Goal: Task Accomplishment & Management: Use online tool/utility

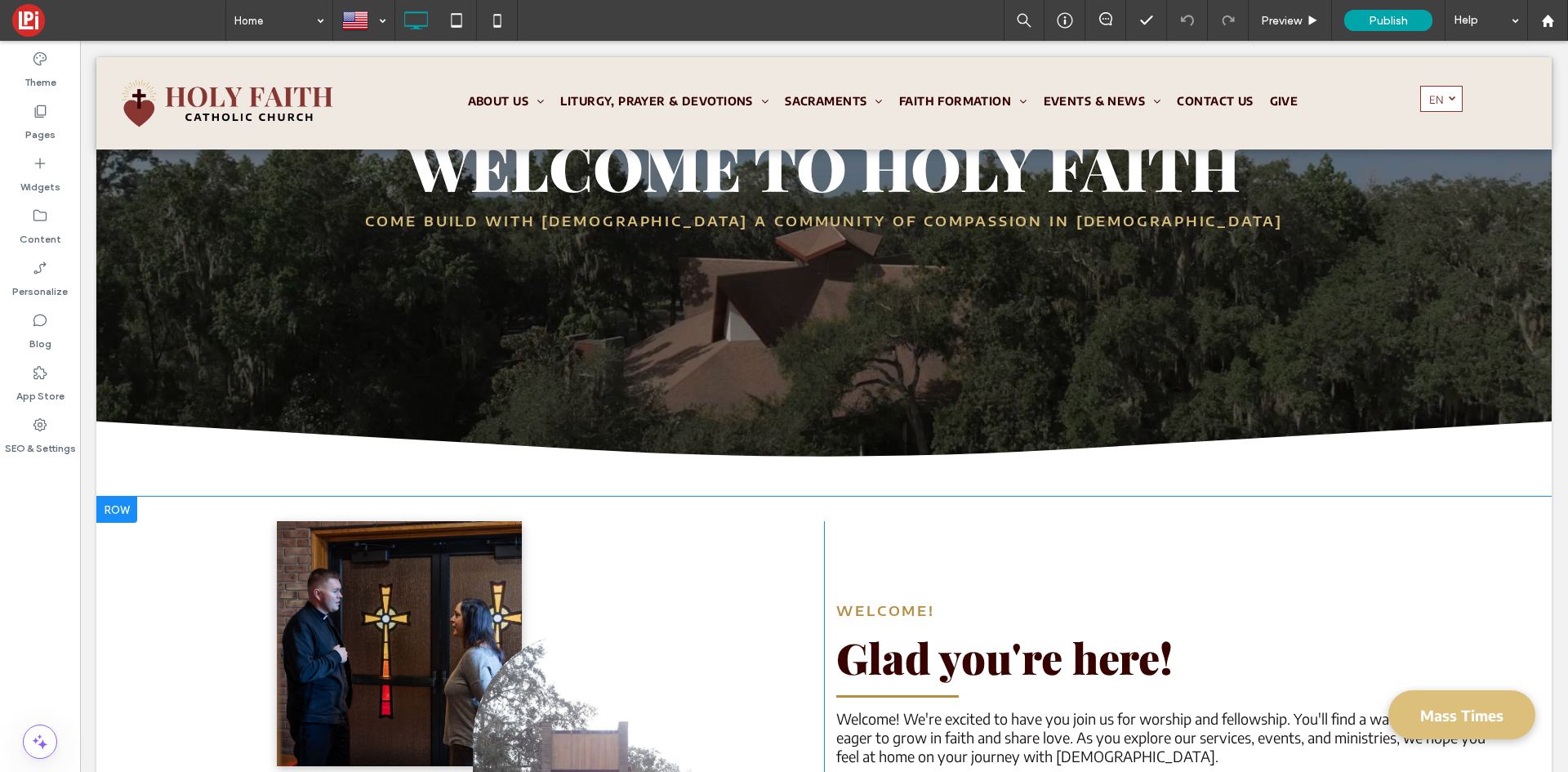
click at [128, 513] on div at bounding box center [117, 510] width 41 height 26
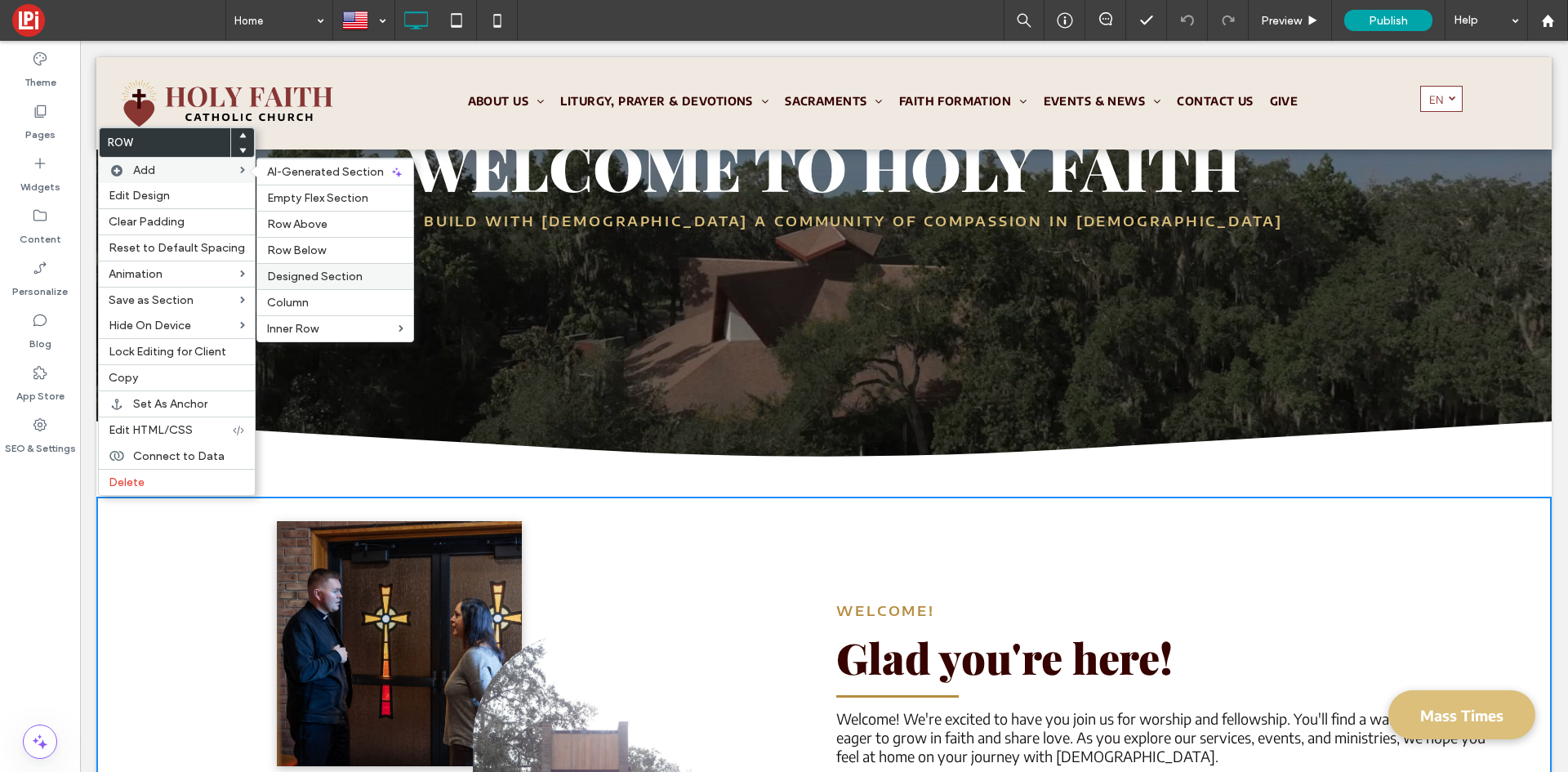
click at [361, 280] on label "Designed Section" at bounding box center [336, 276] width 137 height 14
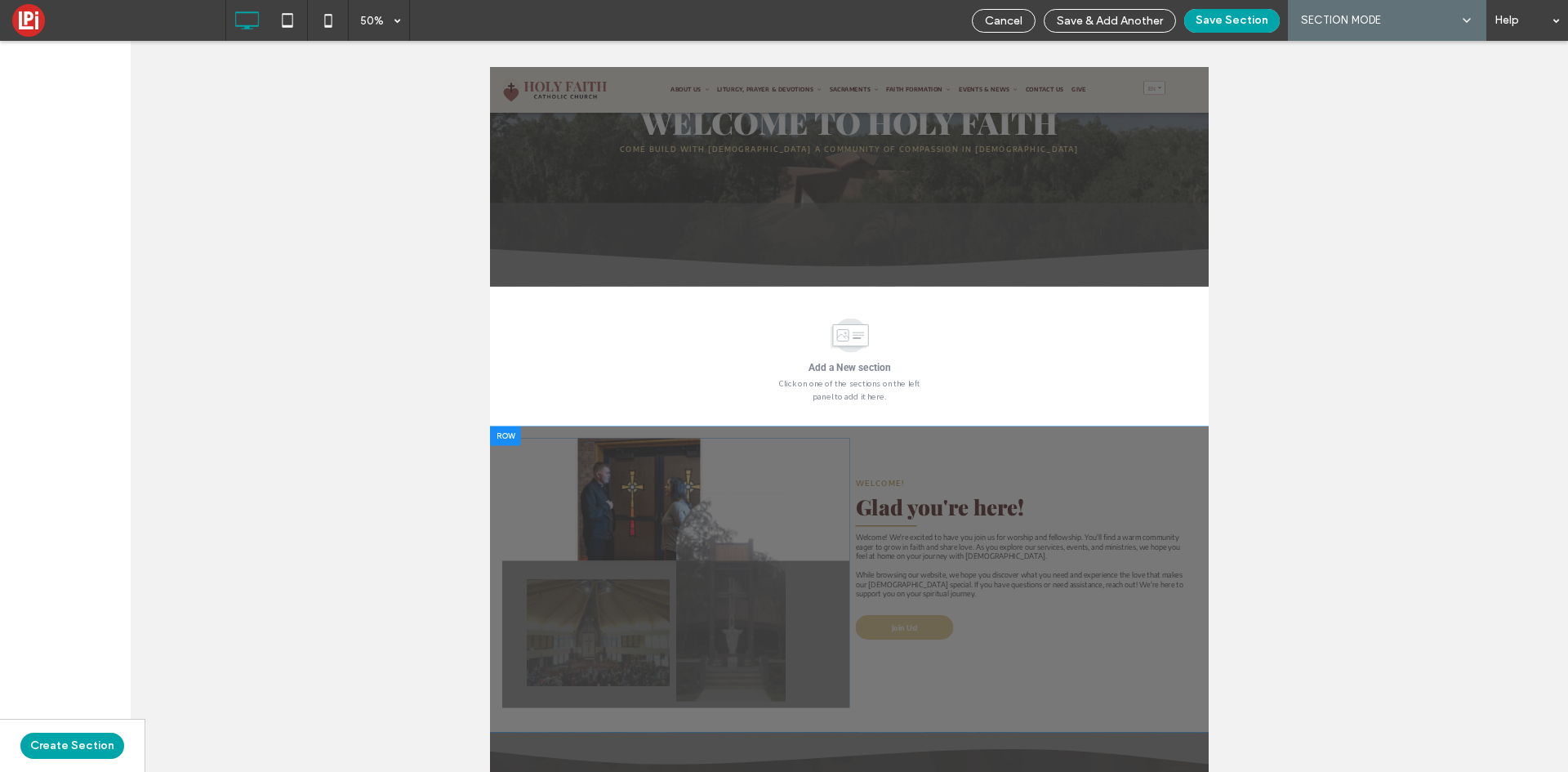
scroll to position [244, 0]
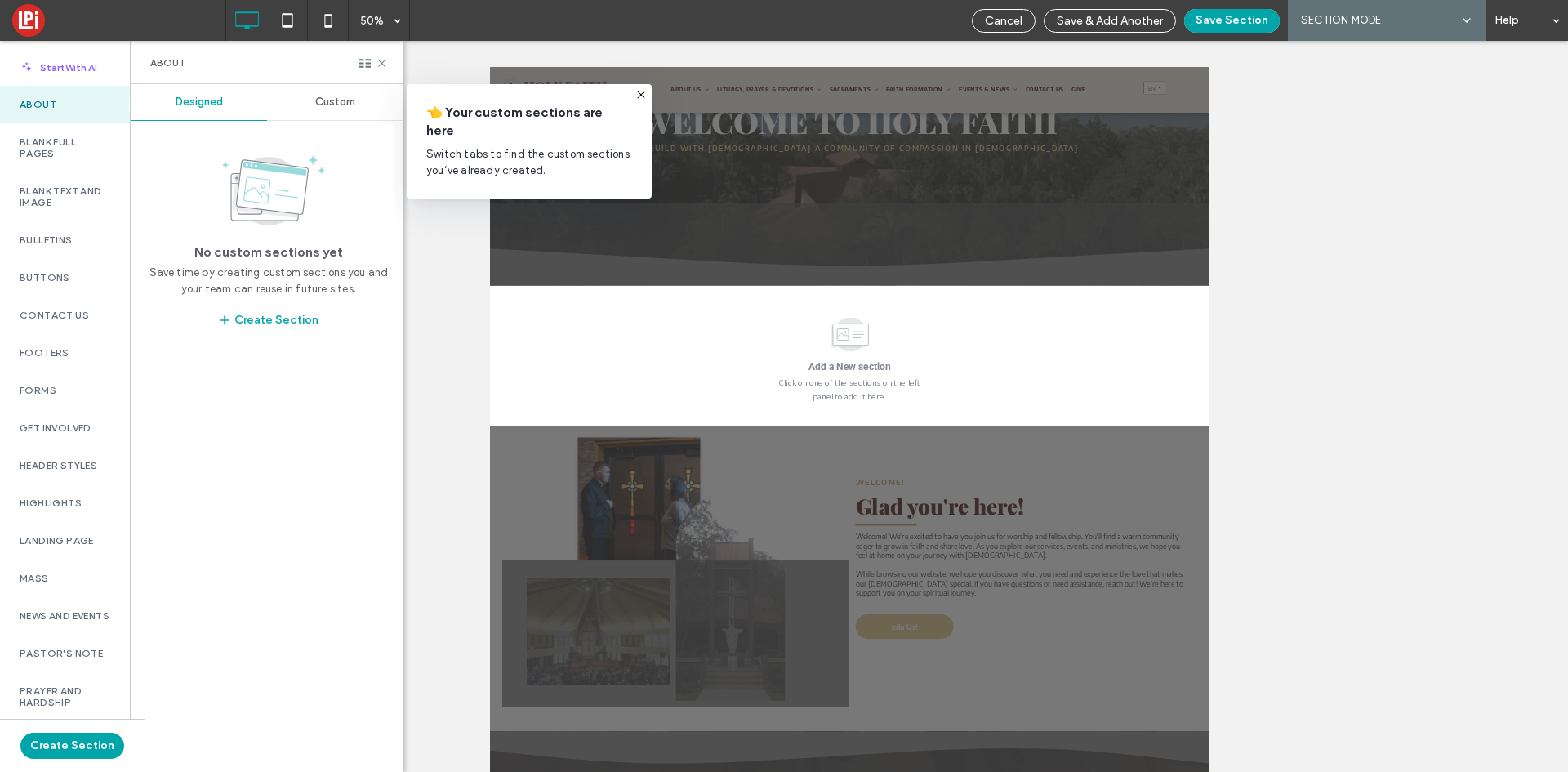
drag, startPoint x: 642, startPoint y: 95, endPoint x: 421, endPoint y: 182, distance: 237.5
click at [642, 95] on icon at bounding box center [641, 95] width 13 height 13
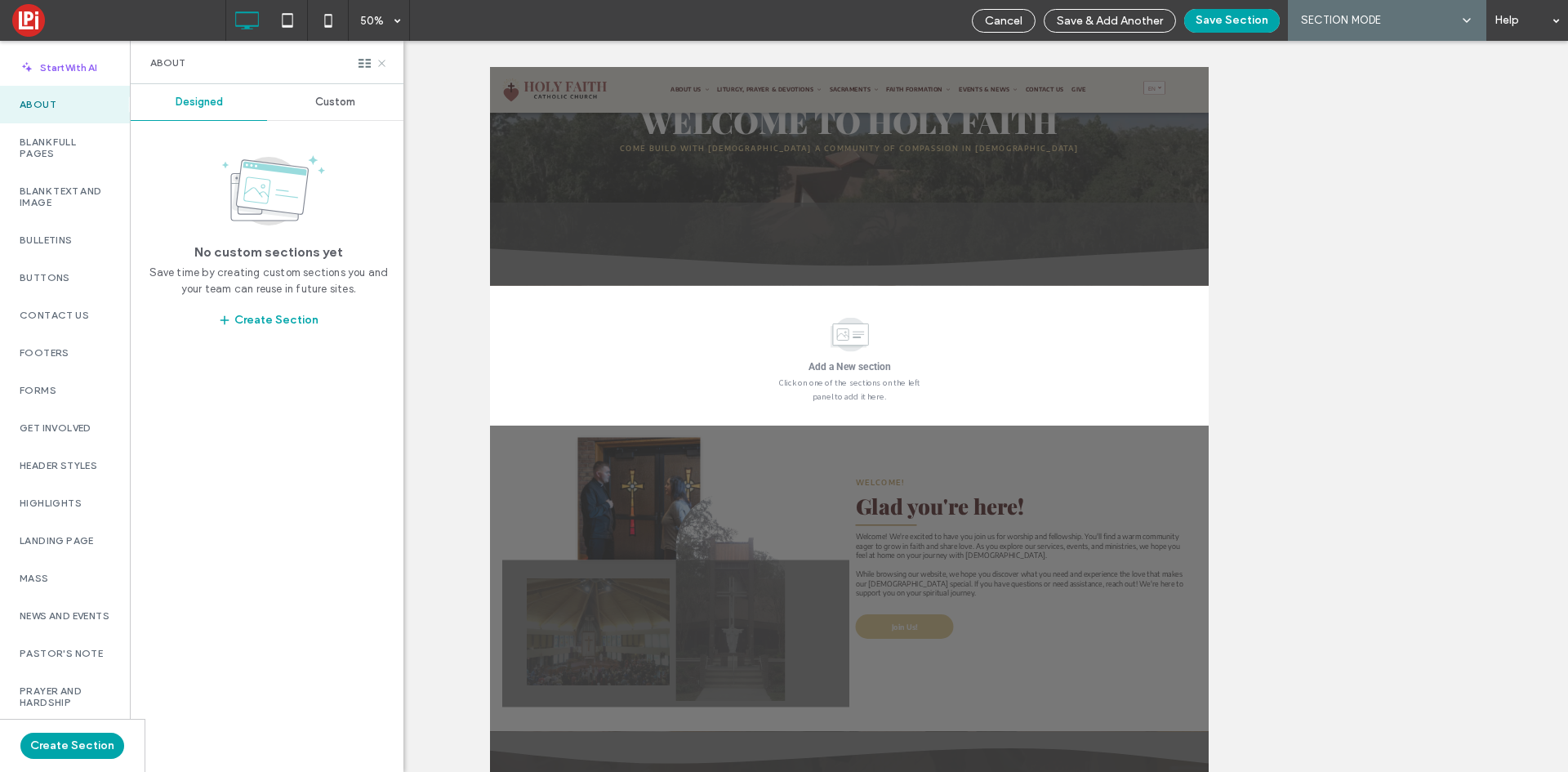
drag, startPoint x: 386, startPoint y: 62, endPoint x: 830, endPoint y: 270, distance: 490.3
click at [386, 62] on icon at bounding box center [381, 63] width 12 height 12
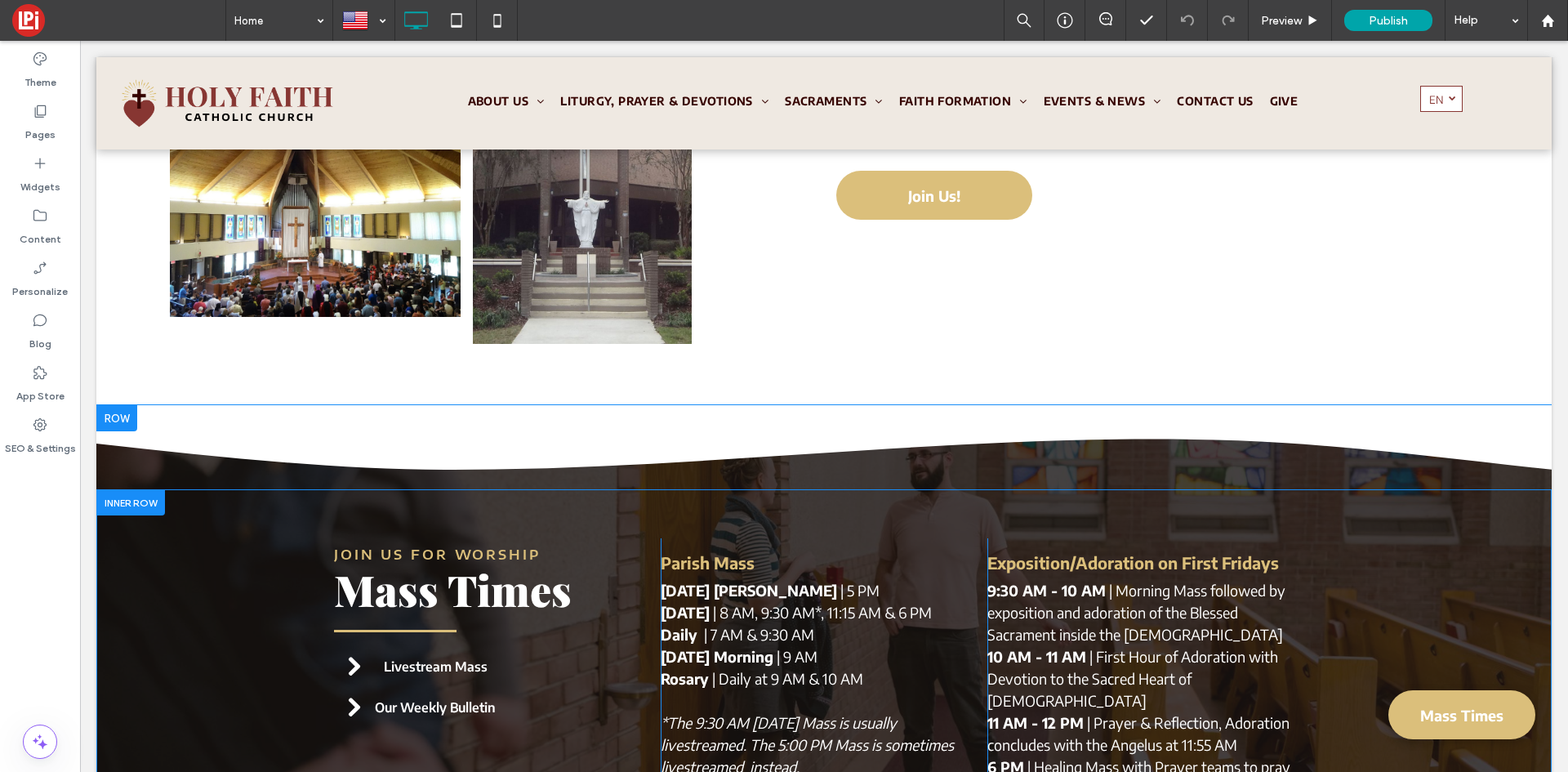
scroll to position [981, 0]
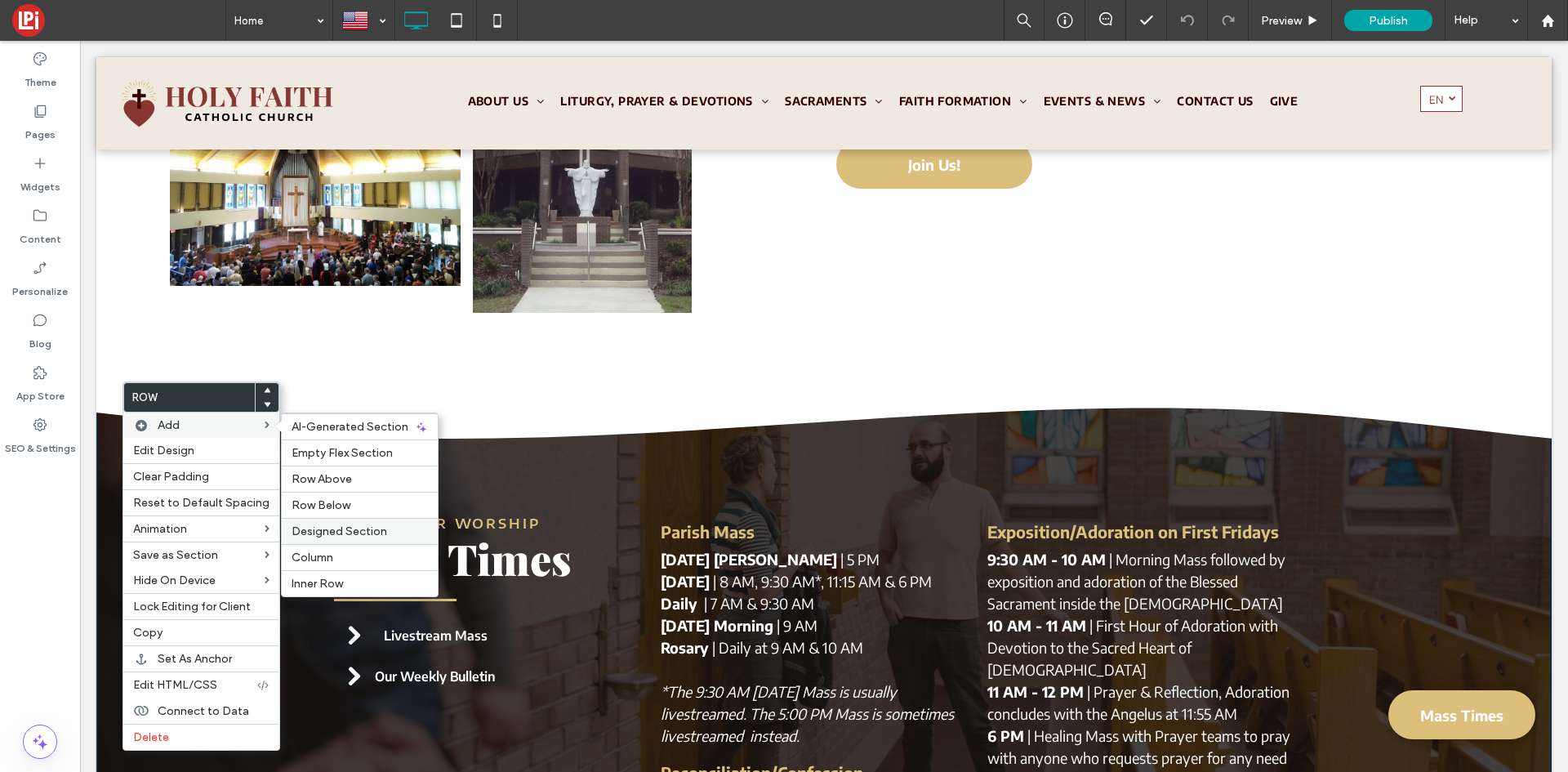
click at [364, 529] on span "Designed Section" at bounding box center [339, 532] width 96 height 14
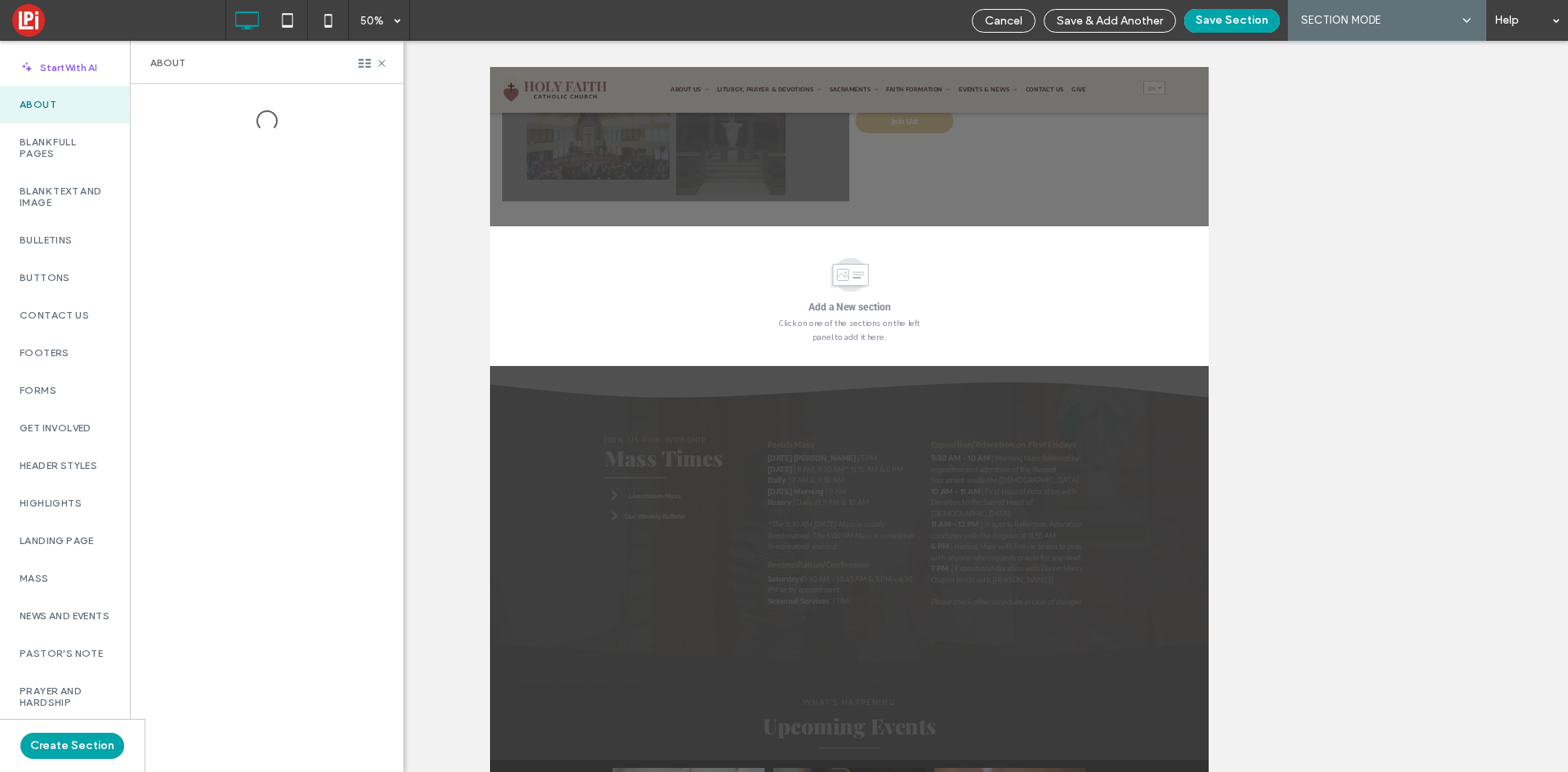
scroll to position [976, 0]
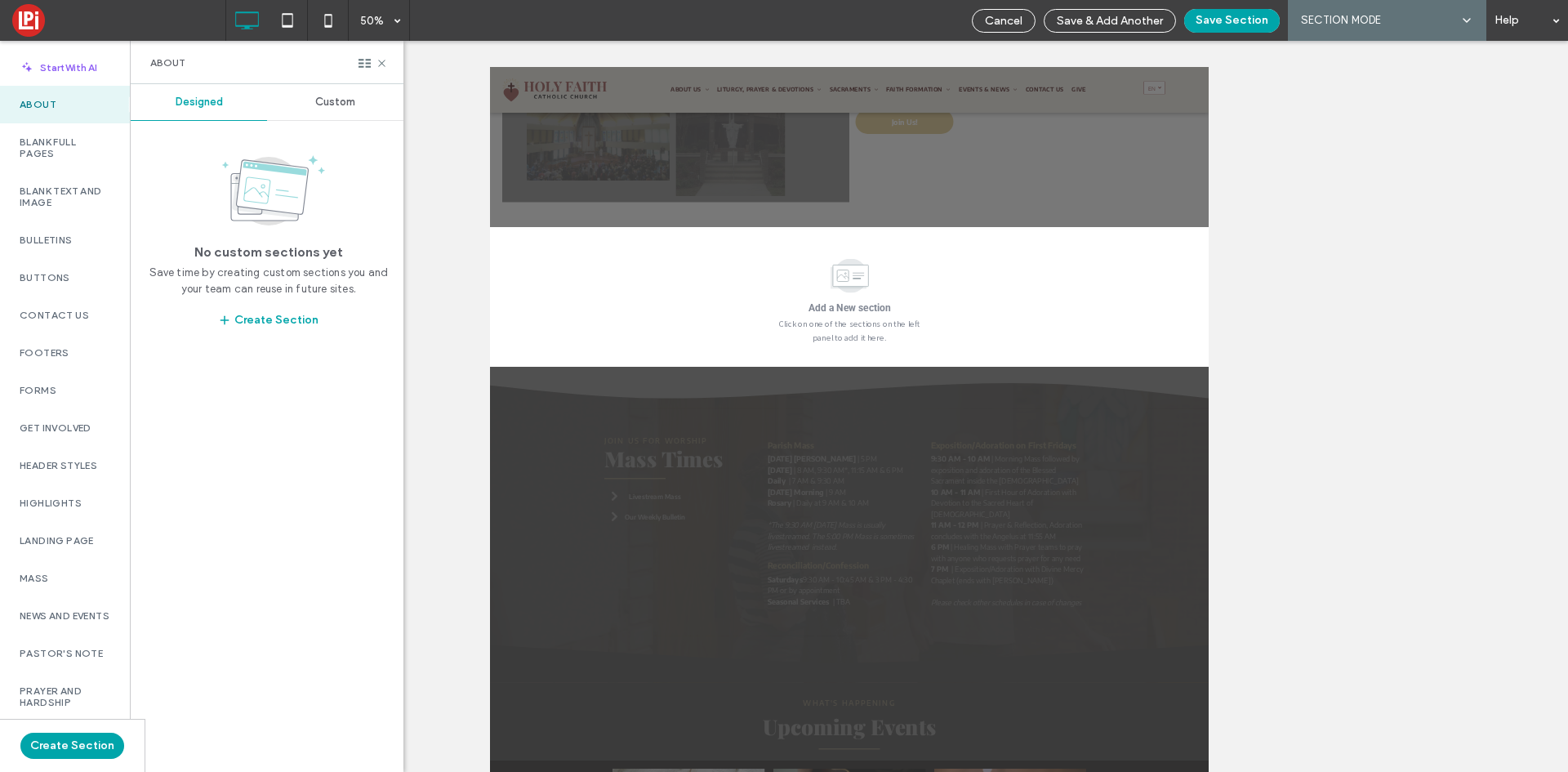
click at [346, 105] on span "Custom" at bounding box center [335, 102] width 40 height 13
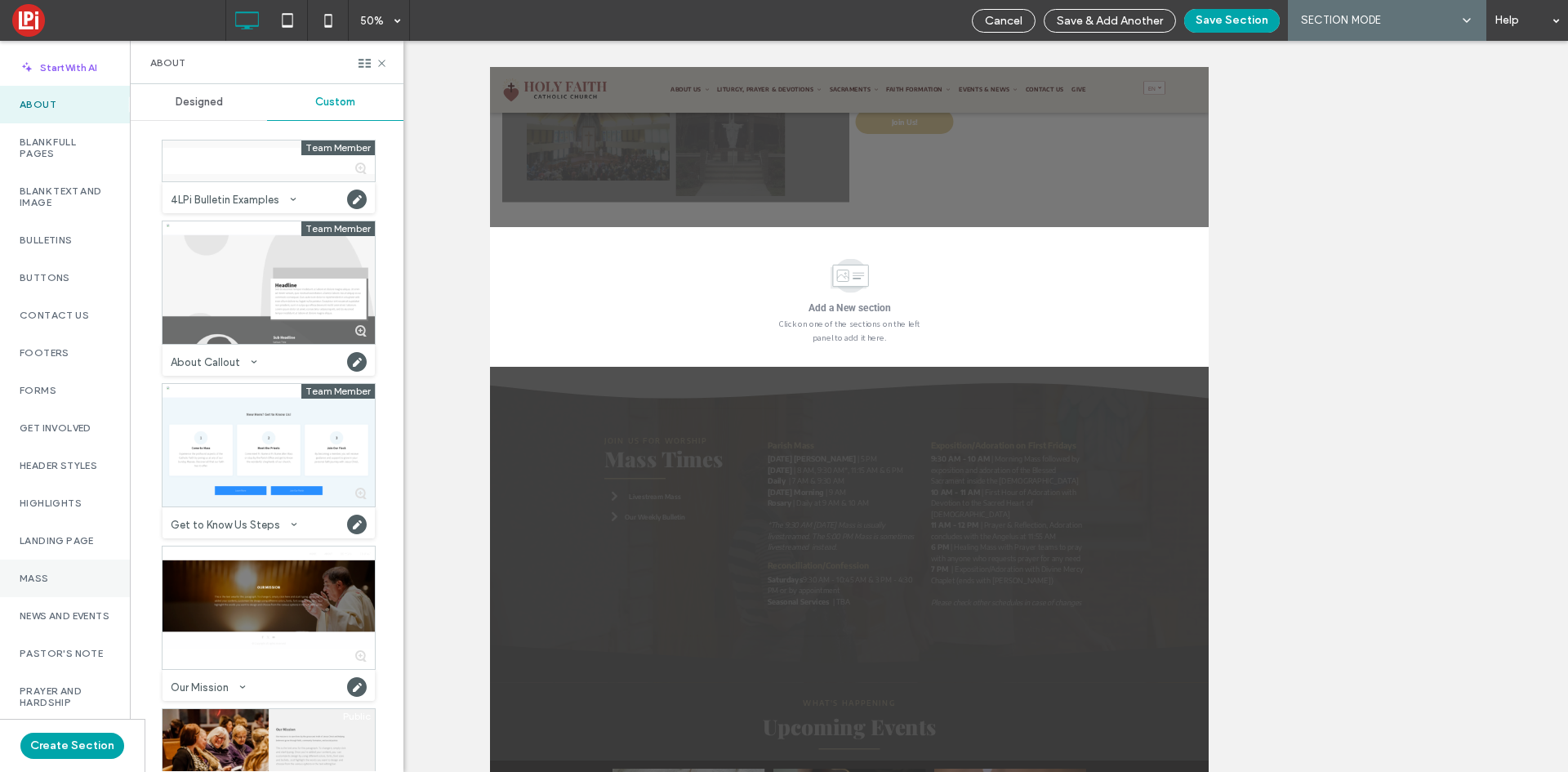
click at [32, 581] on label "Mass" at bounding box center [64, 578] width 90 height 11
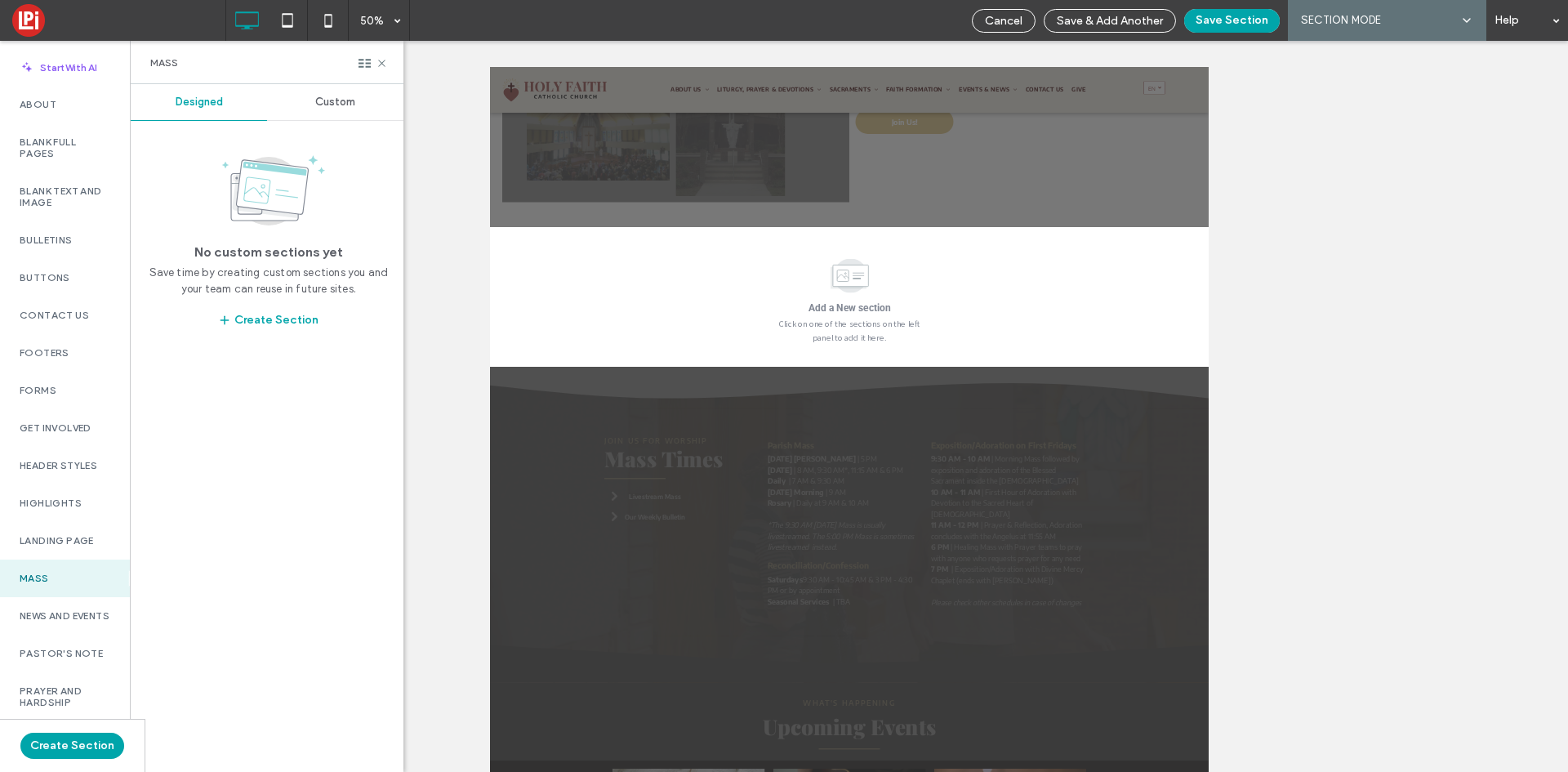
click at [340, 96] on span "Custom" at bounding box center [335, 102] width 40 height 13
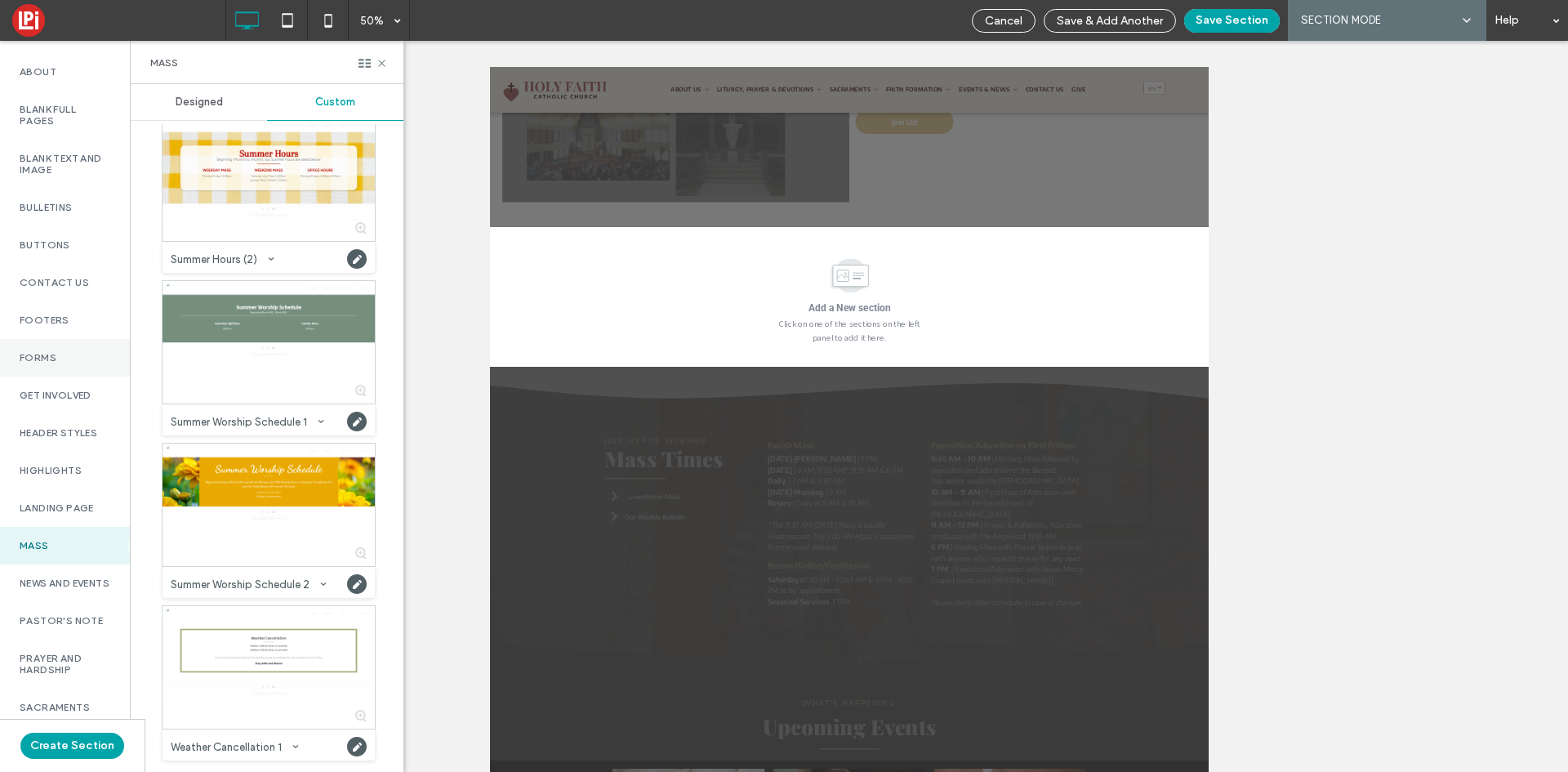
scroll to position [0, 0]
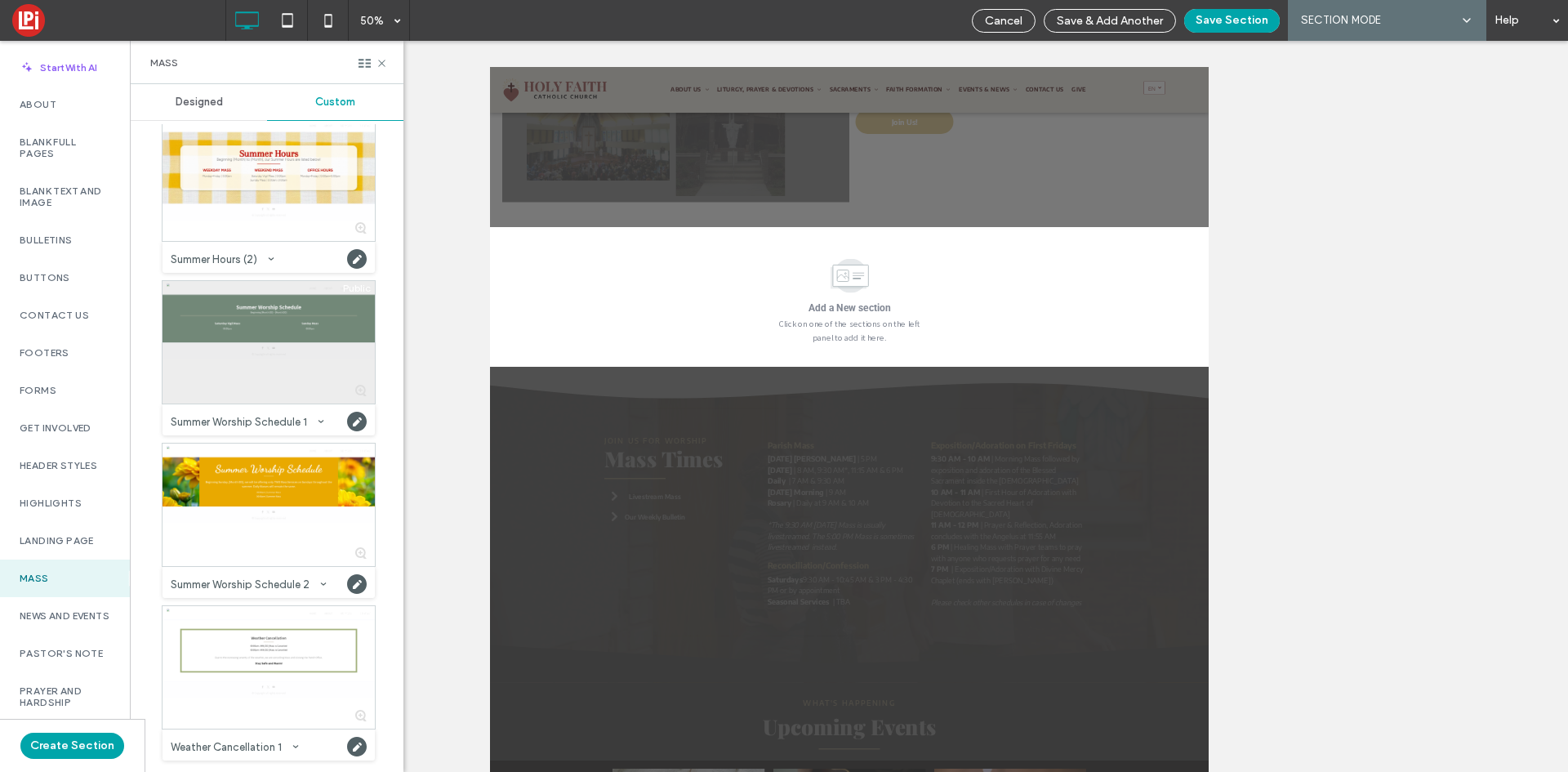
click at [217, 304] on div at bounding box center [268, 342] width 212 height 123
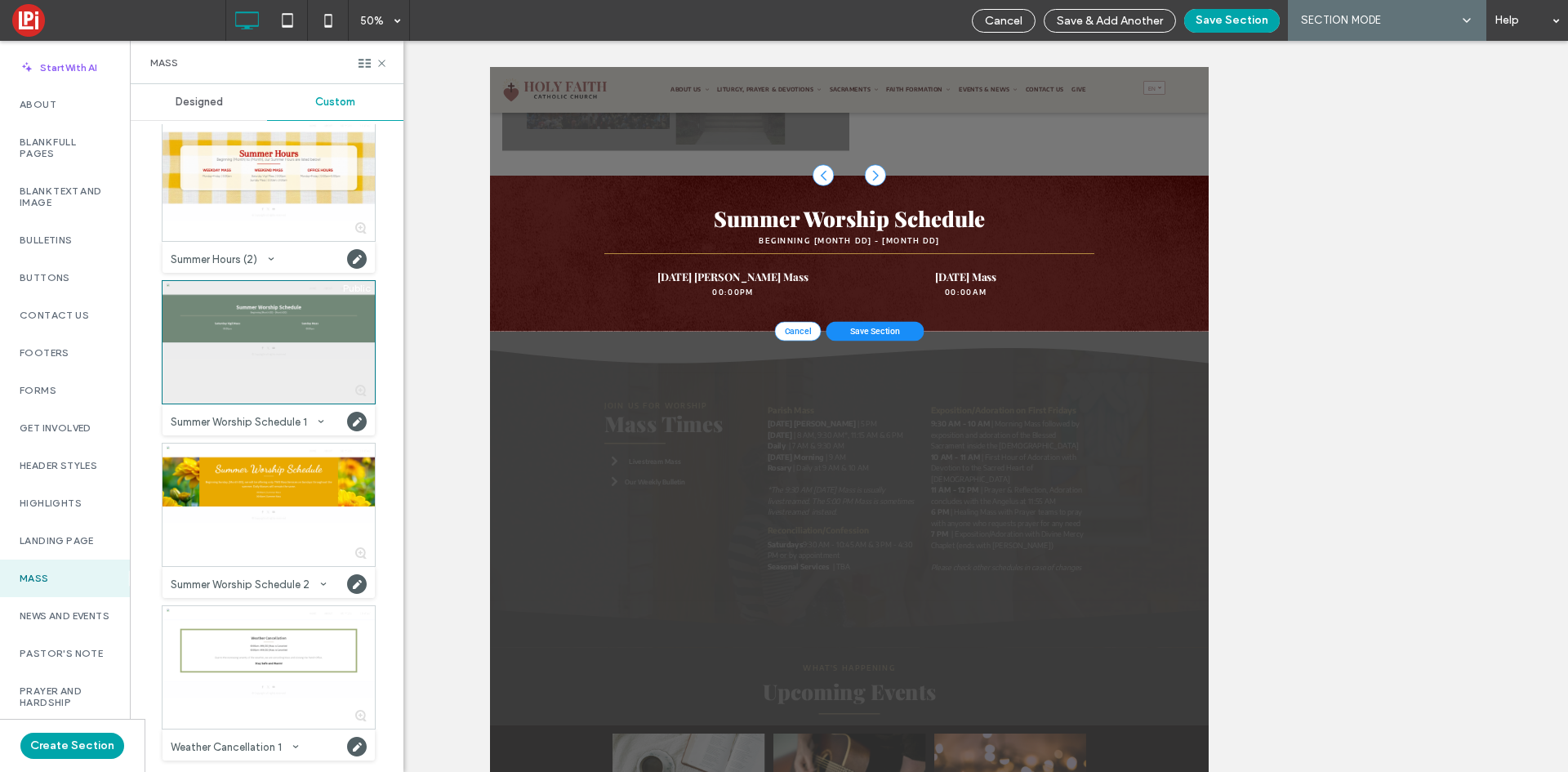
scroll to position [1162, 0]
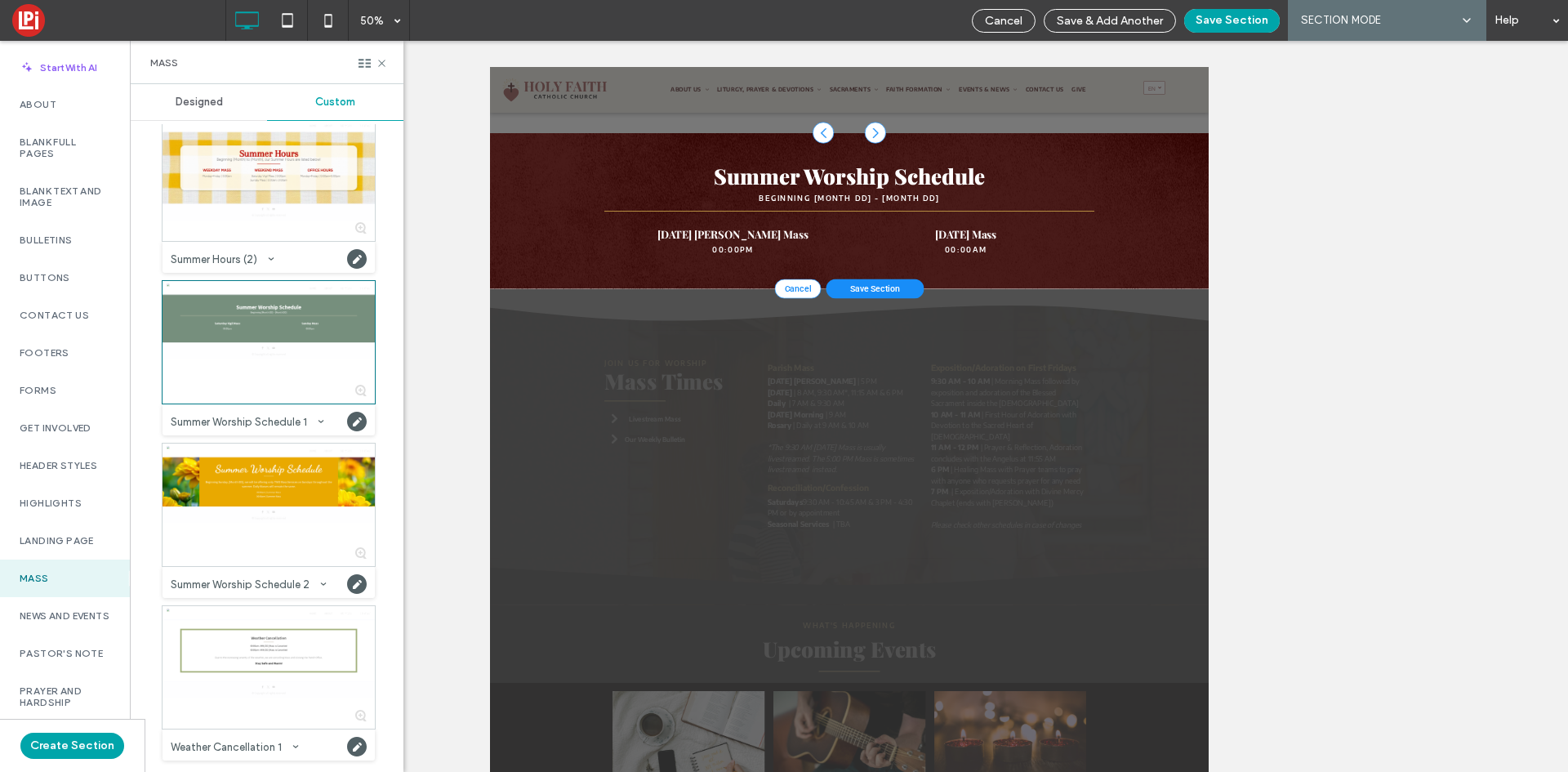
click at [1283, 510] on span "Save Section" at bounding box center [1260, 511] width 101 height 19
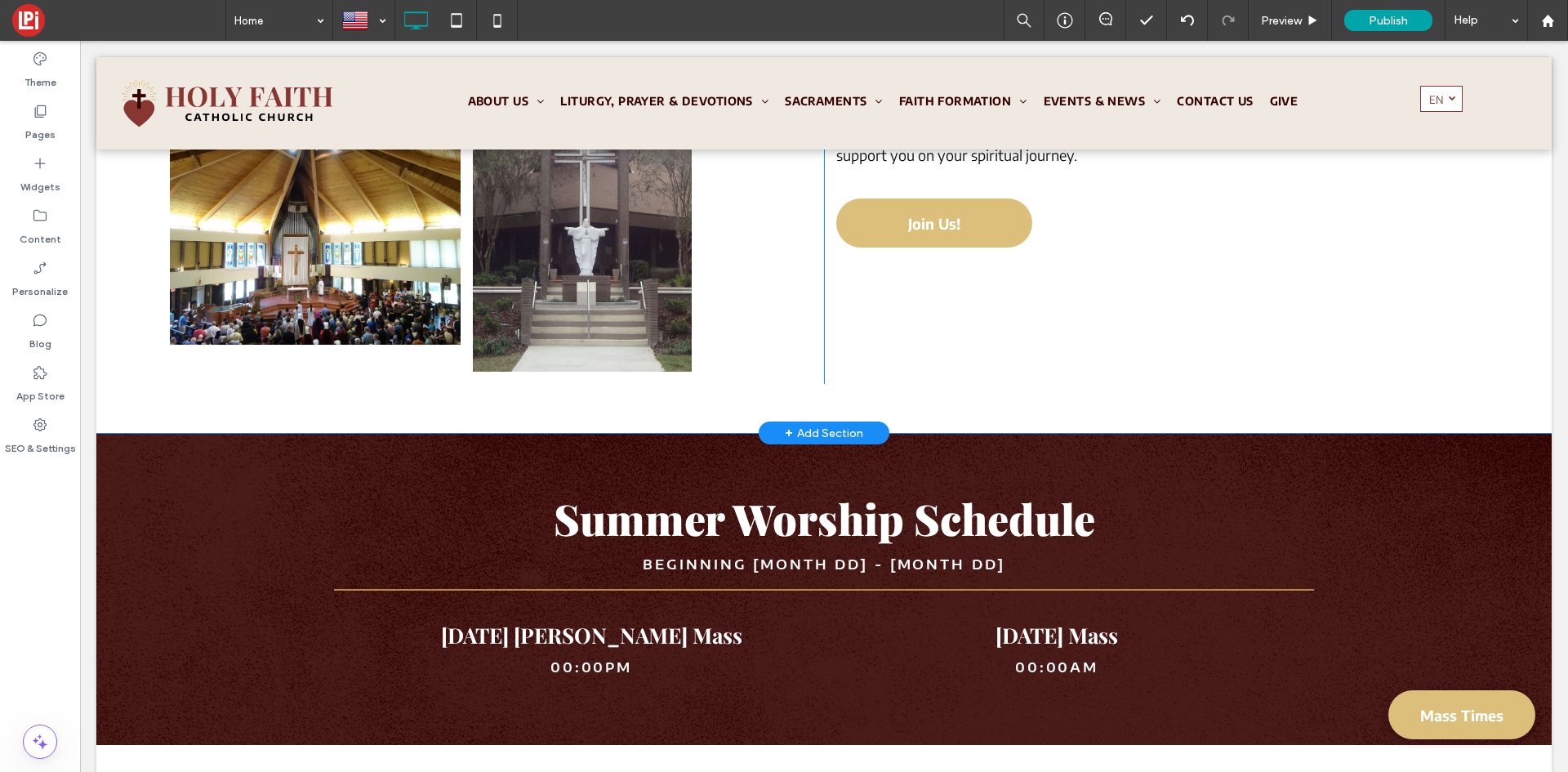
scroll to position [1004, 0]
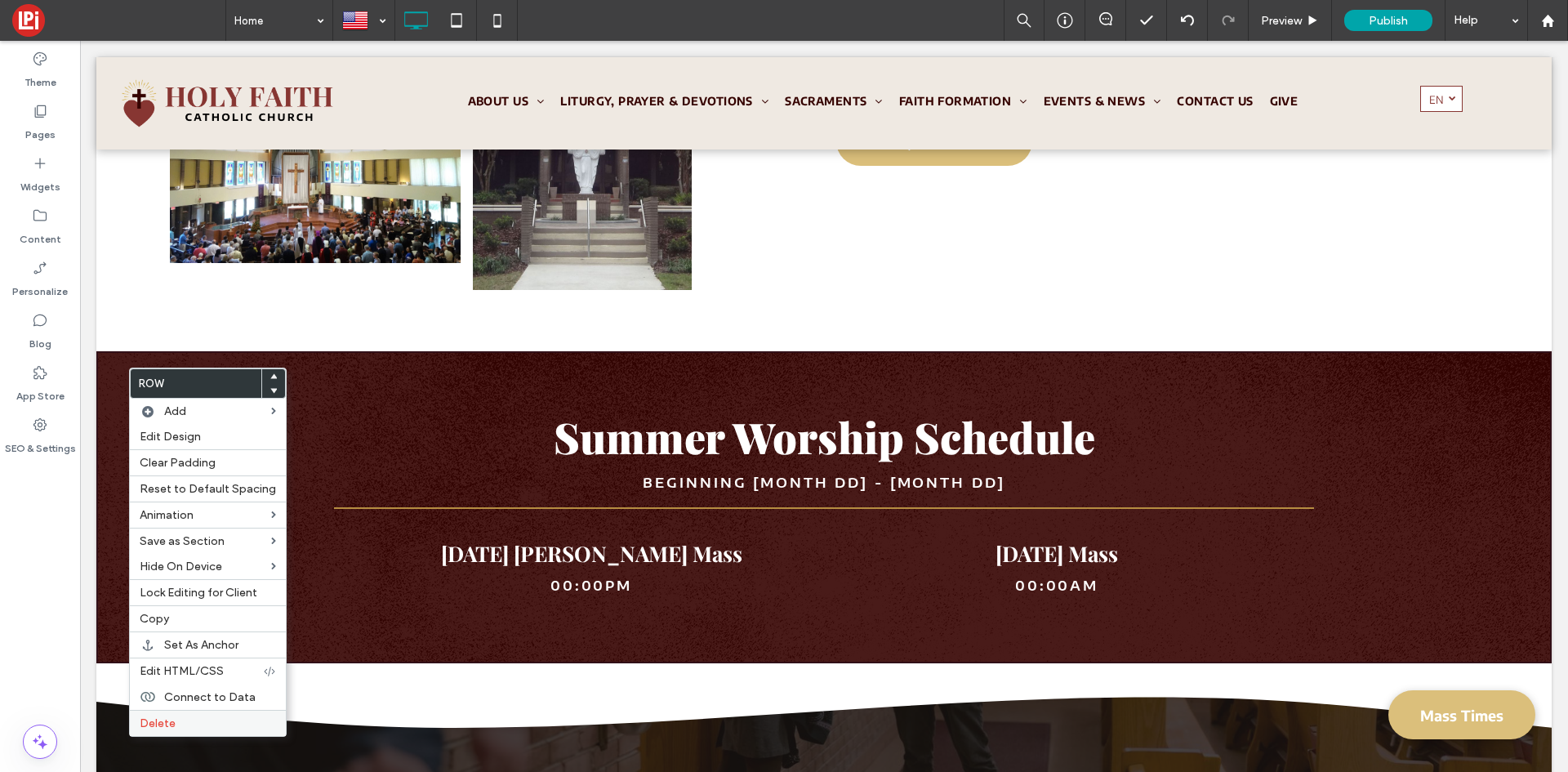
click at [148, 719] on span "Delete" at bounding box center [157, 724] width 36 height 14
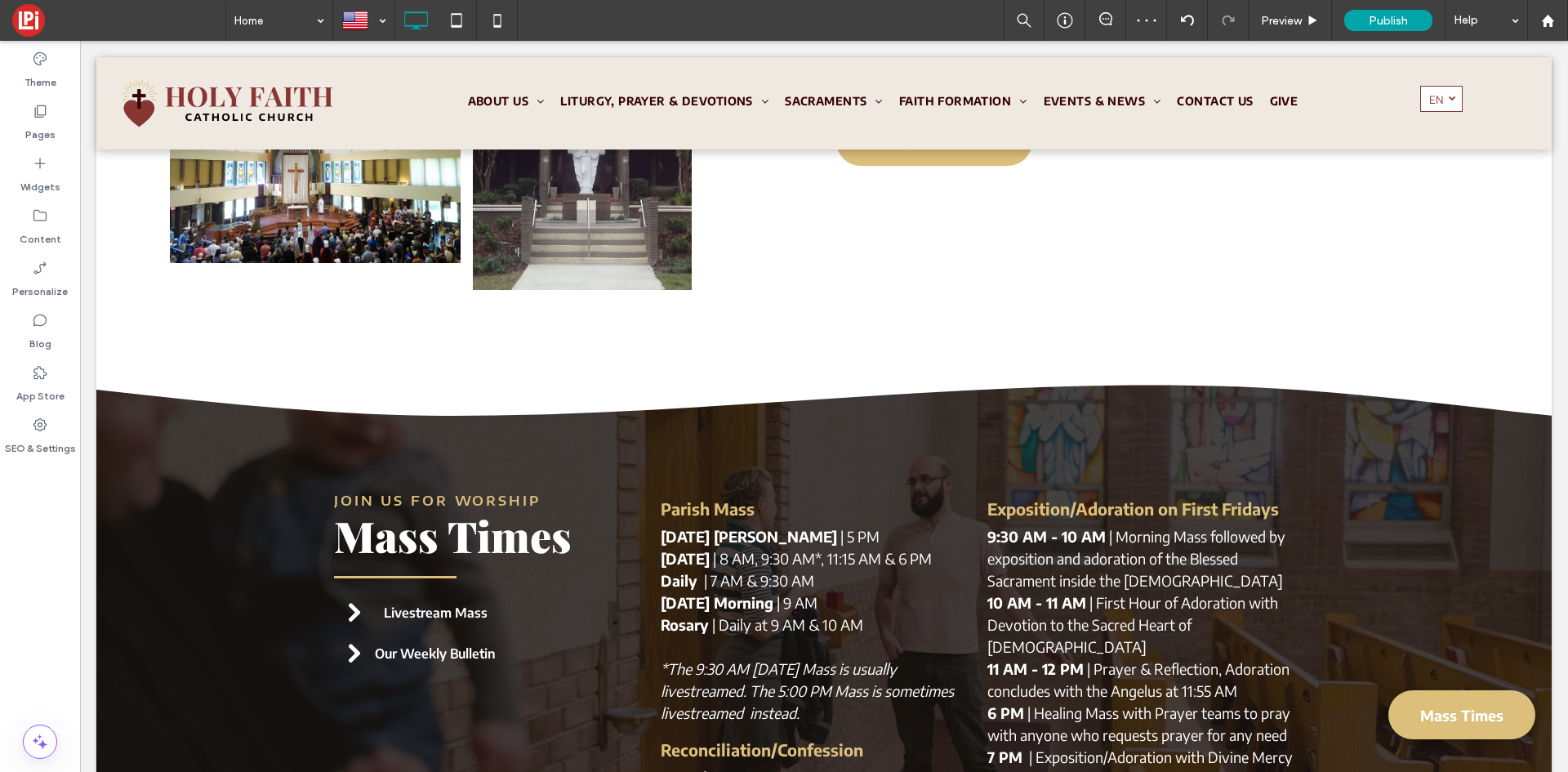
click at [30, 25] on span at bounding box center [118, 20] width 213 height 32
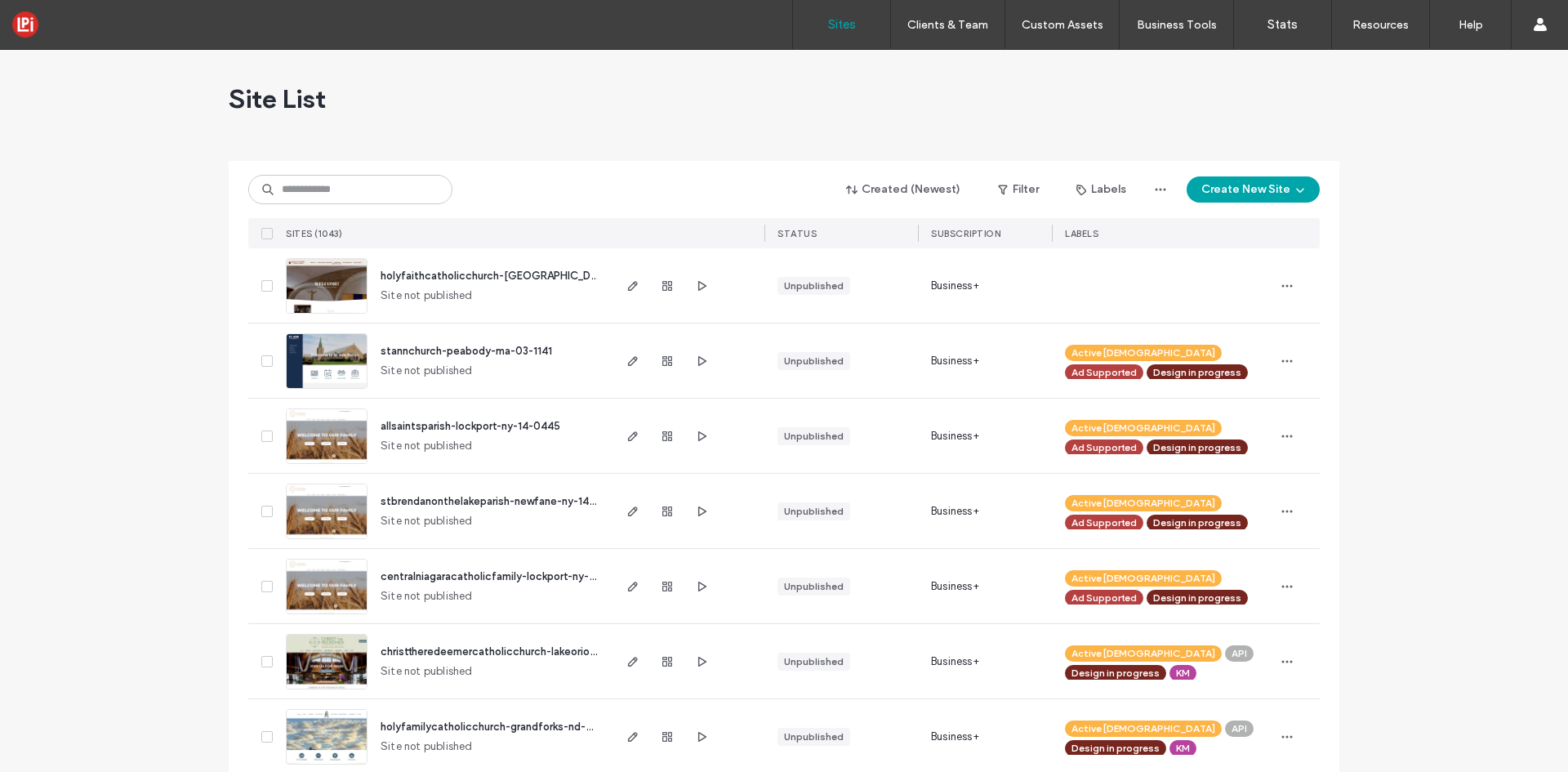
click at [418, 277] on span "holyfaithcatholicchurch-gainesville-fl-16-0548" at bounding box center [526, 275] width 292 height 12
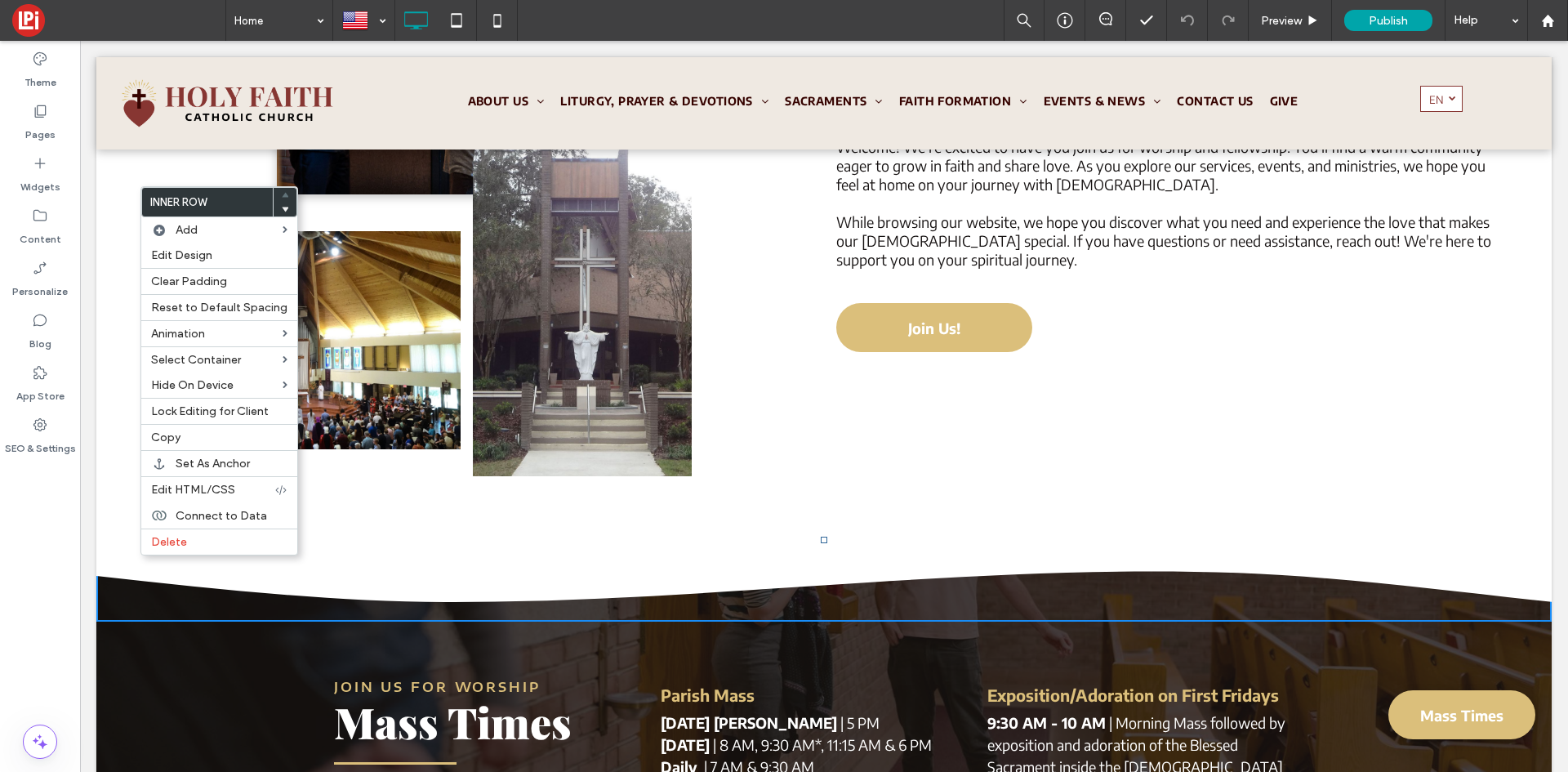
click at [31, 657] on div "Theme Pages Widgets Content Personalize Blog App Store SEO & Settings" at bounding box center [39, 406] width 80 height 731
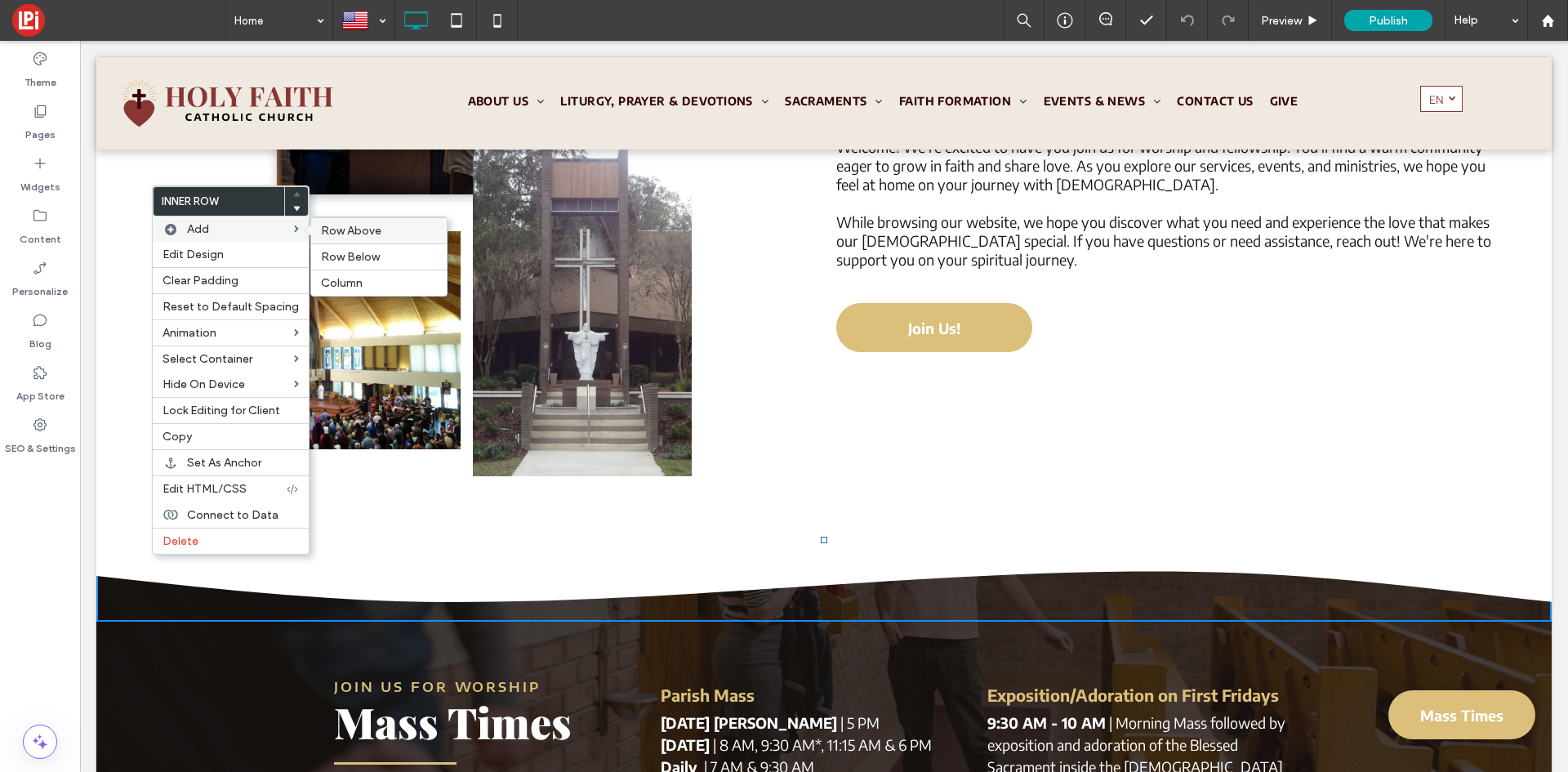
click at [356, 233] on span "Row Above" at bounding box center [351, 231] width 61 height 14
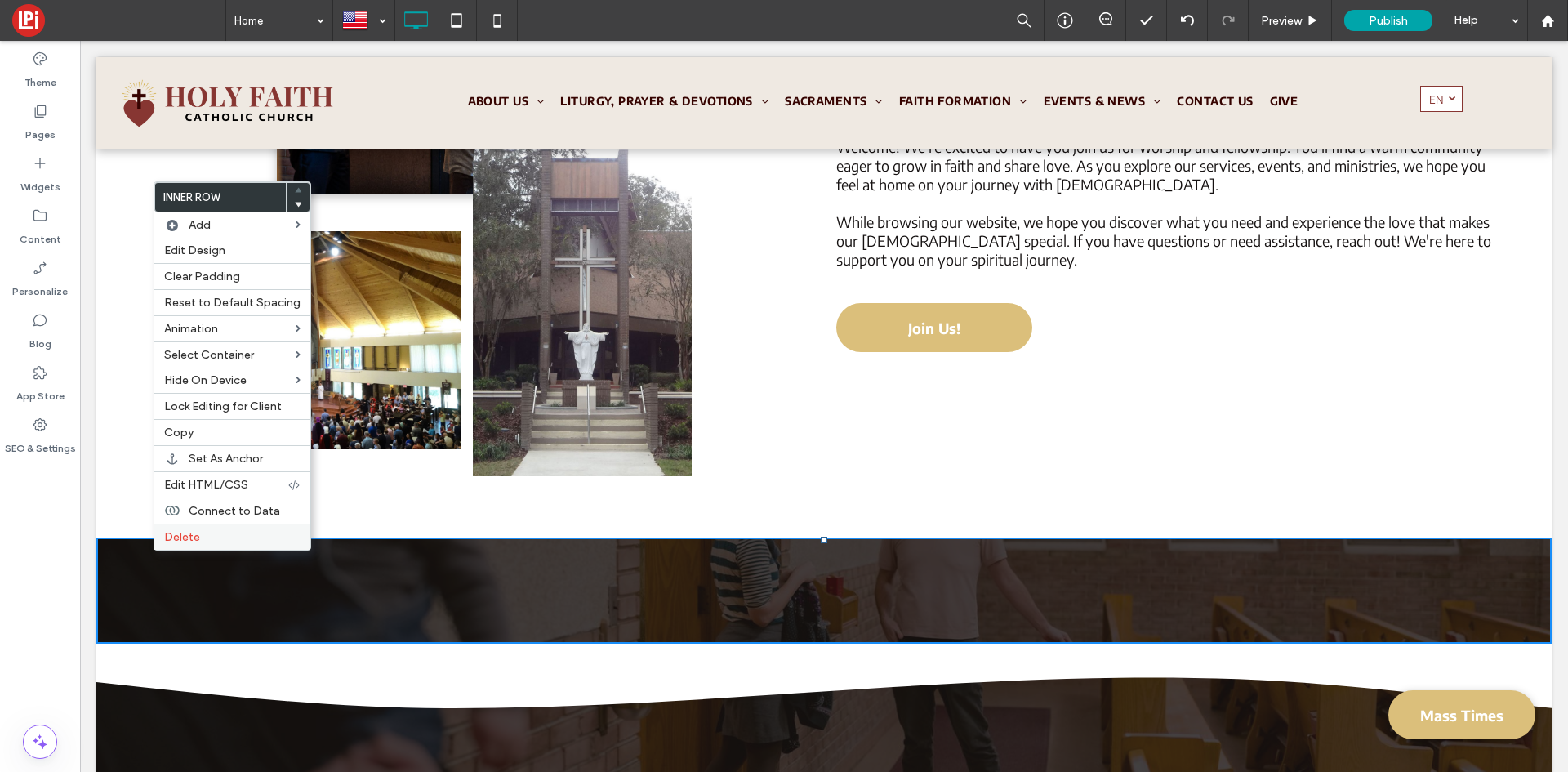
click at [173, 536] on span "Delete" at bounding box center [182, 537] width 36 height 14
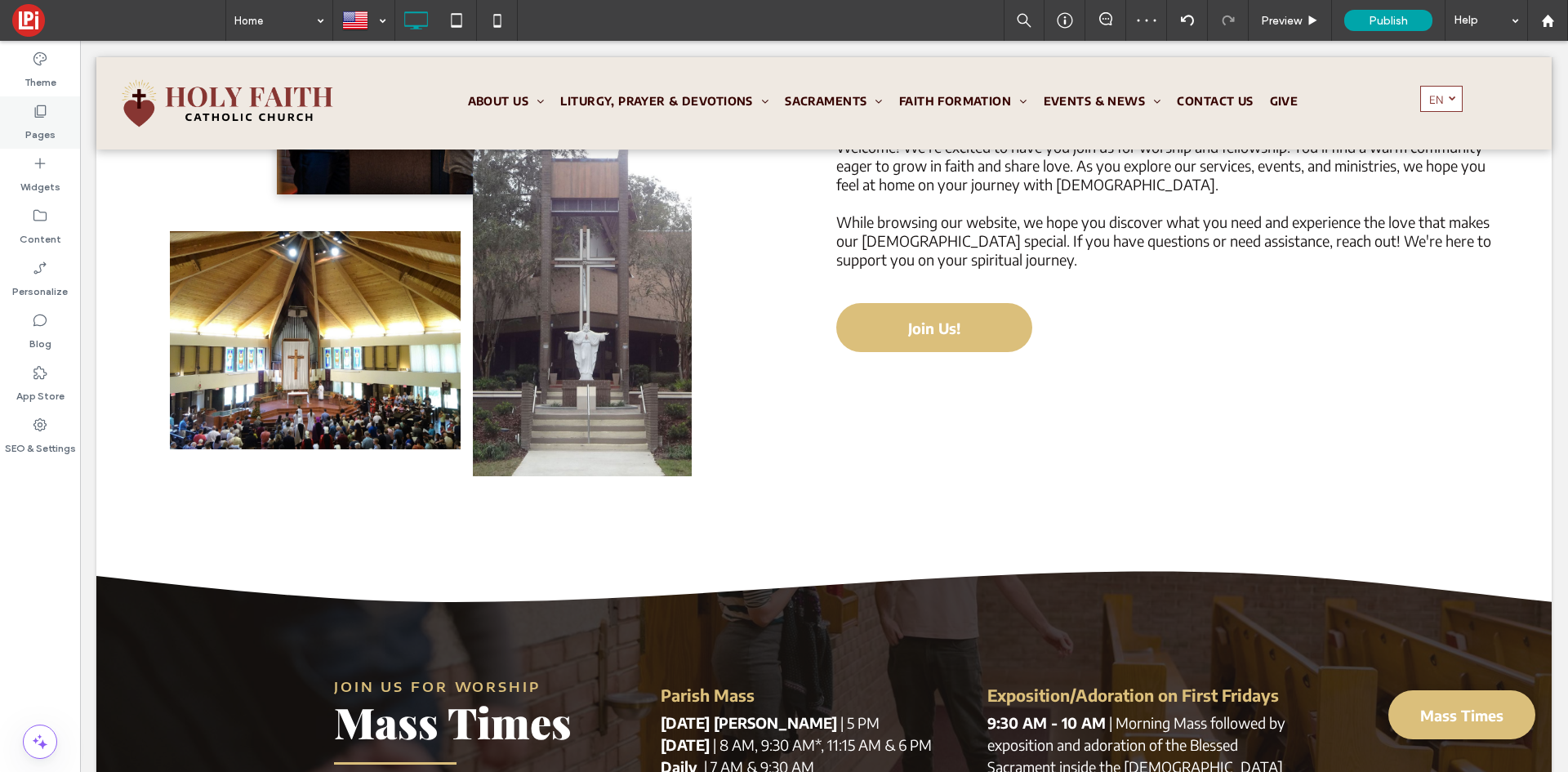
click at [16, 106] on div "Pages" at bounding box center [39, 123] width 80 height 53
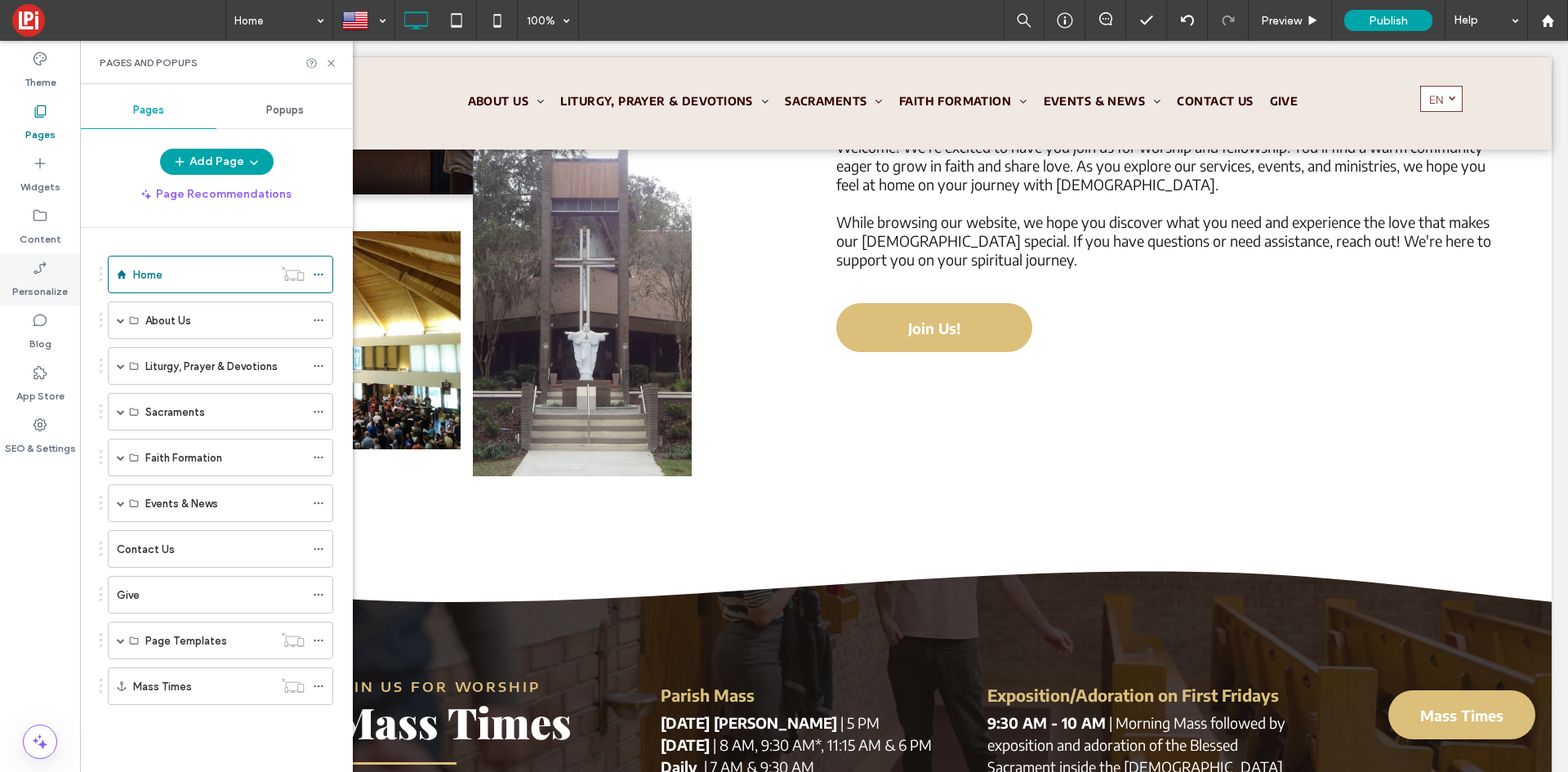
click at [25, 286] on label "Personalize" at bounding box center [39, 288] width 55 height 23
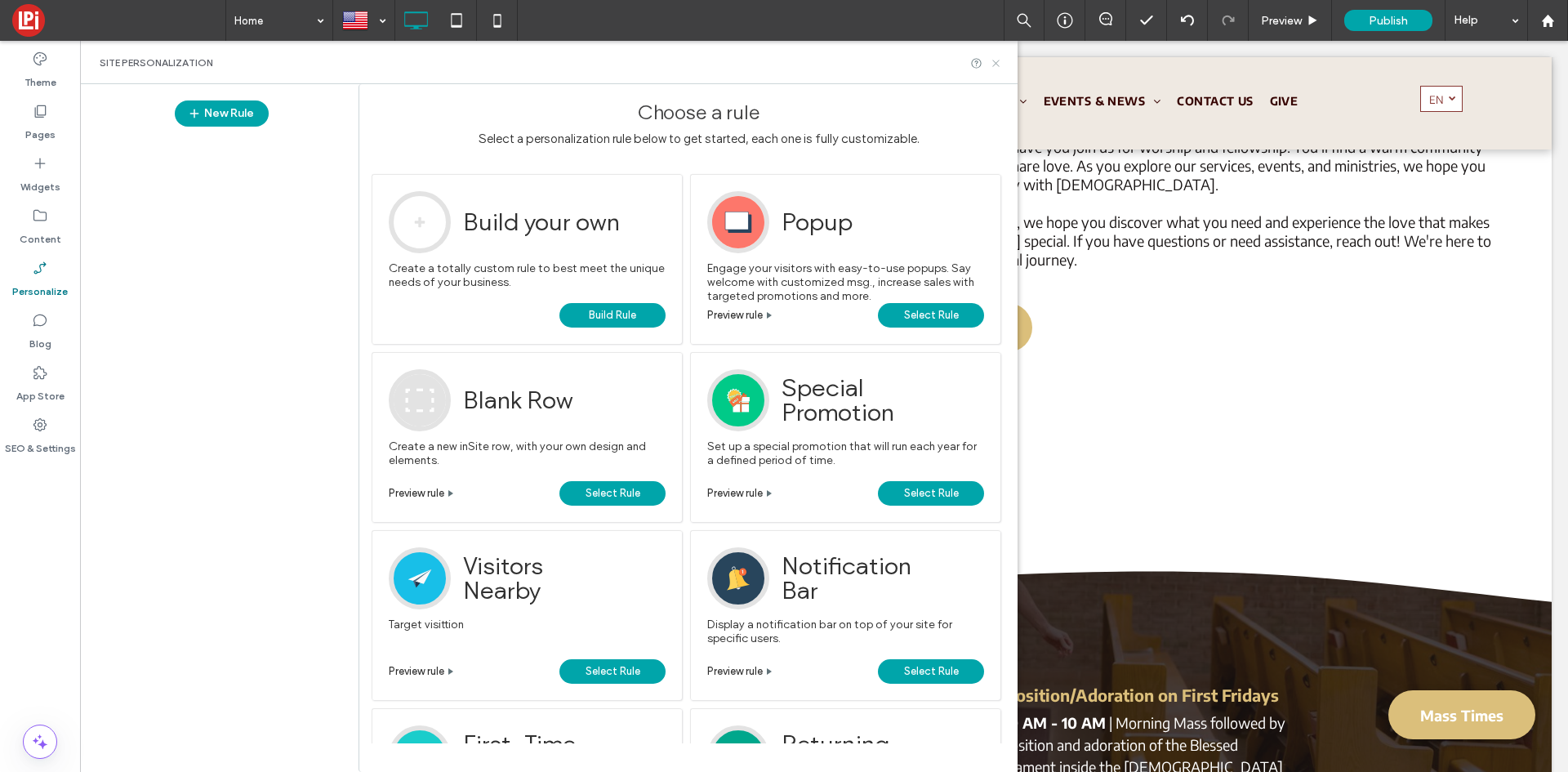
click at [994, 59] on icon at bounding box center [996, 63] width 12 height 12
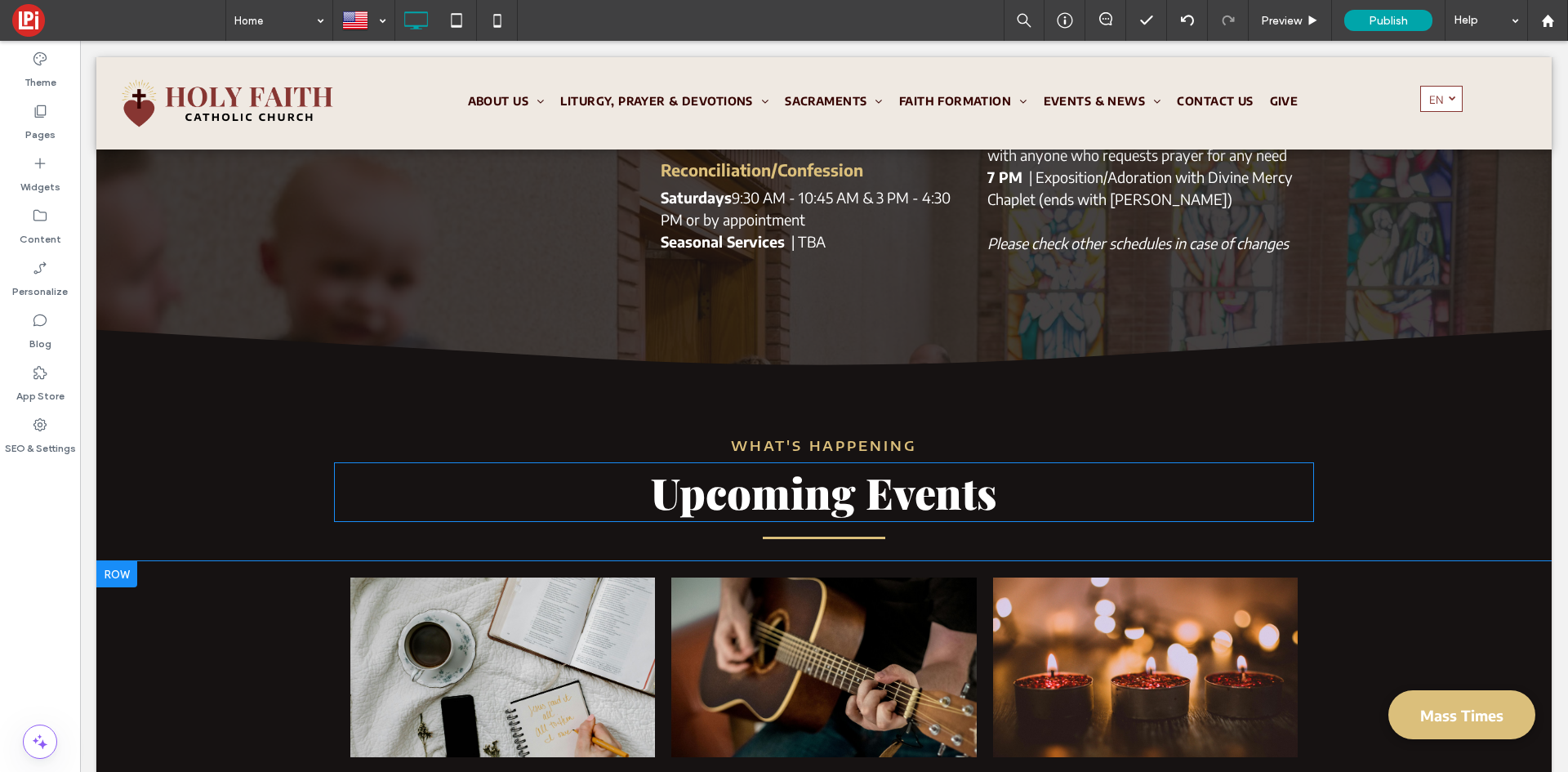
scroll to position [1552, 0]
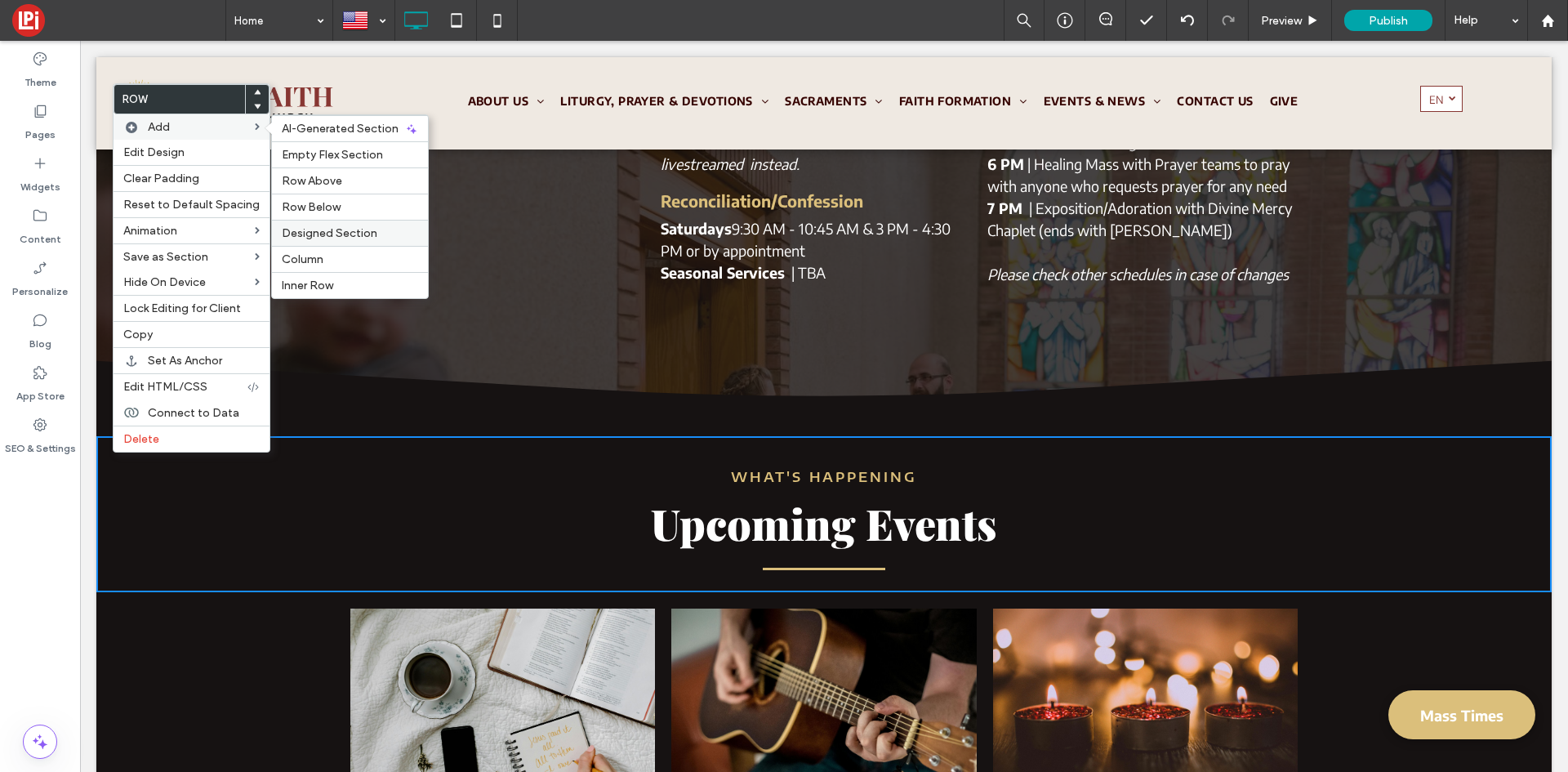
click at [300, 235] on span "Designed Section" at bounding box center [329, 233] width 96 height 14
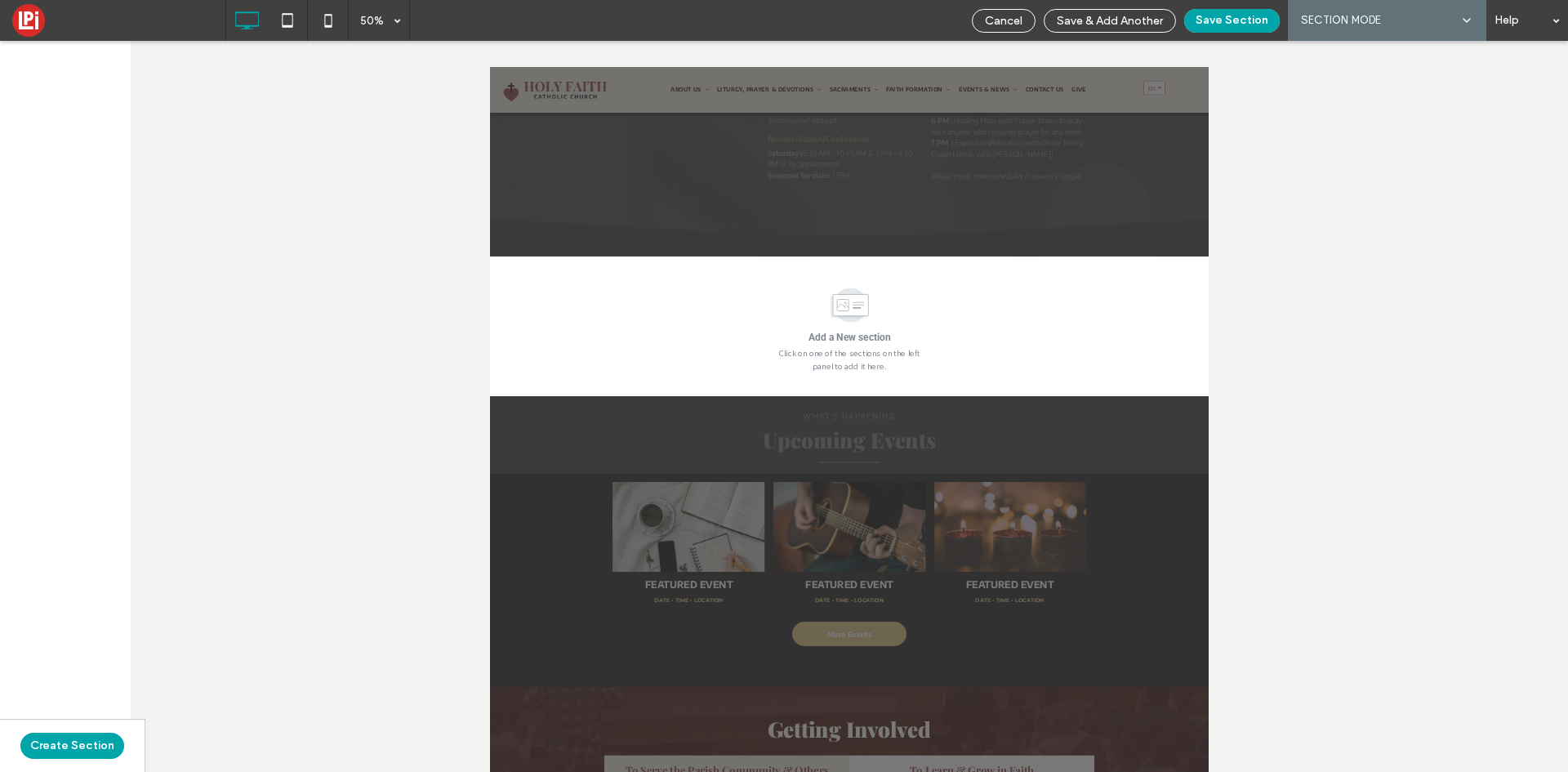
scroll to position [1548, 0]
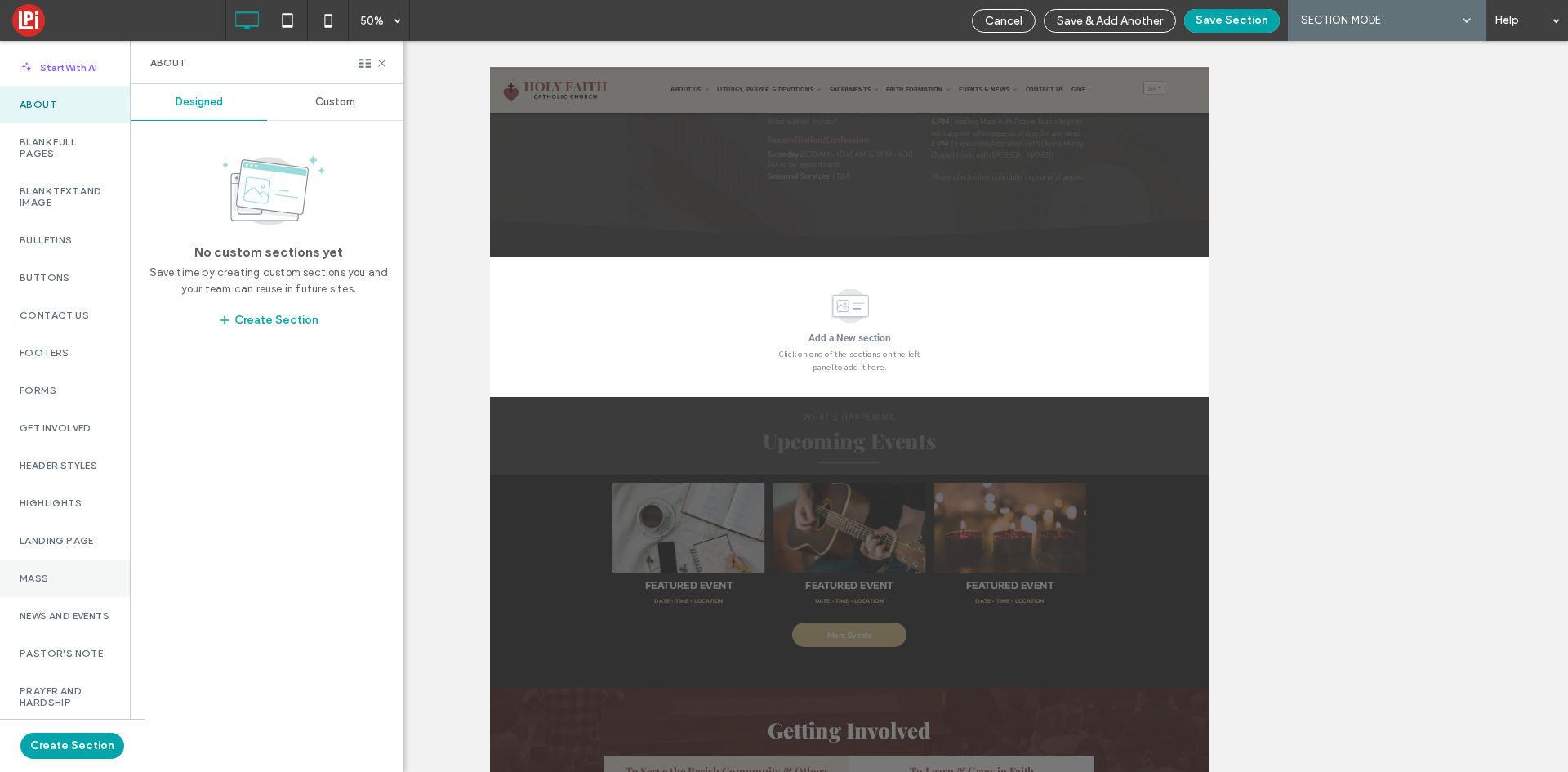
click at [39, 575] on label "Mass" at bounding box center [64, 578] width 90 height 11
click at [346, 100] on span "Custom" at bounding box center [335, 102] width 40 height 13
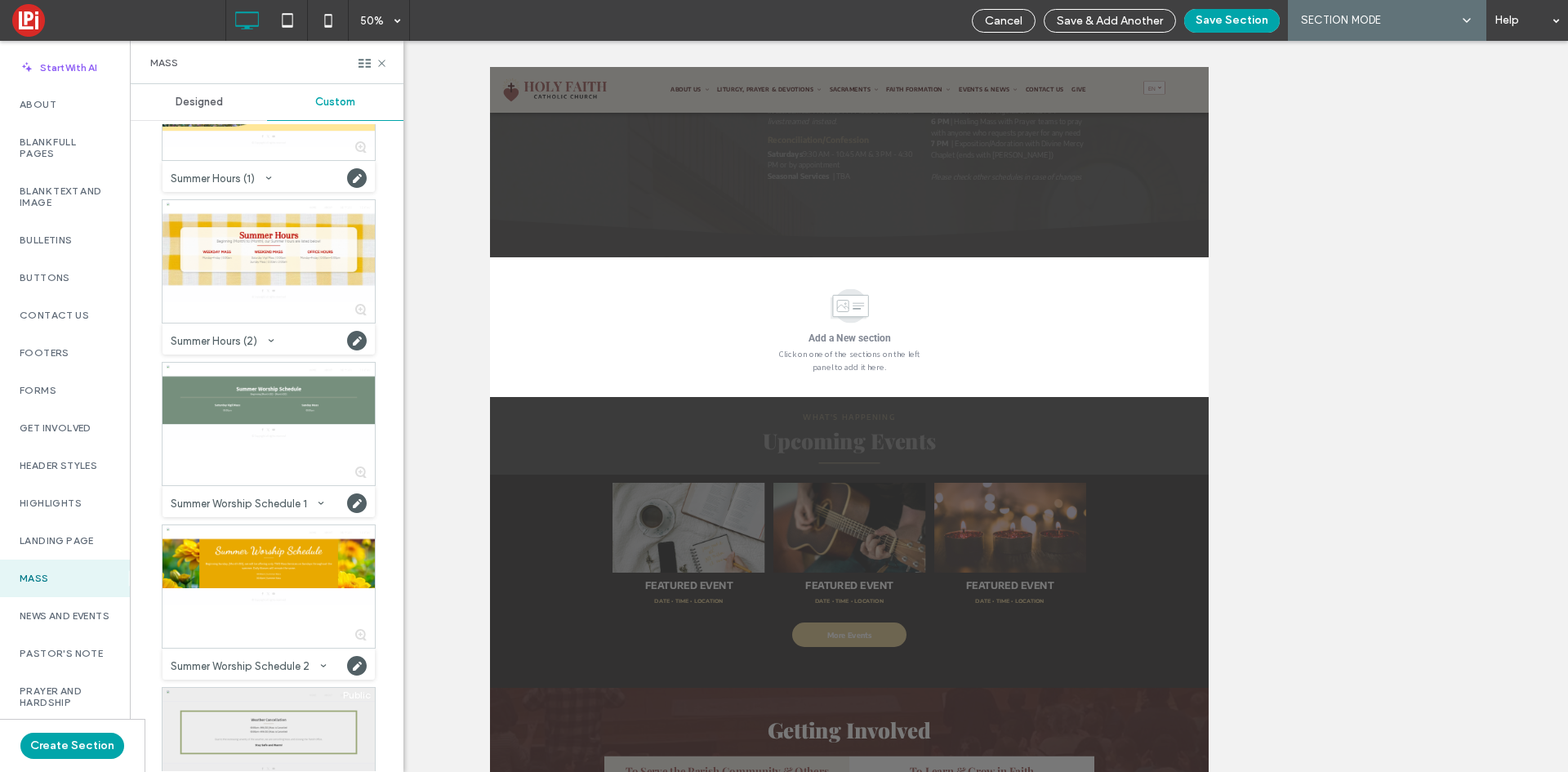
scroll to position [2522, 0]
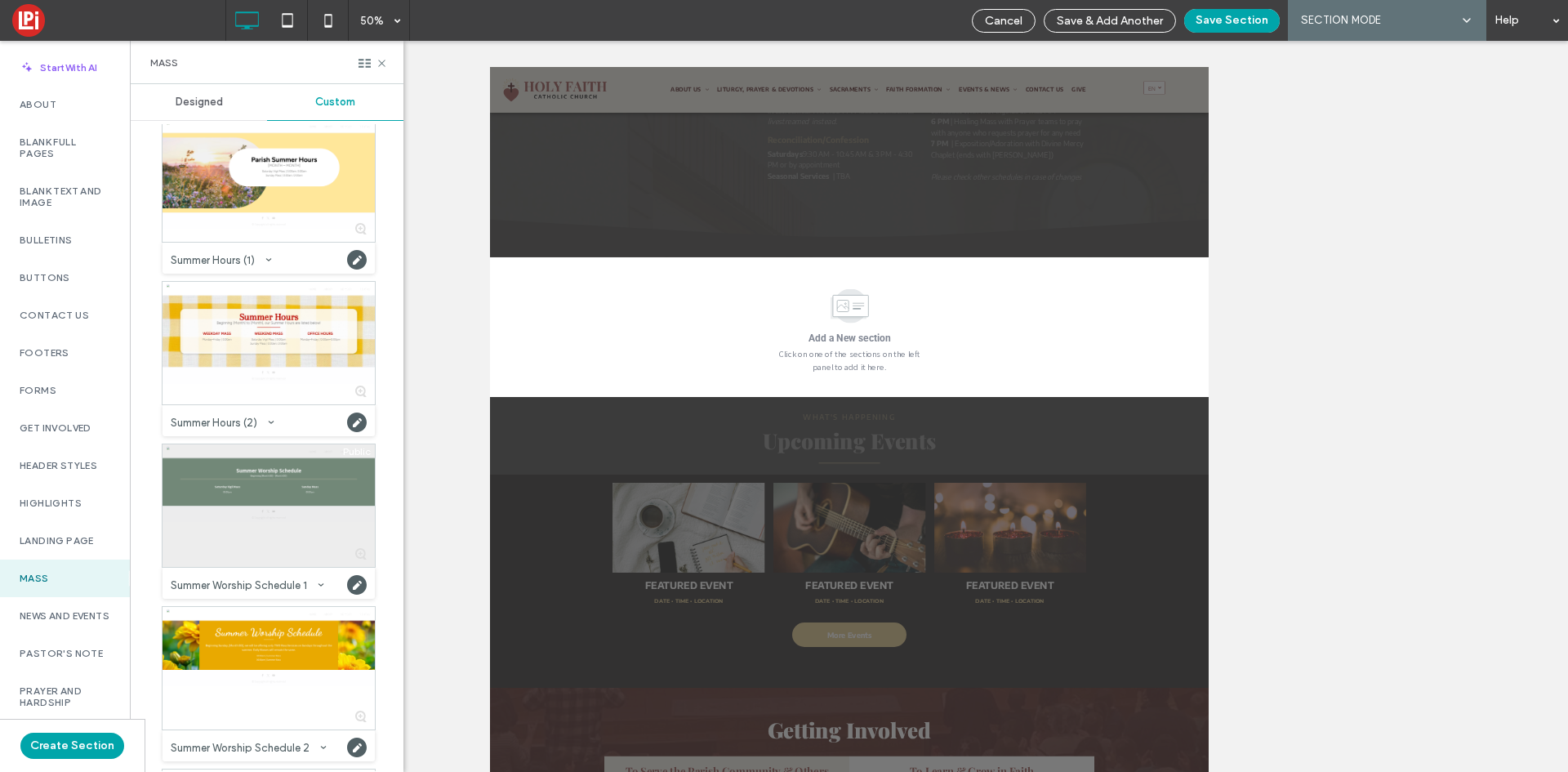
click at [271, 497] on div at bounding box center [268, 506] width 212 height 123
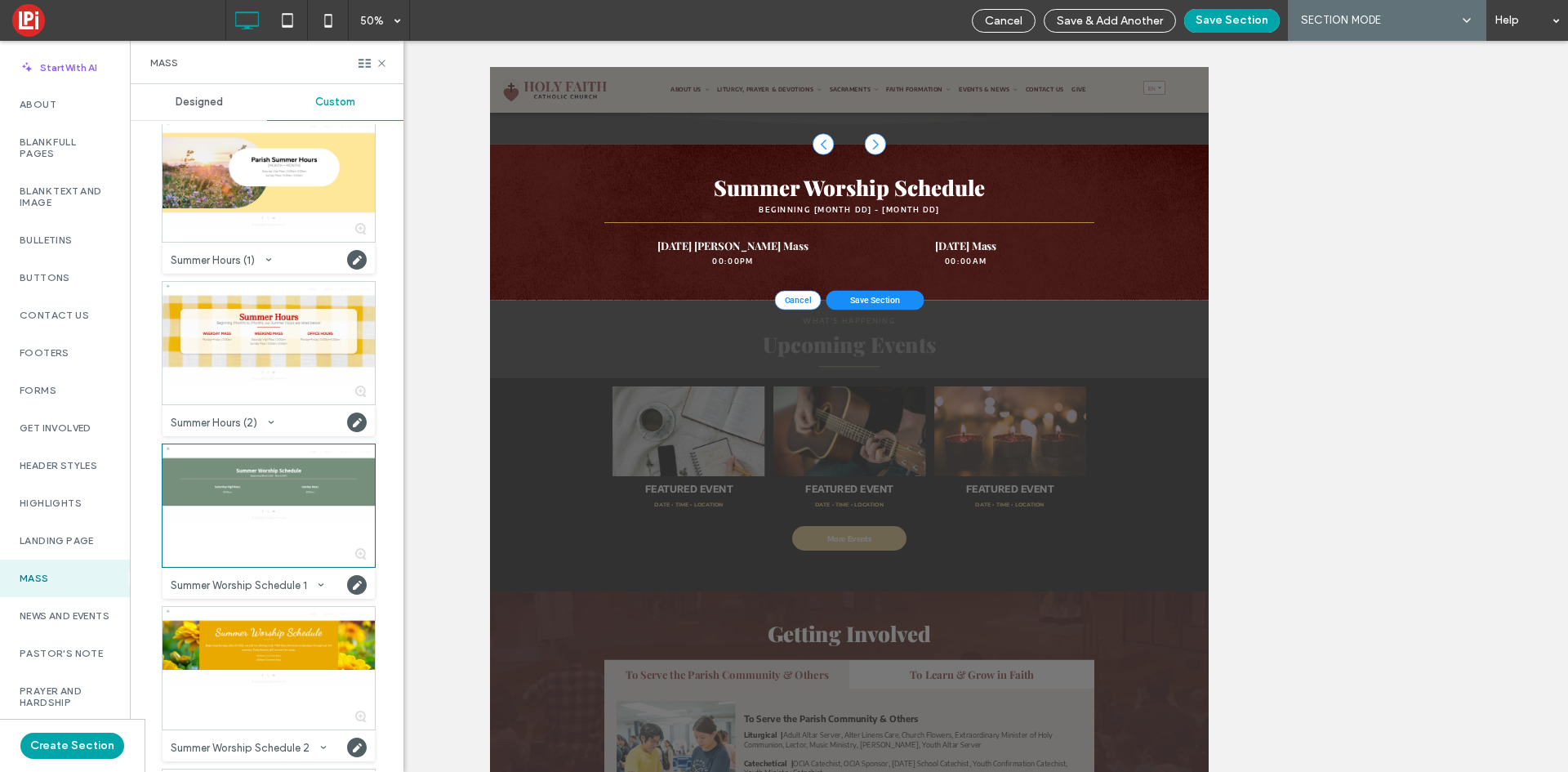
scroll to position [1790, 0]
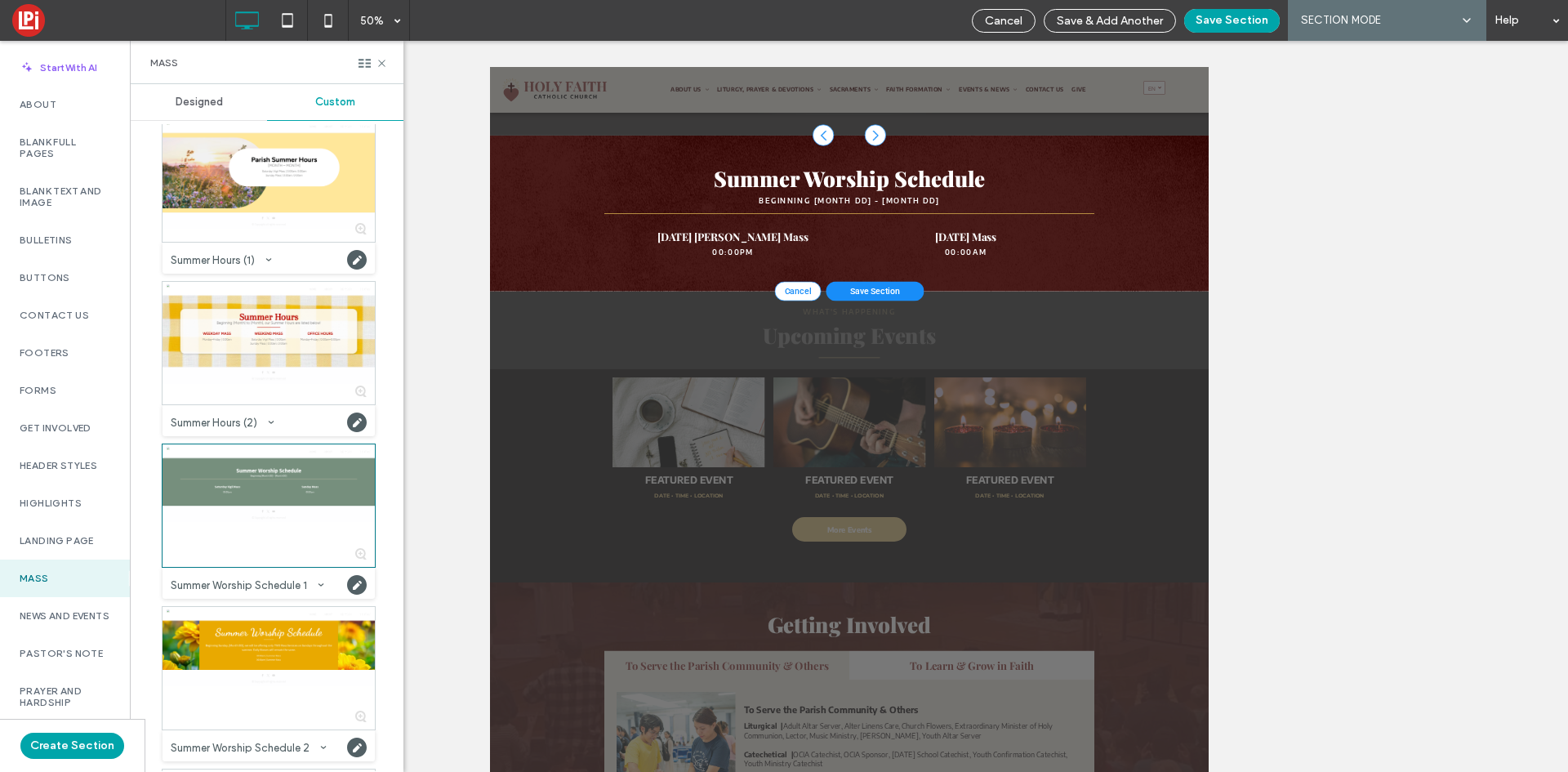
click at [1147, 204] on div at bounding box center [1156, 204] width 43 height 43
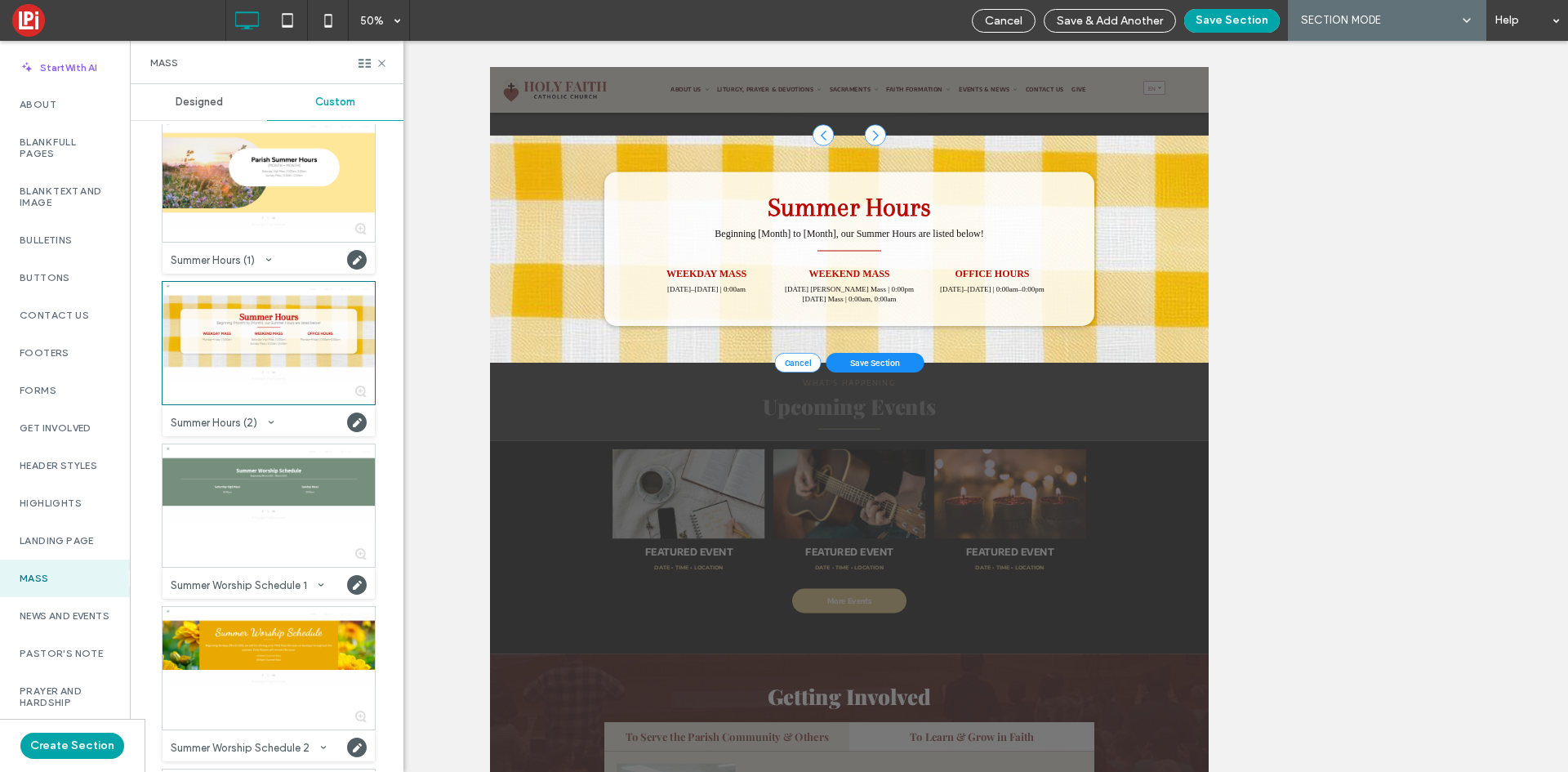
click at [1244, 201] on div at bounding box center [1261, 204] width 43 height 43
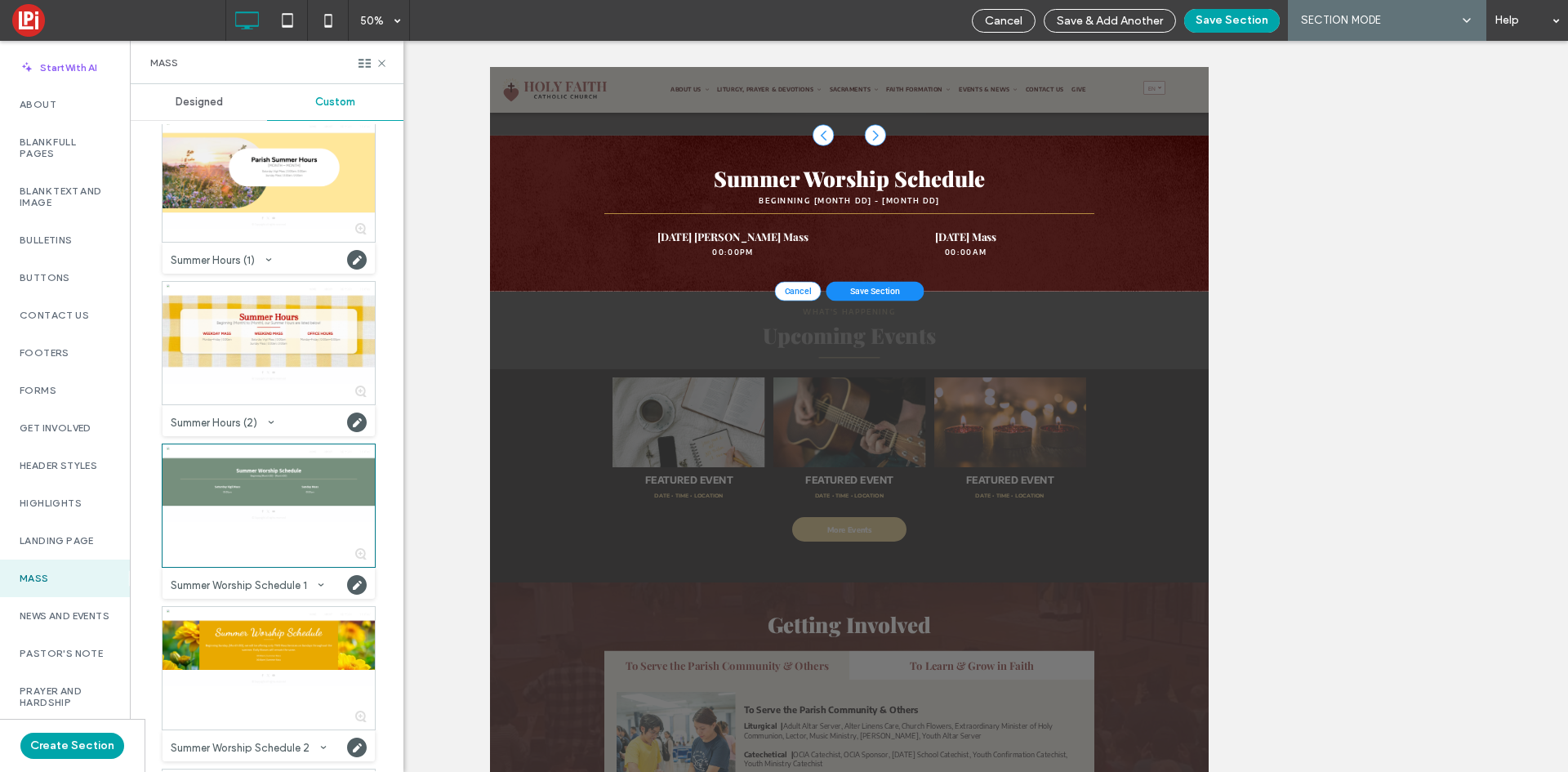
click at [1079, 506] on span "Cancel" at bounding box center [1105, 516] width 53 height 19
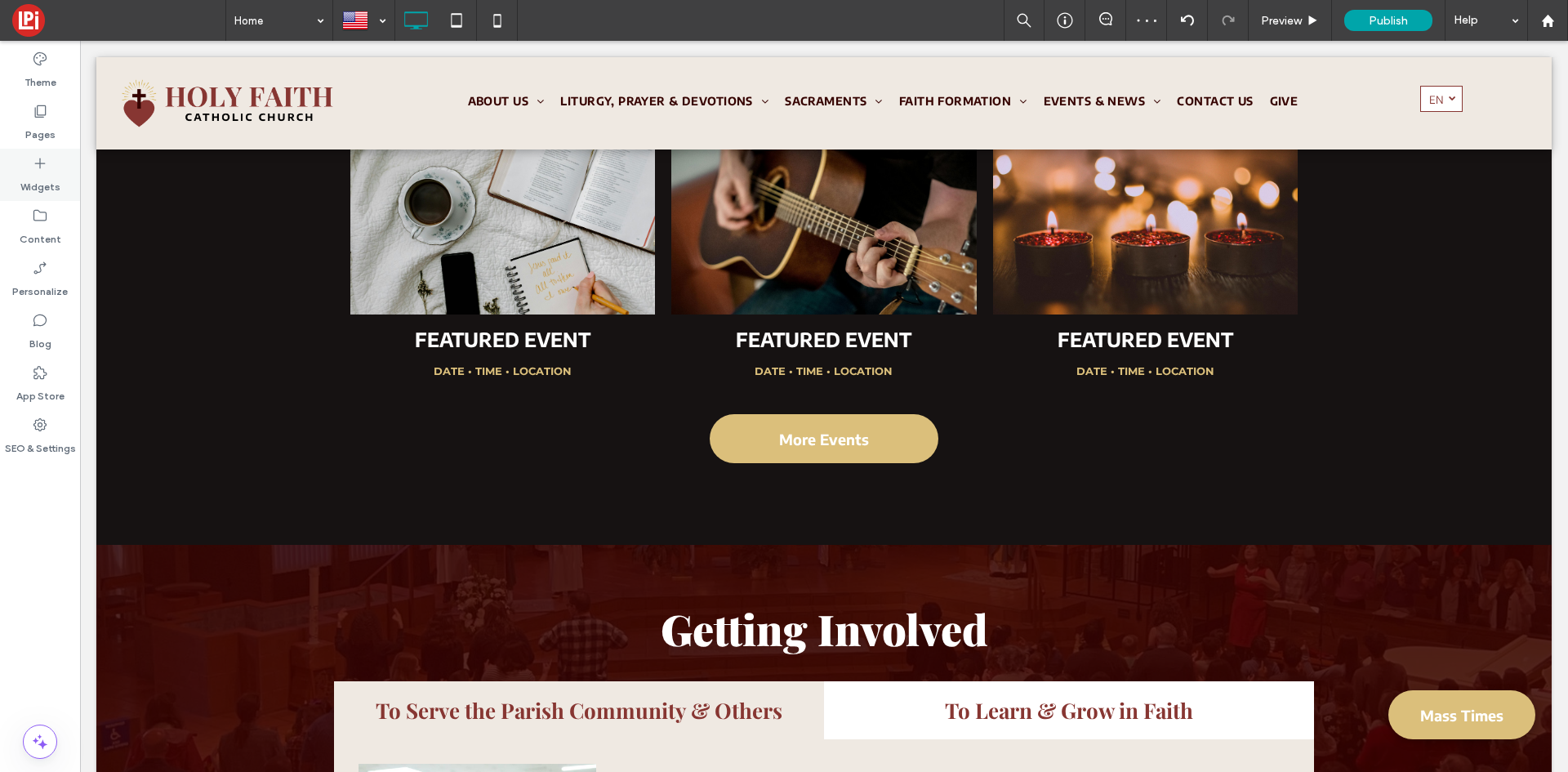
scroll to position [1876, 0]
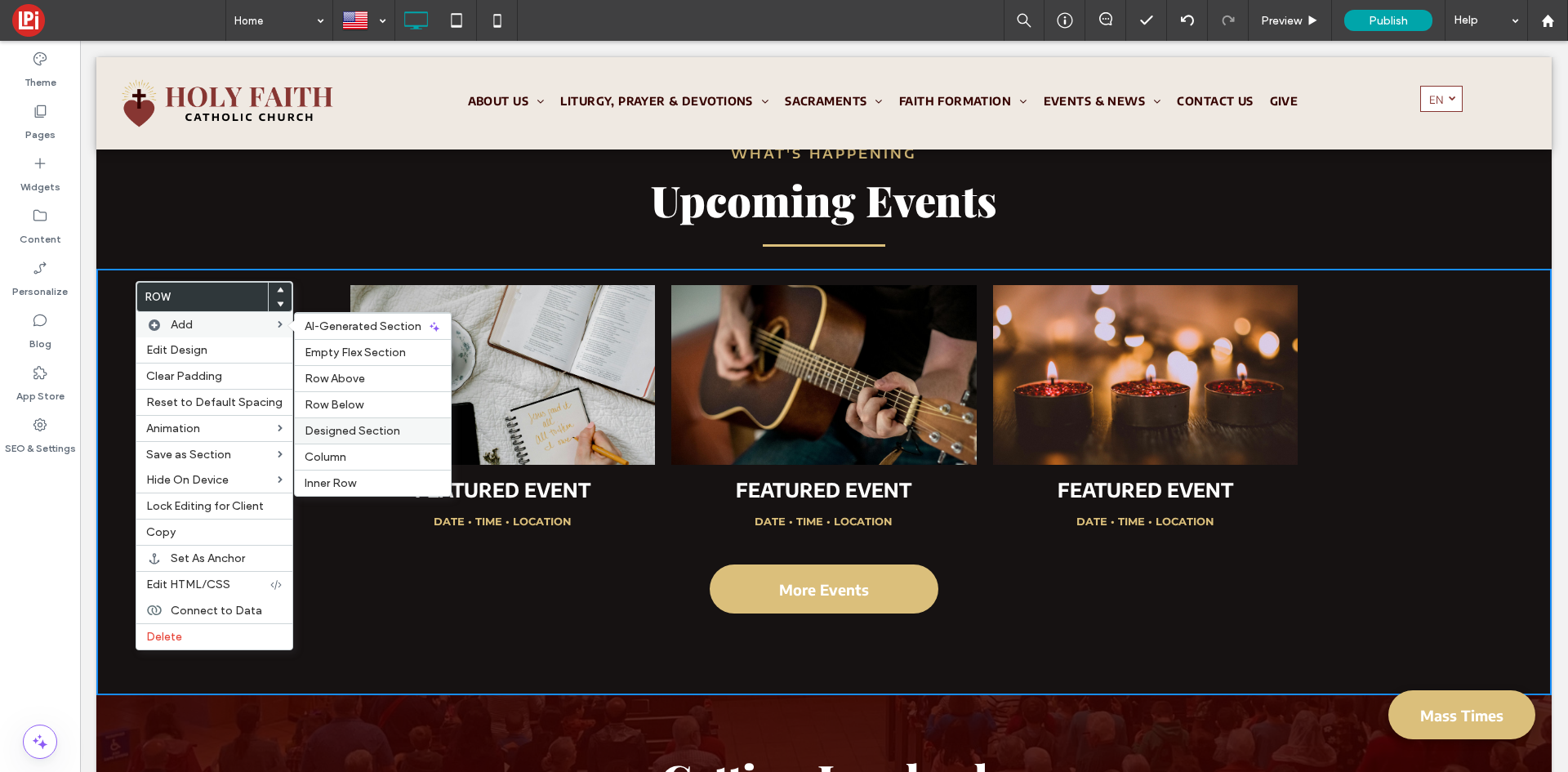
click at [366, 433] on span "Designed Section" at bounding box center [352, 431] width 96 height 14
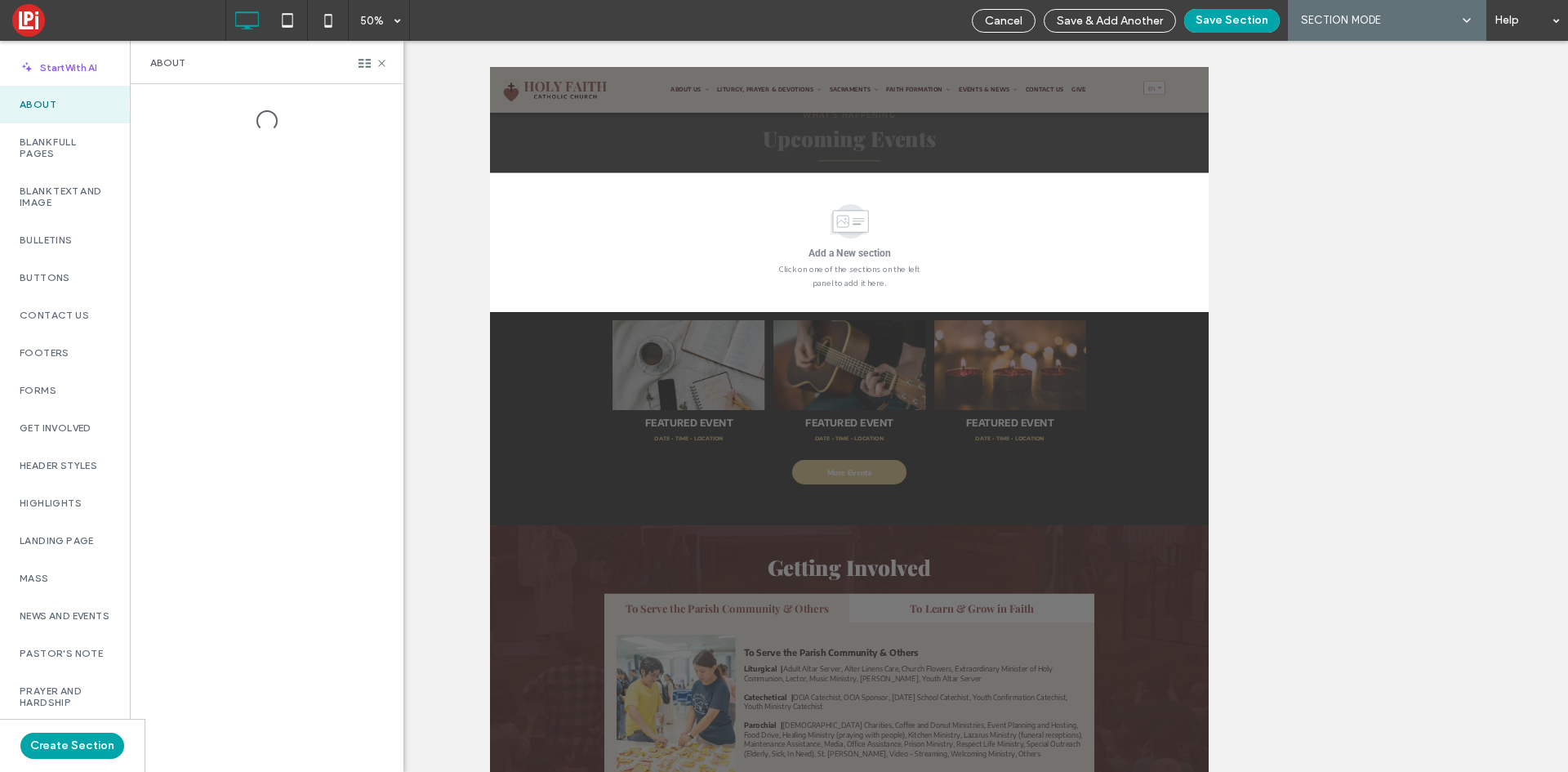
scroll to position [1871, 0]
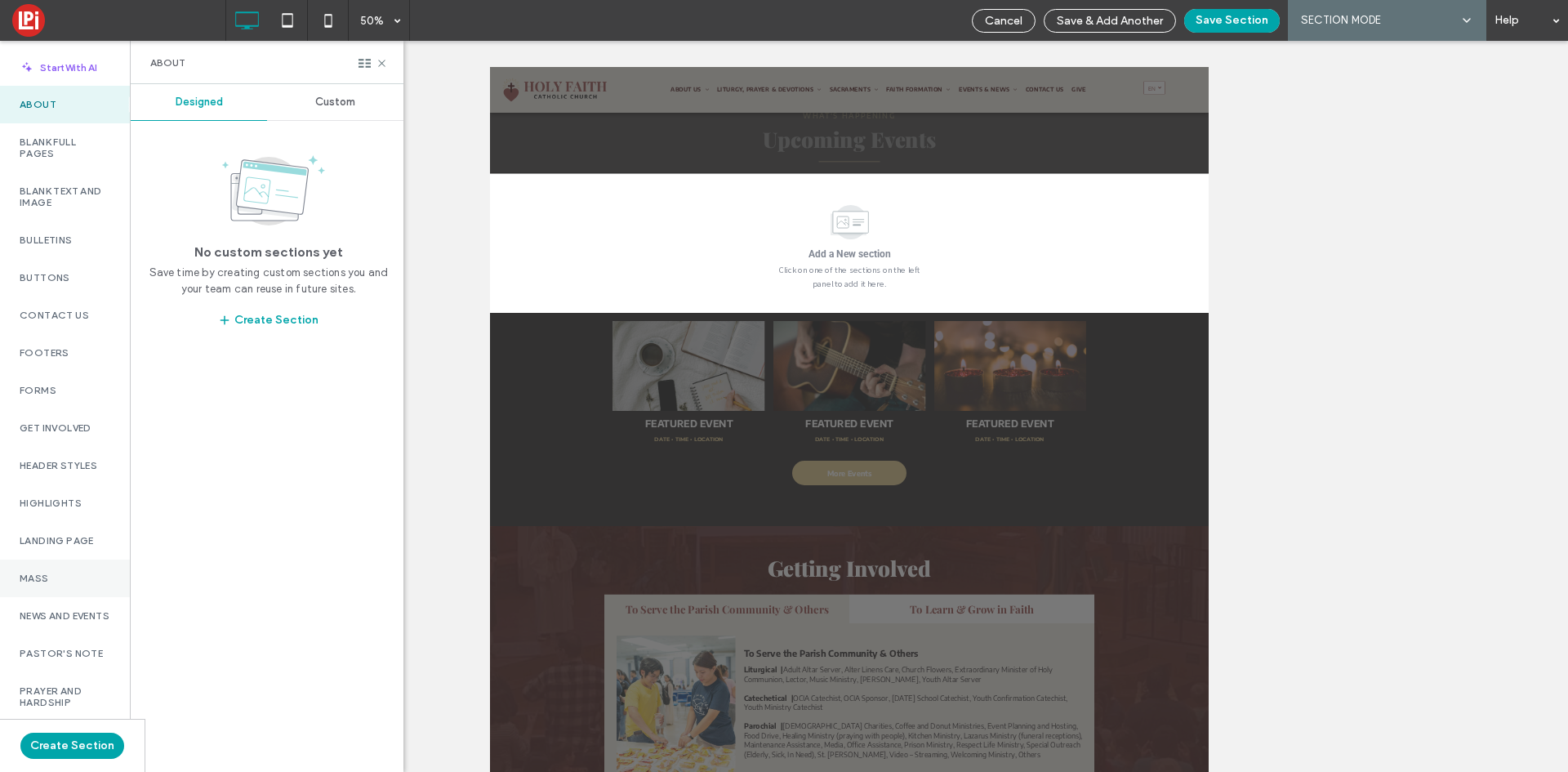
click at [43, 576] on label "Mass" at bounding box center [64, 578] width 90 height 11
click at [338, 101] on span "Custom" at bounding box center [335, 102] width 40 height 13
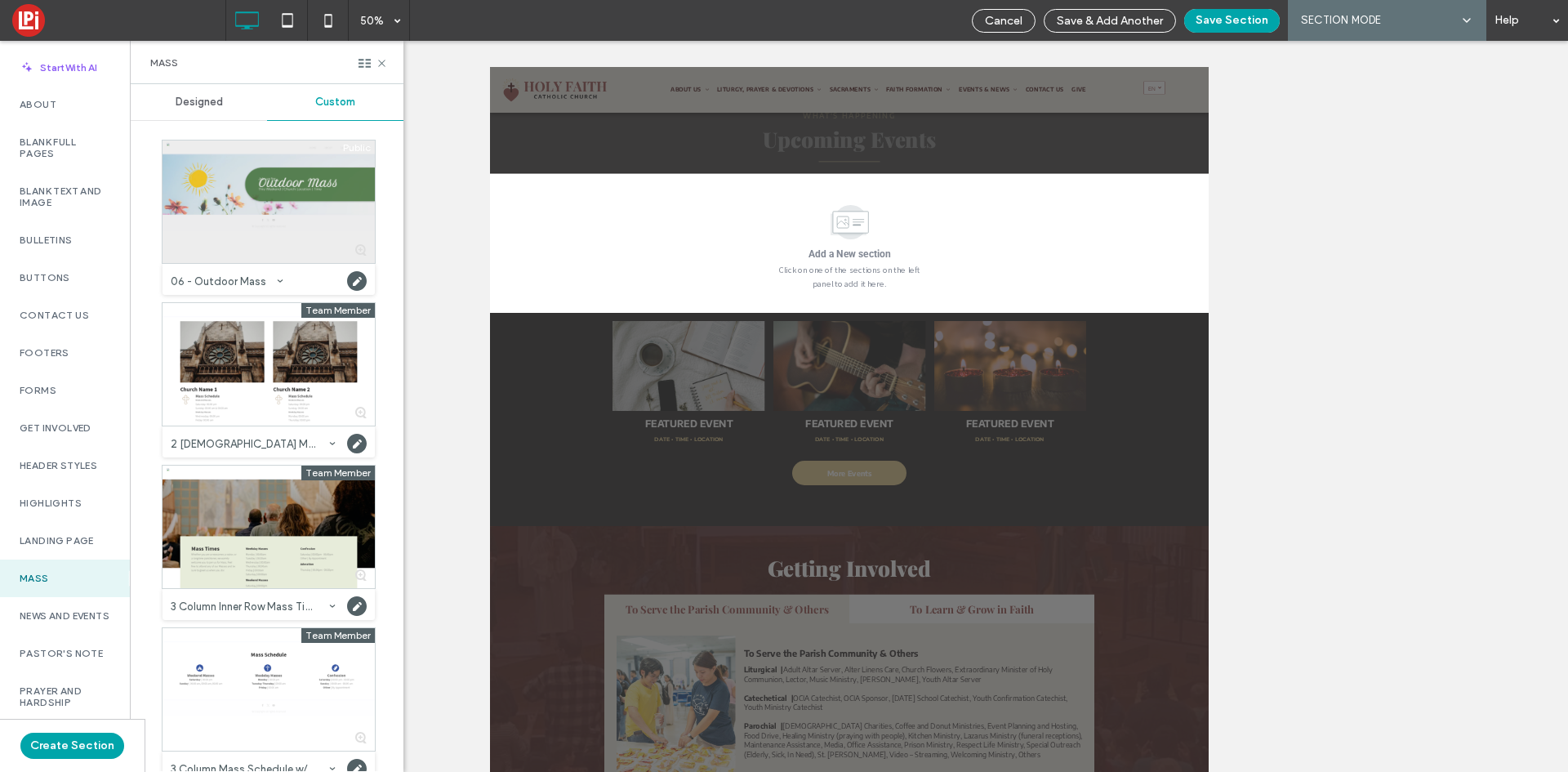
click at [245, 201] on div at bounding box center [268, 202] width 212 height 123
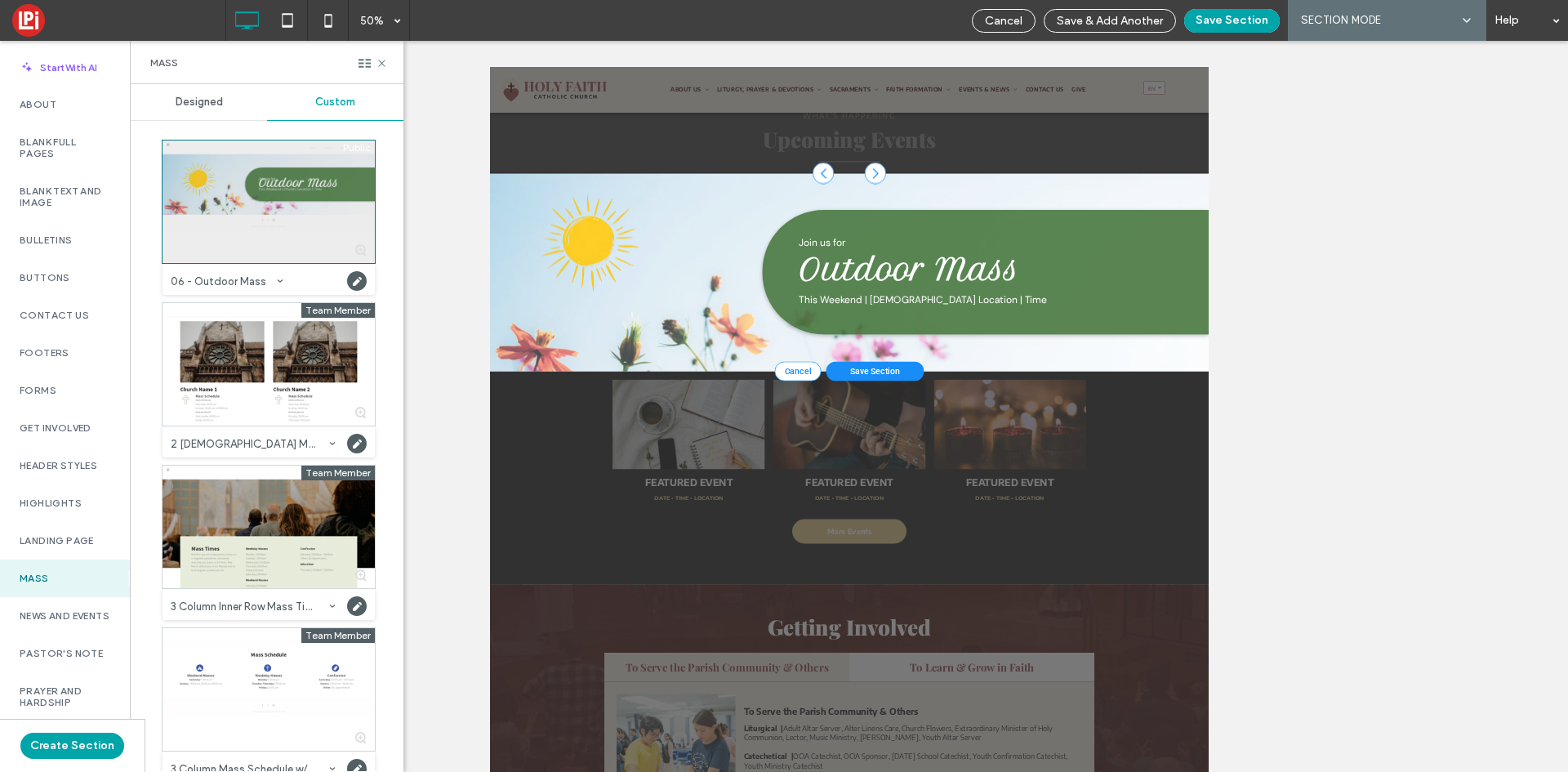
scroll to position [1946, 0]
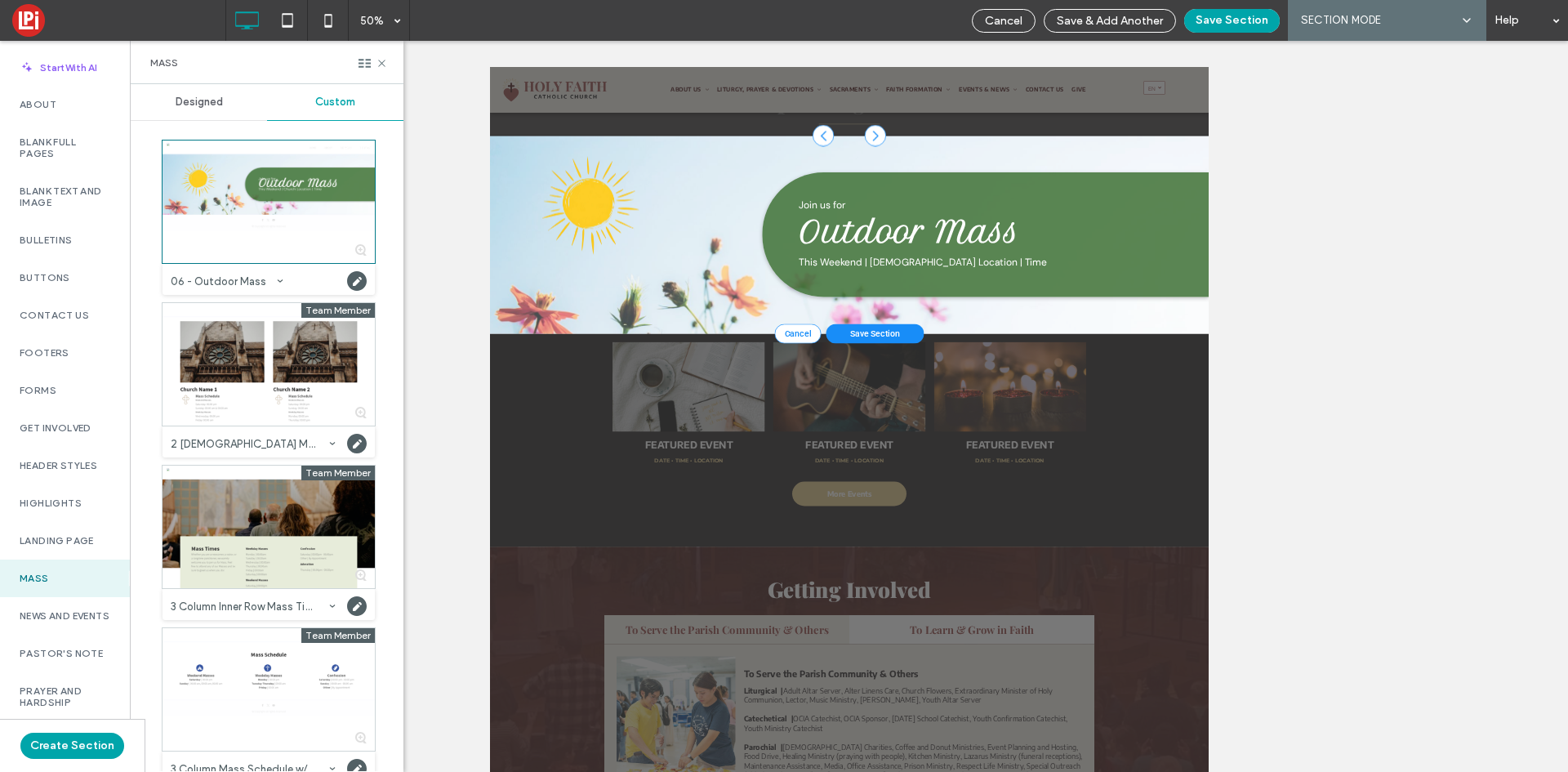
click at [1152, 199] on div at bounding box center [1156, 204] width 43 height 43
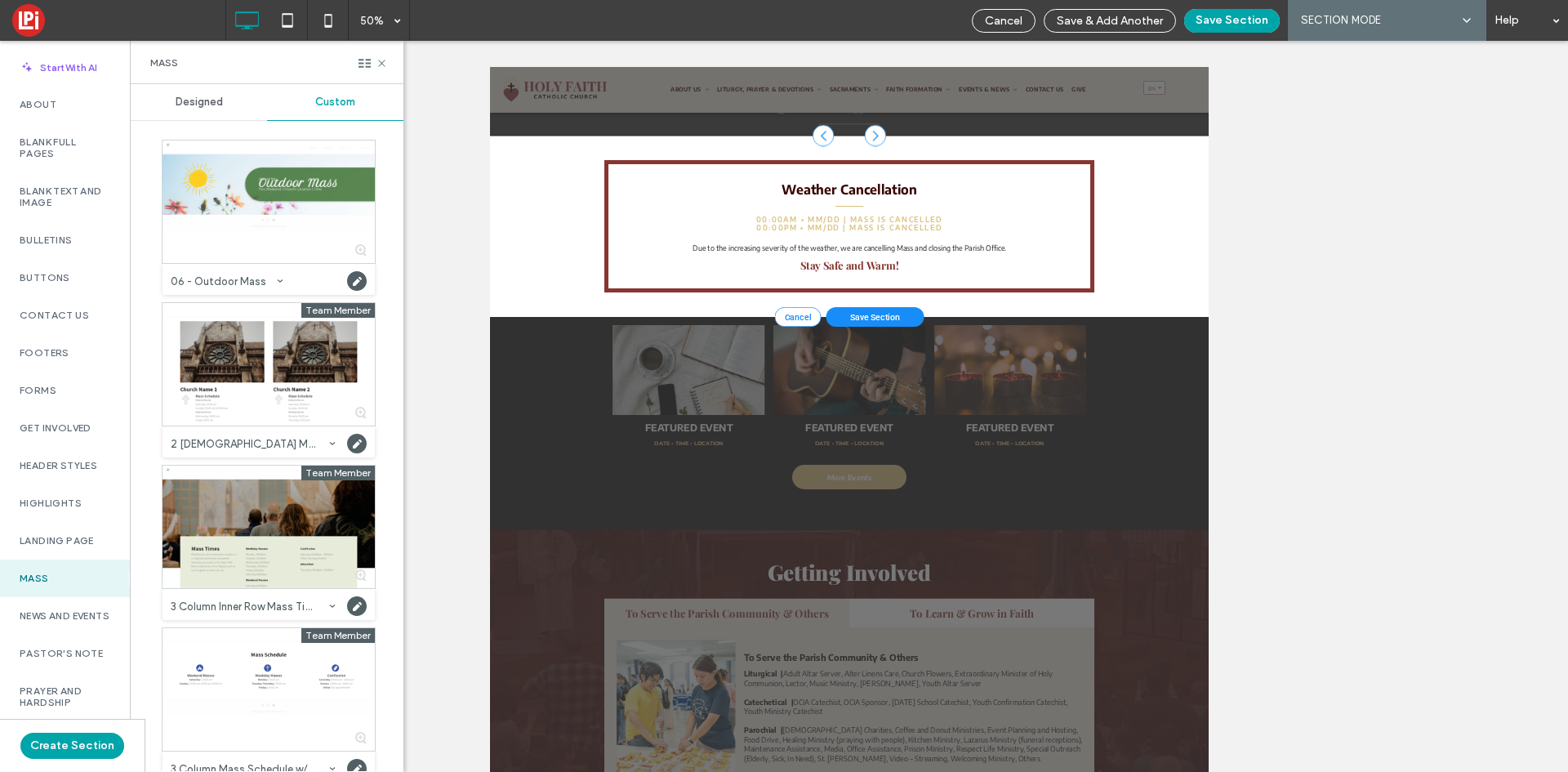
click at [1252, 199] on div at bounding box center [1261, 204] width 43 height 43
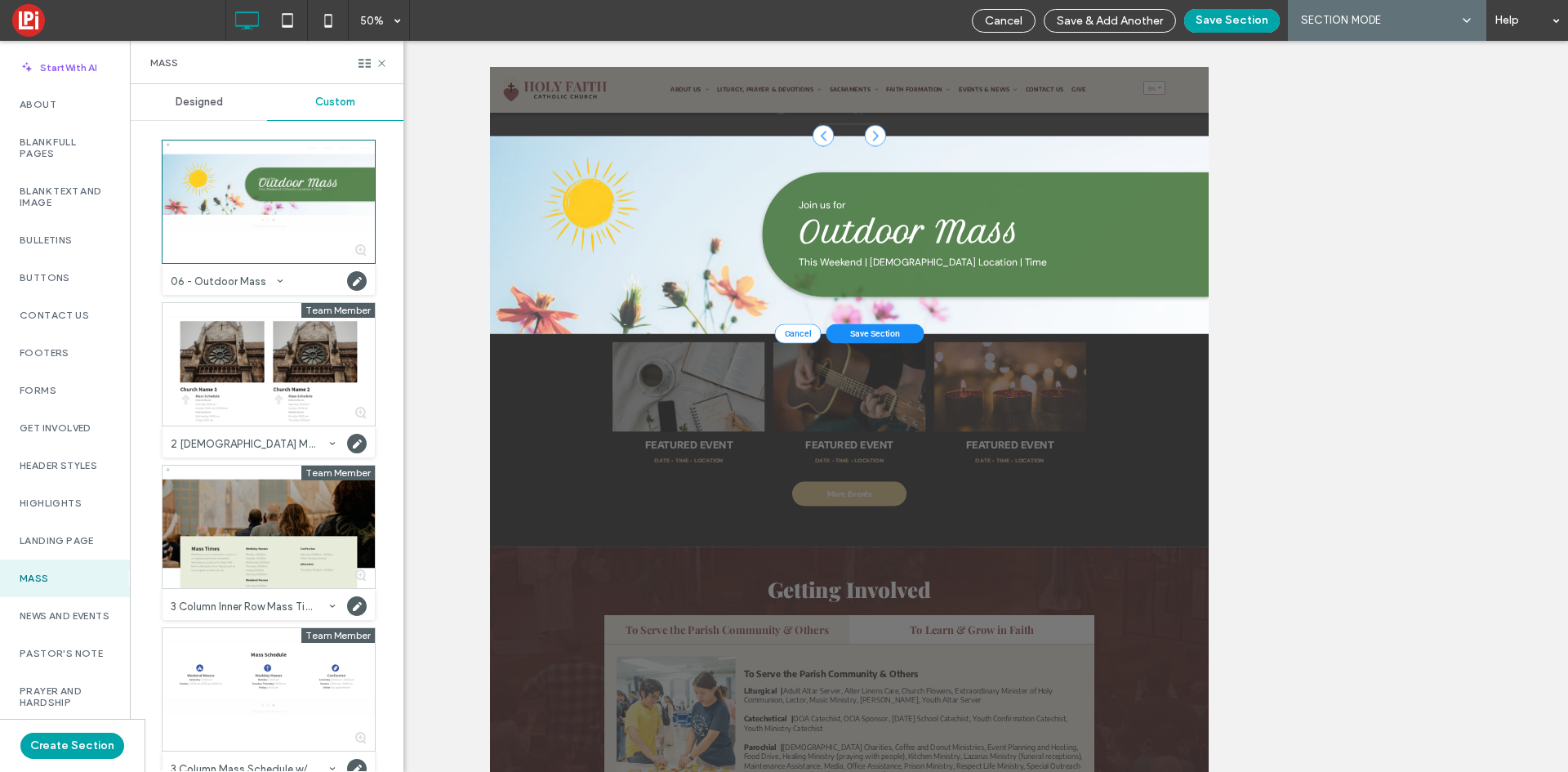
click at [1252, 199] on div at bounding box center [1261, 204] width 43 height 43
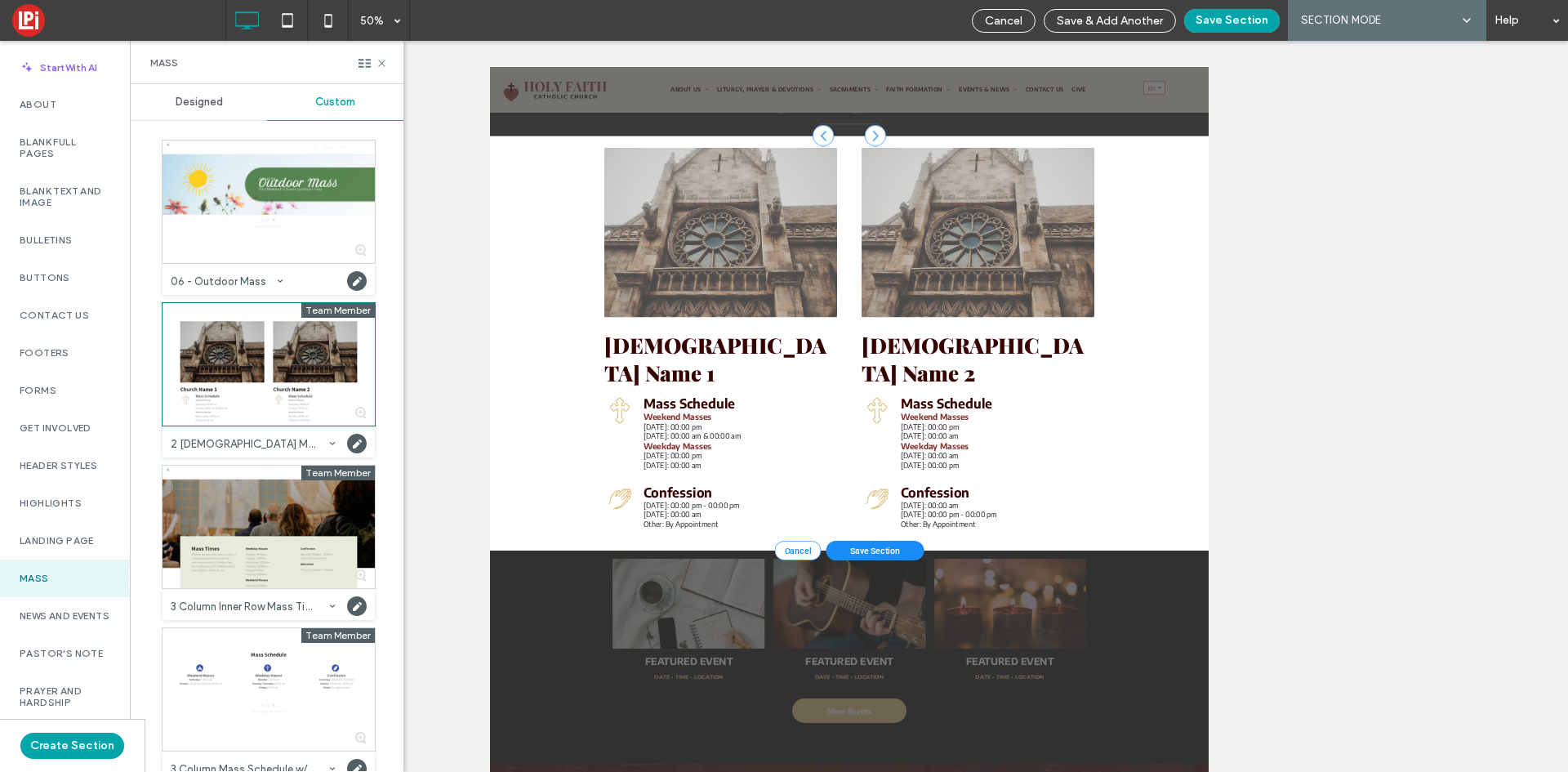
click at [1252, 199] on div at bounding box center [1261, 204] width 43 height 43
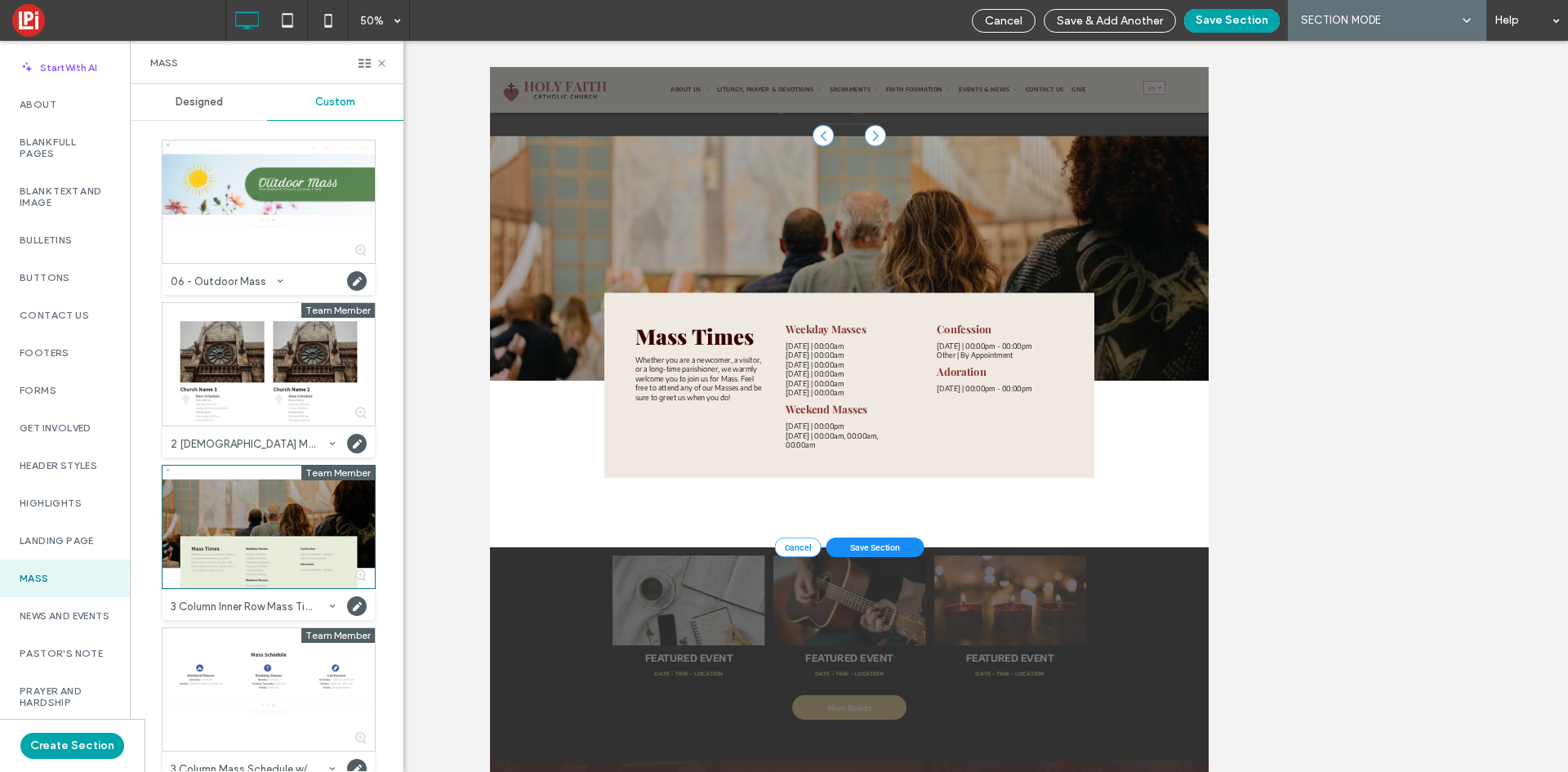
click at [1252, 199] on div at bounding box center [1261, 204] width 43 height 43
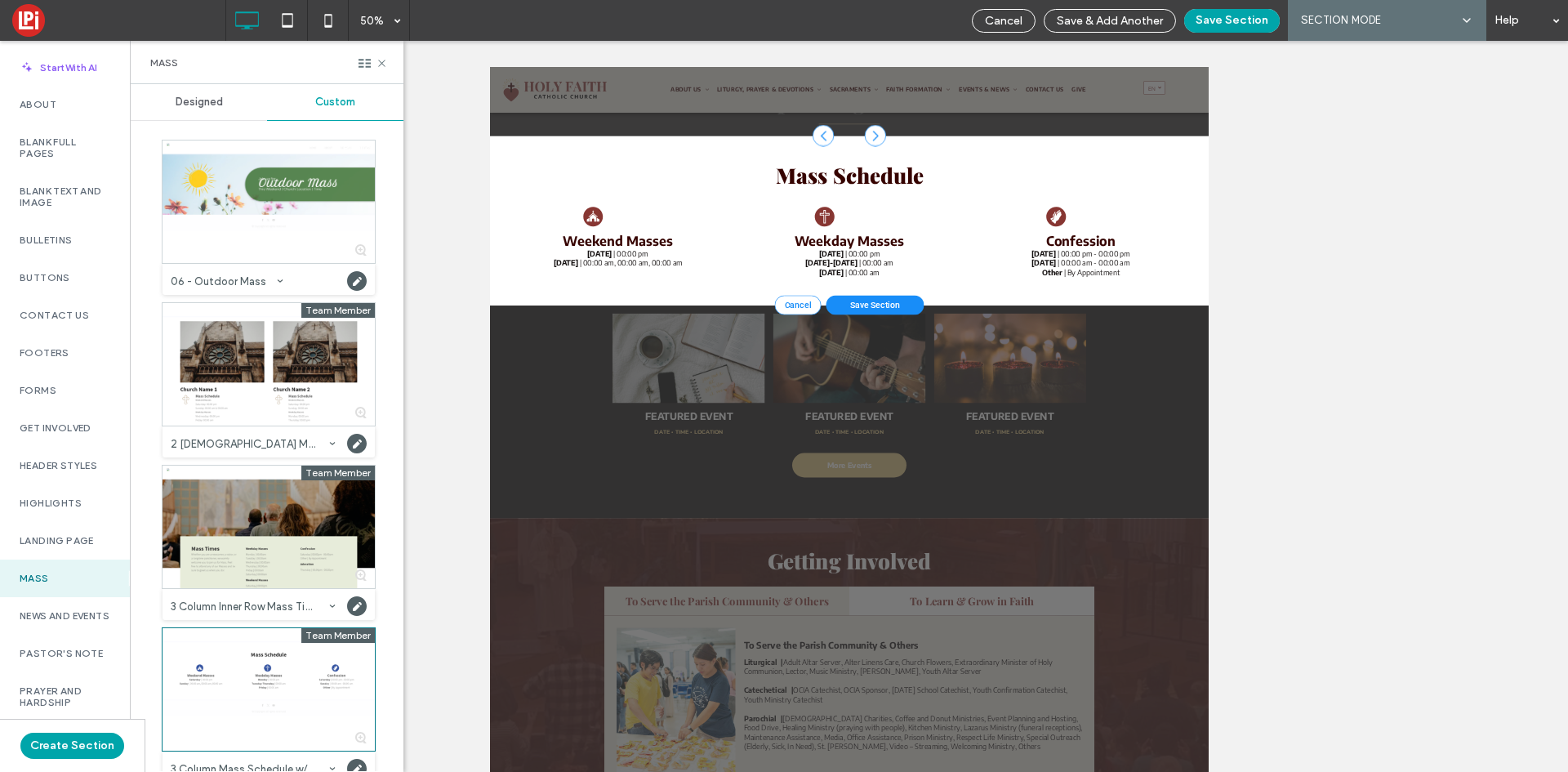
click at [1252, 199] on div at bounding box center [1261, 204] width 43 height 43
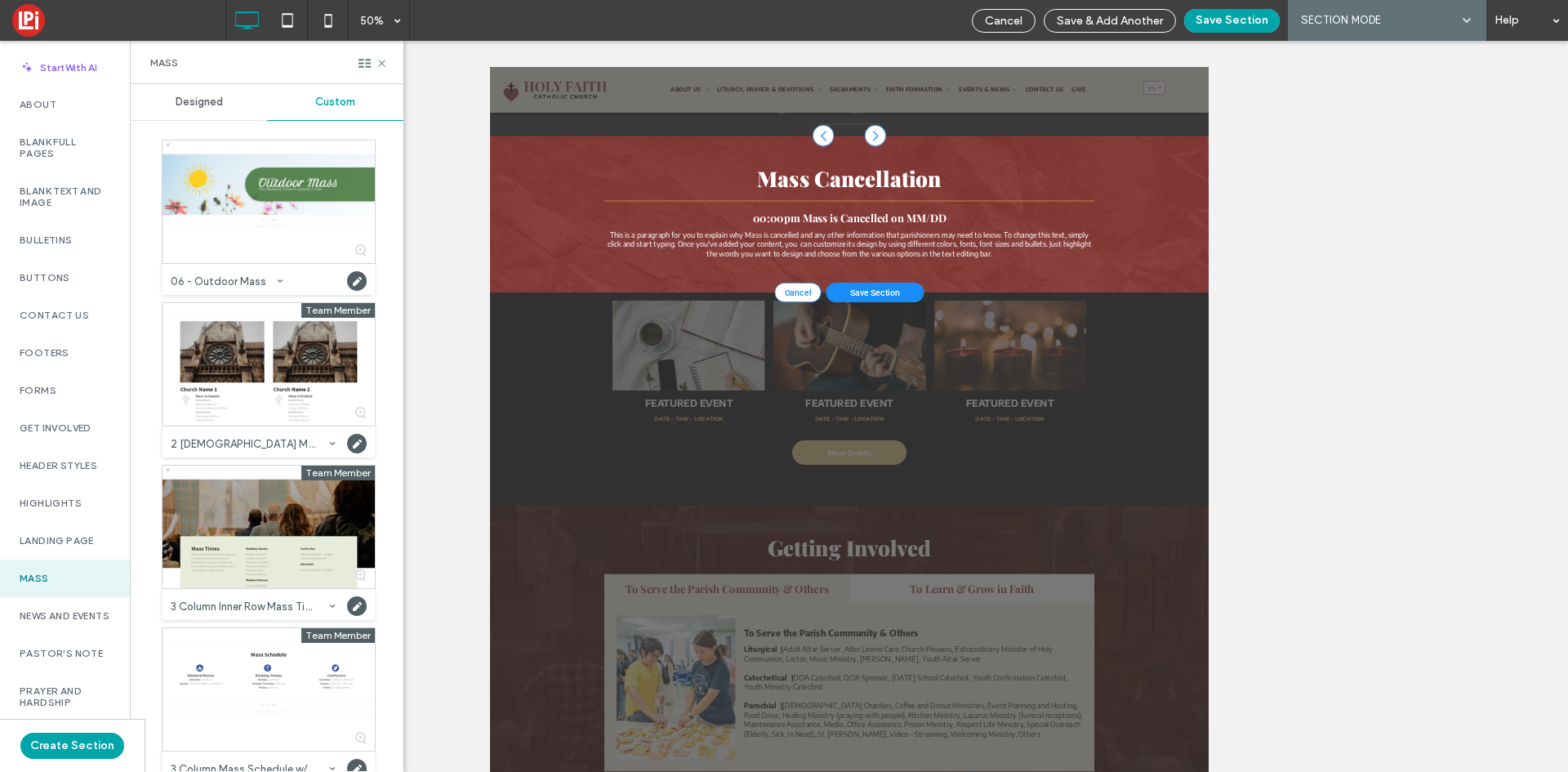
click at [1252, 199] on div at bounding box center [1261, 204] width 43 height 43
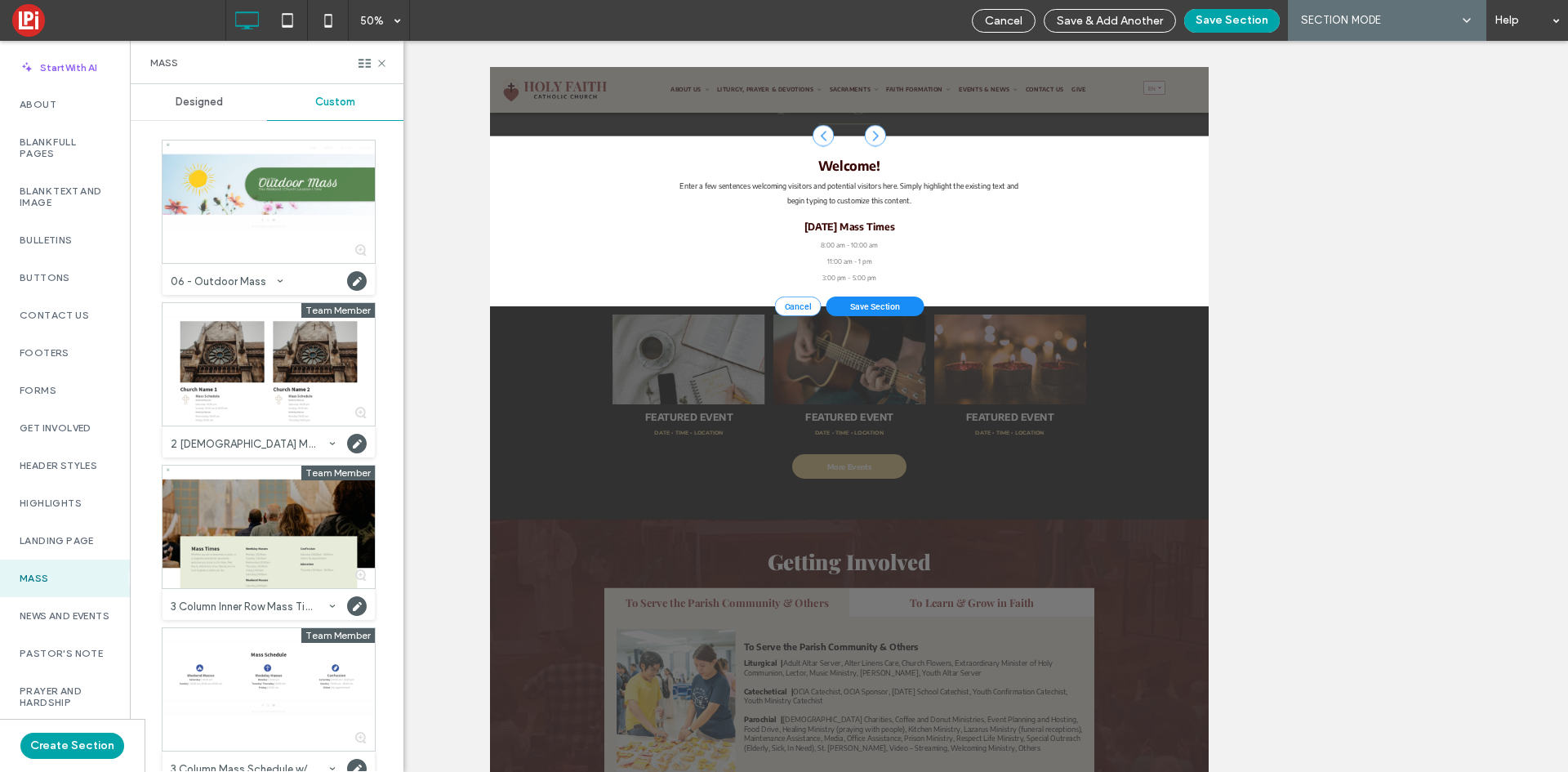
click at [1252, 199] on div at bounding box center [1261, 204] width 43 height 43
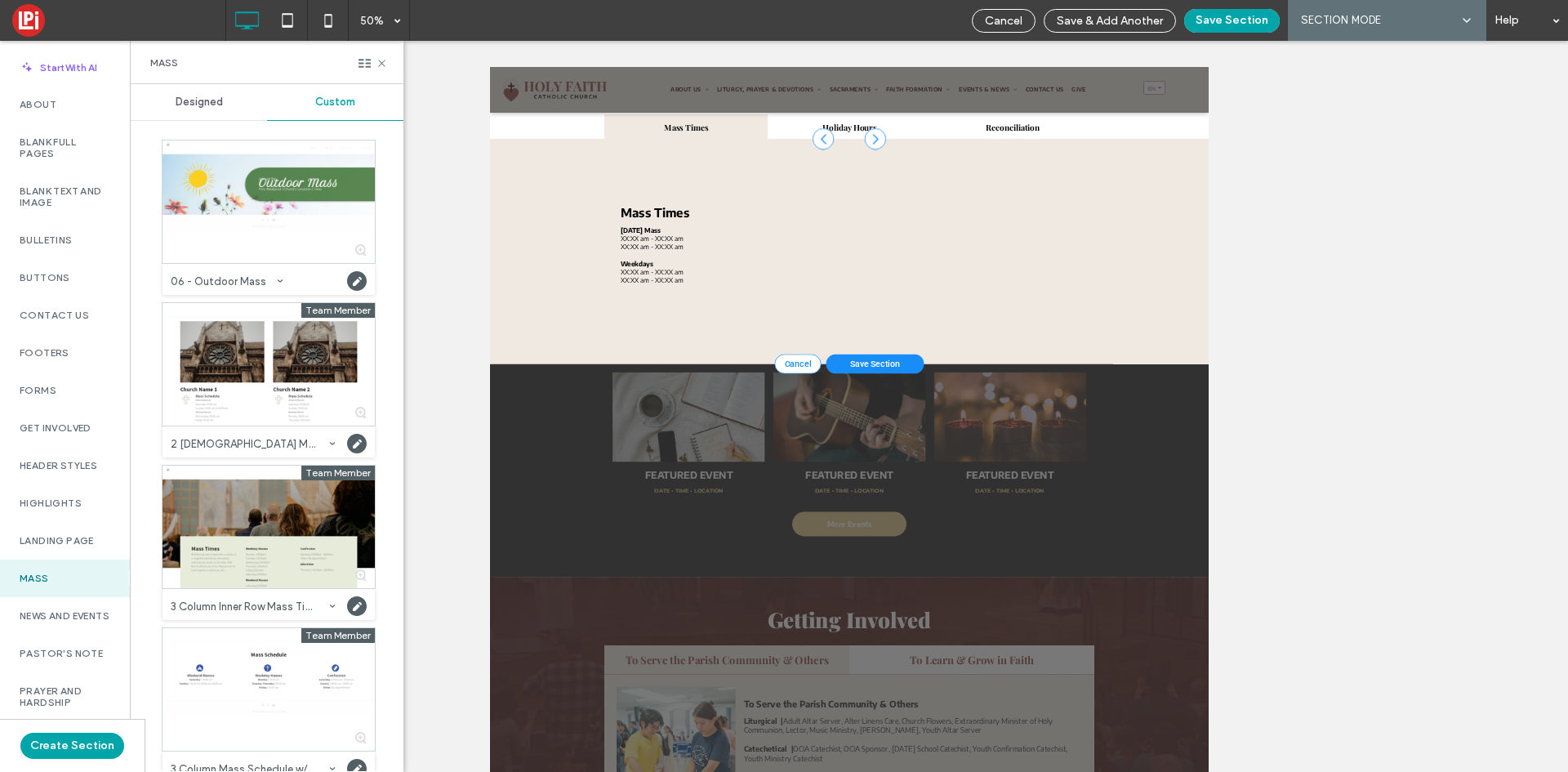
scroll to position [2012, 0]
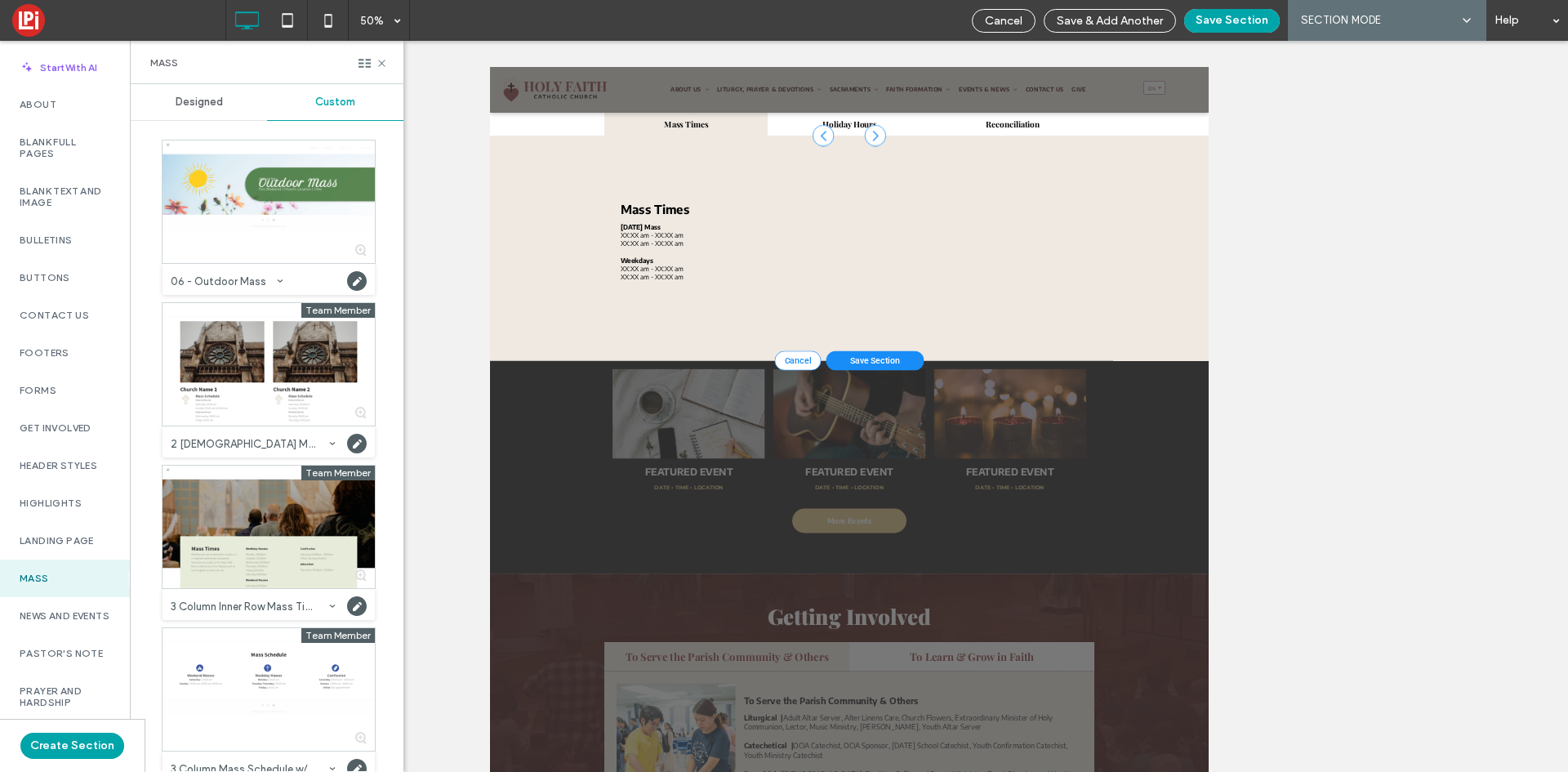
click at [1252, 199] on div at bounding box center [1261, 204] width 43 height 43
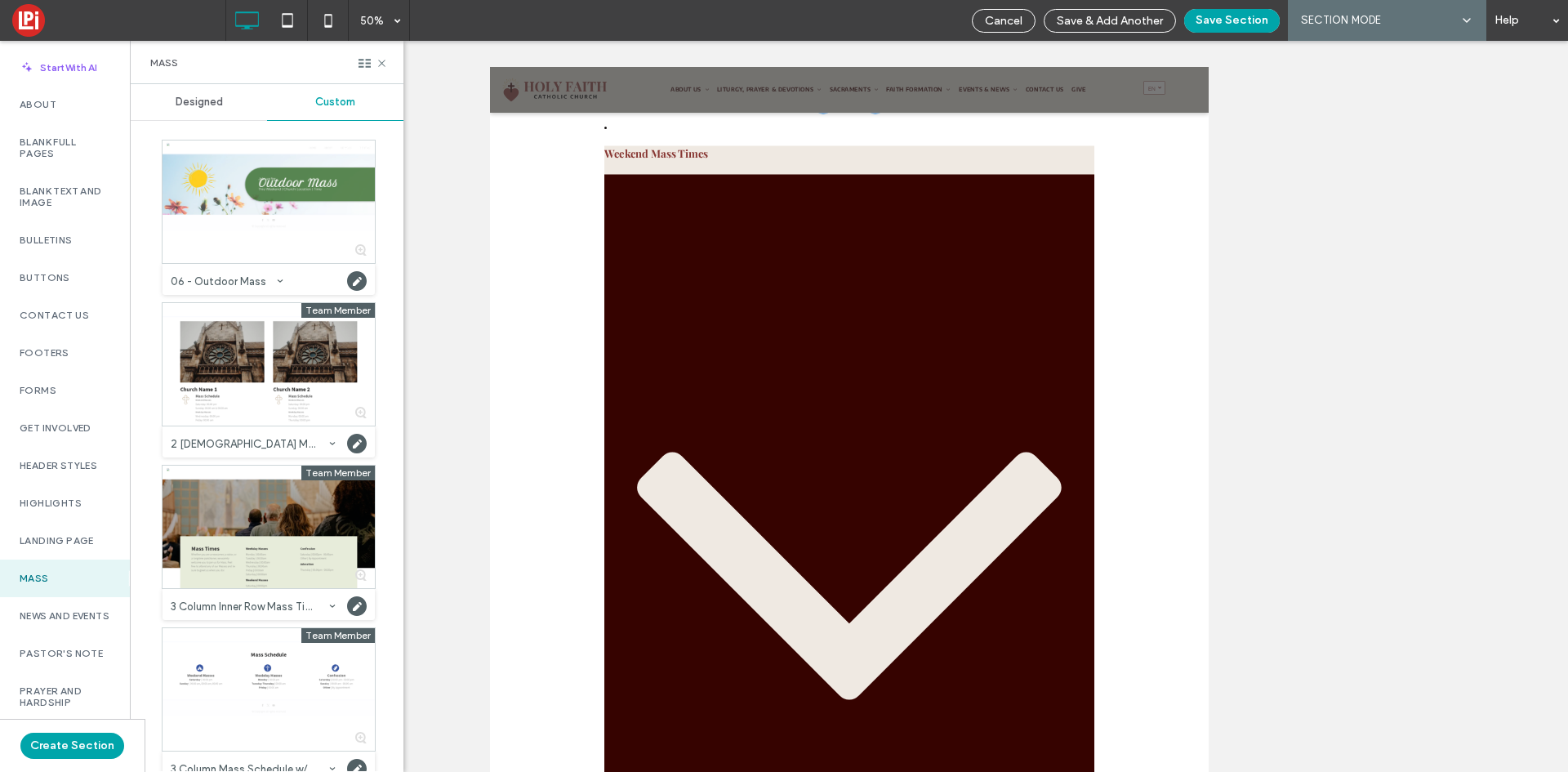
scroll to position [1946, 0]
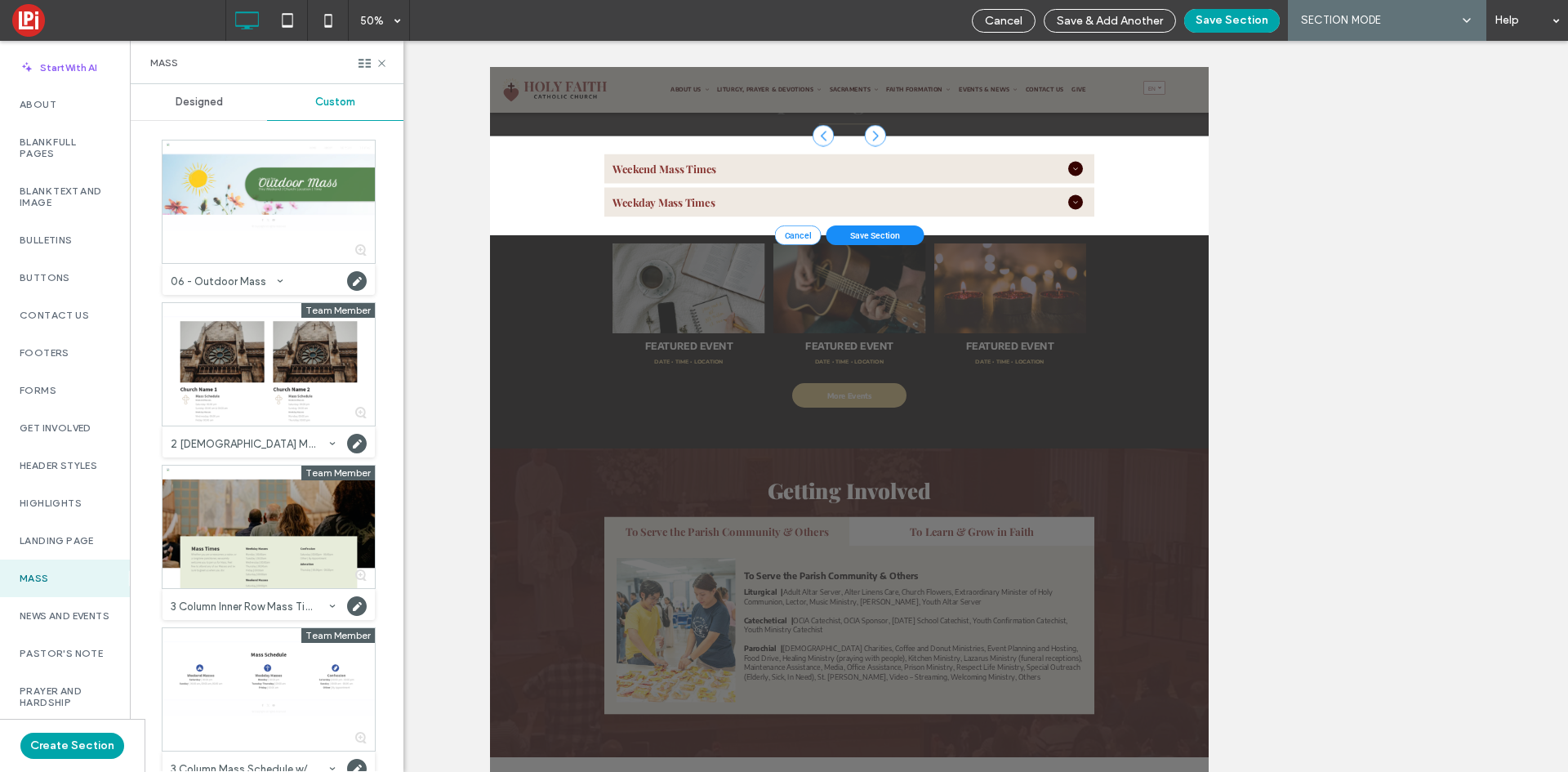
click at [1252, 199] on div at bounding box center [1261, 204] width 43 height 43
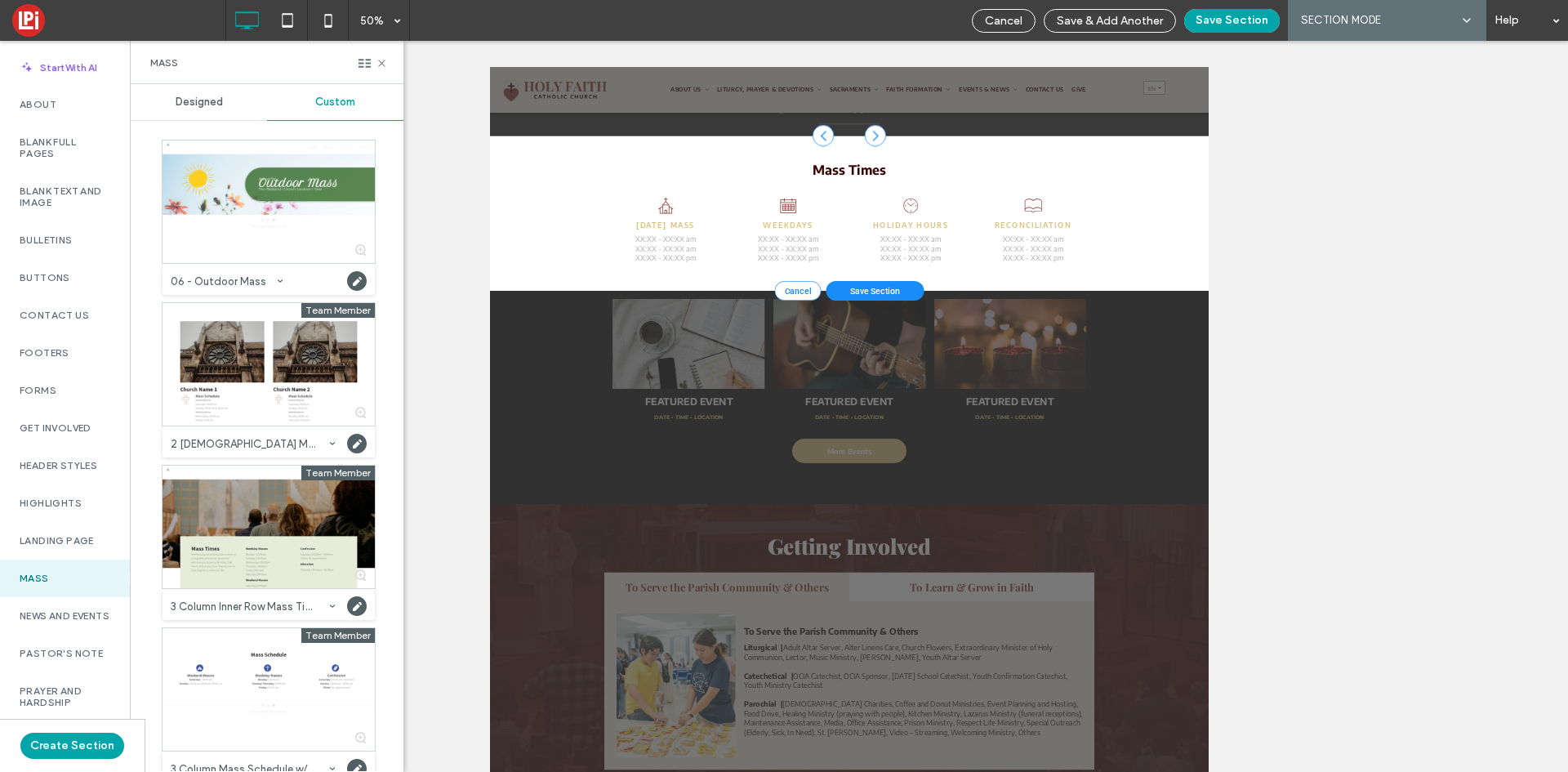
click at [1252, 199] on div at bounding box center [1261, 204] width 43 height 43
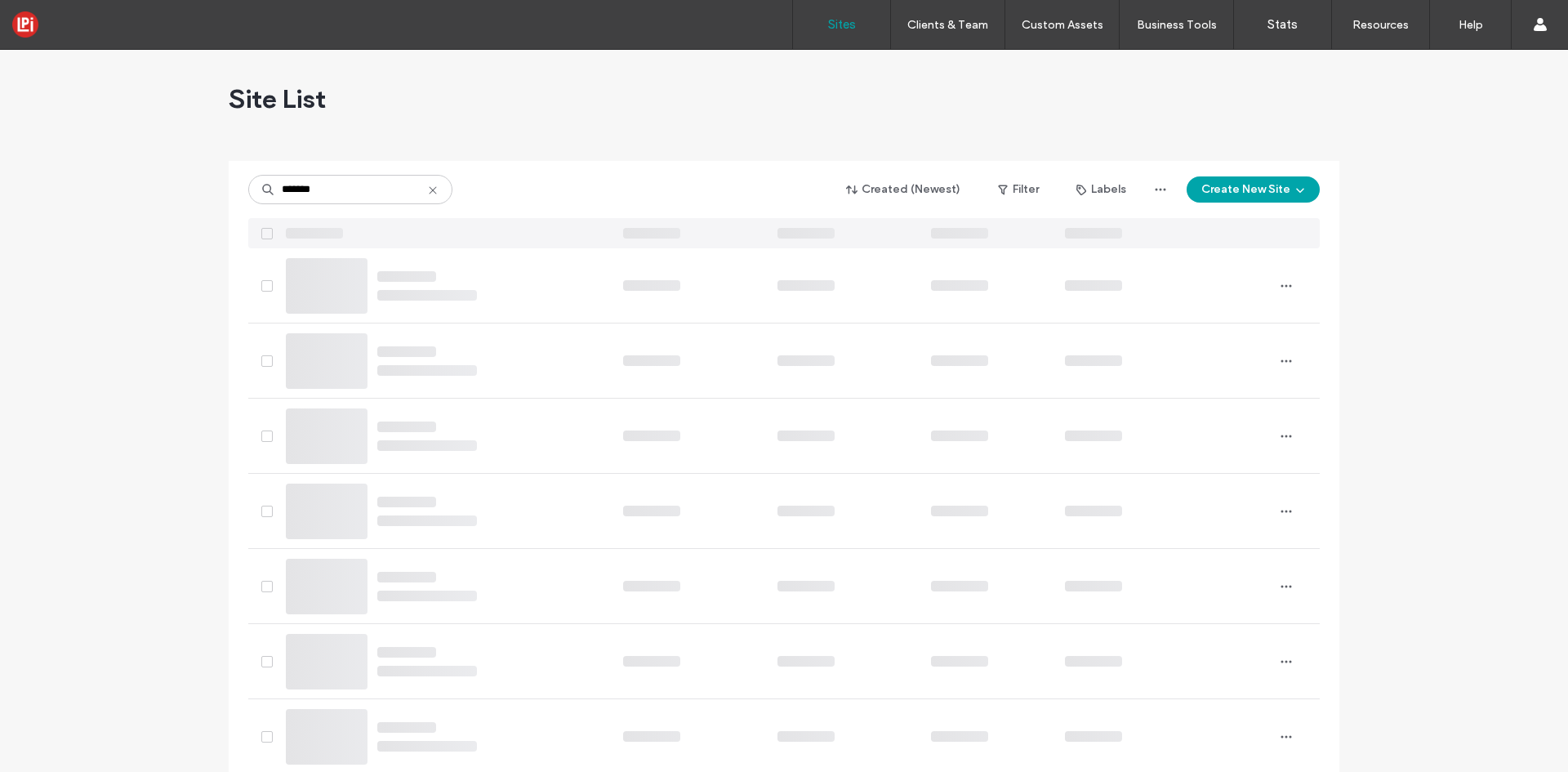
type input "*******"
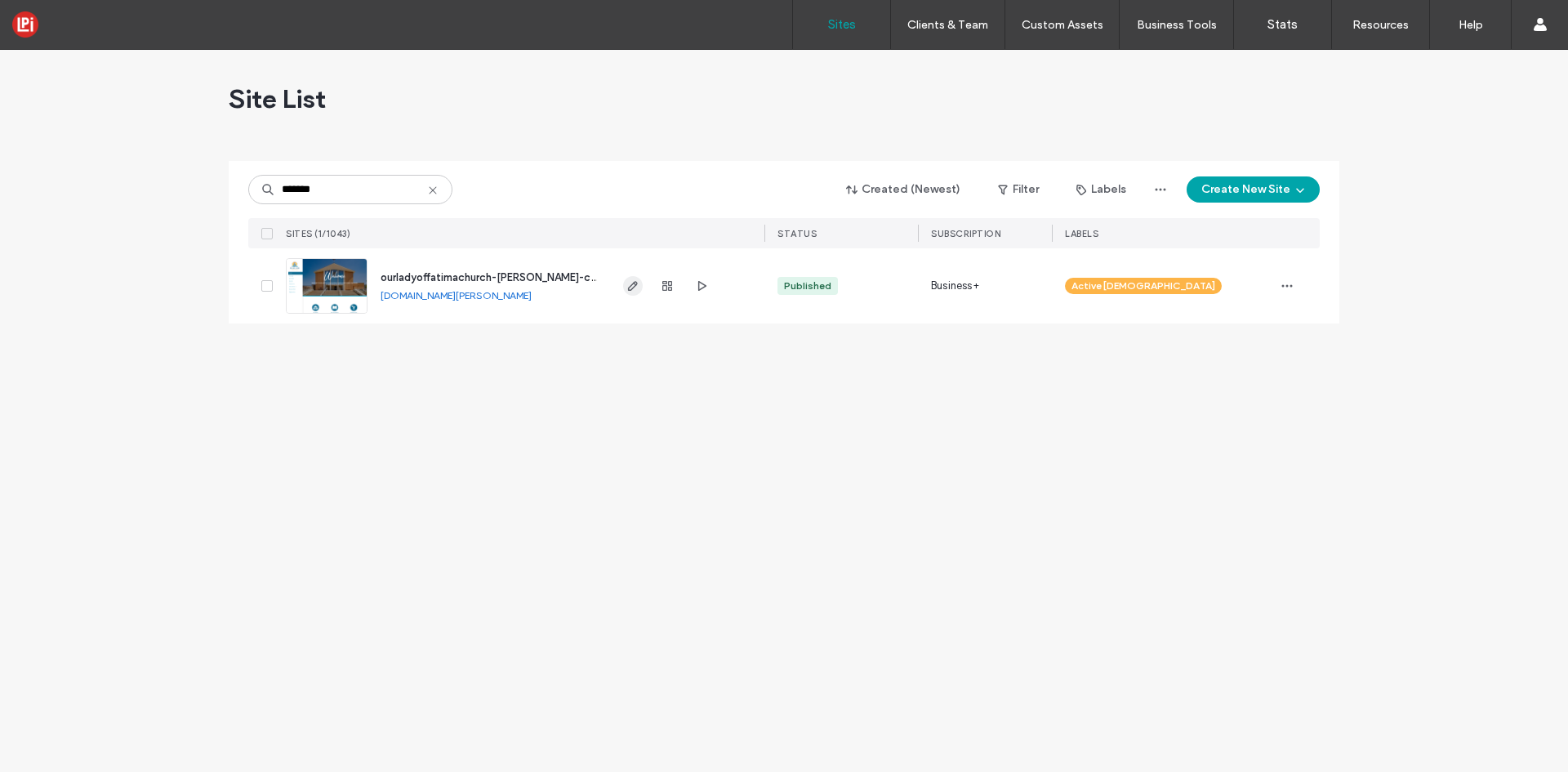
click at [631, 280] on icon "button" at bounding box center [632, 285] width 13 height 13
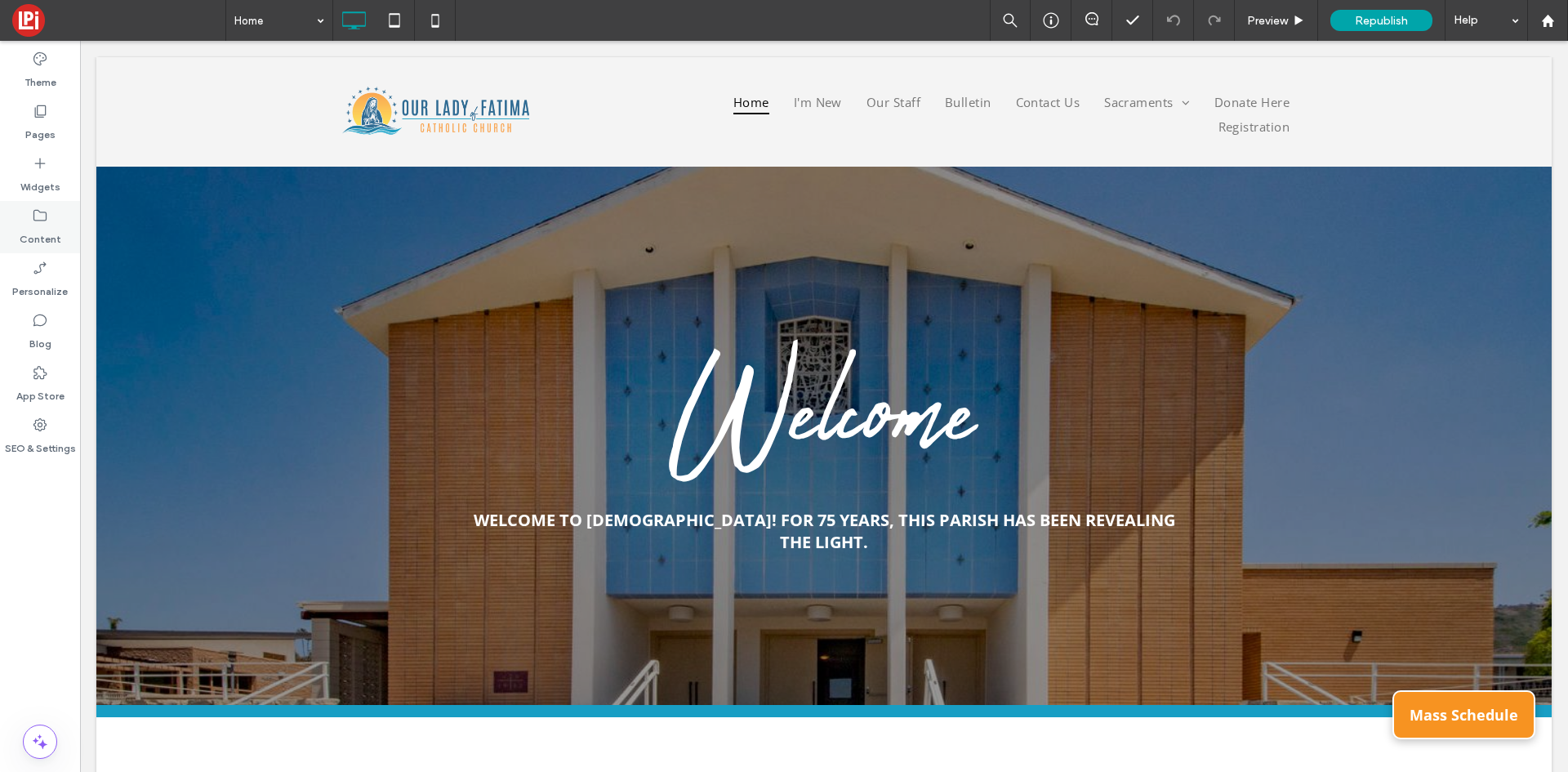
click at [46, 209] on icon at bounding box center [39, 216] width 17 height 17
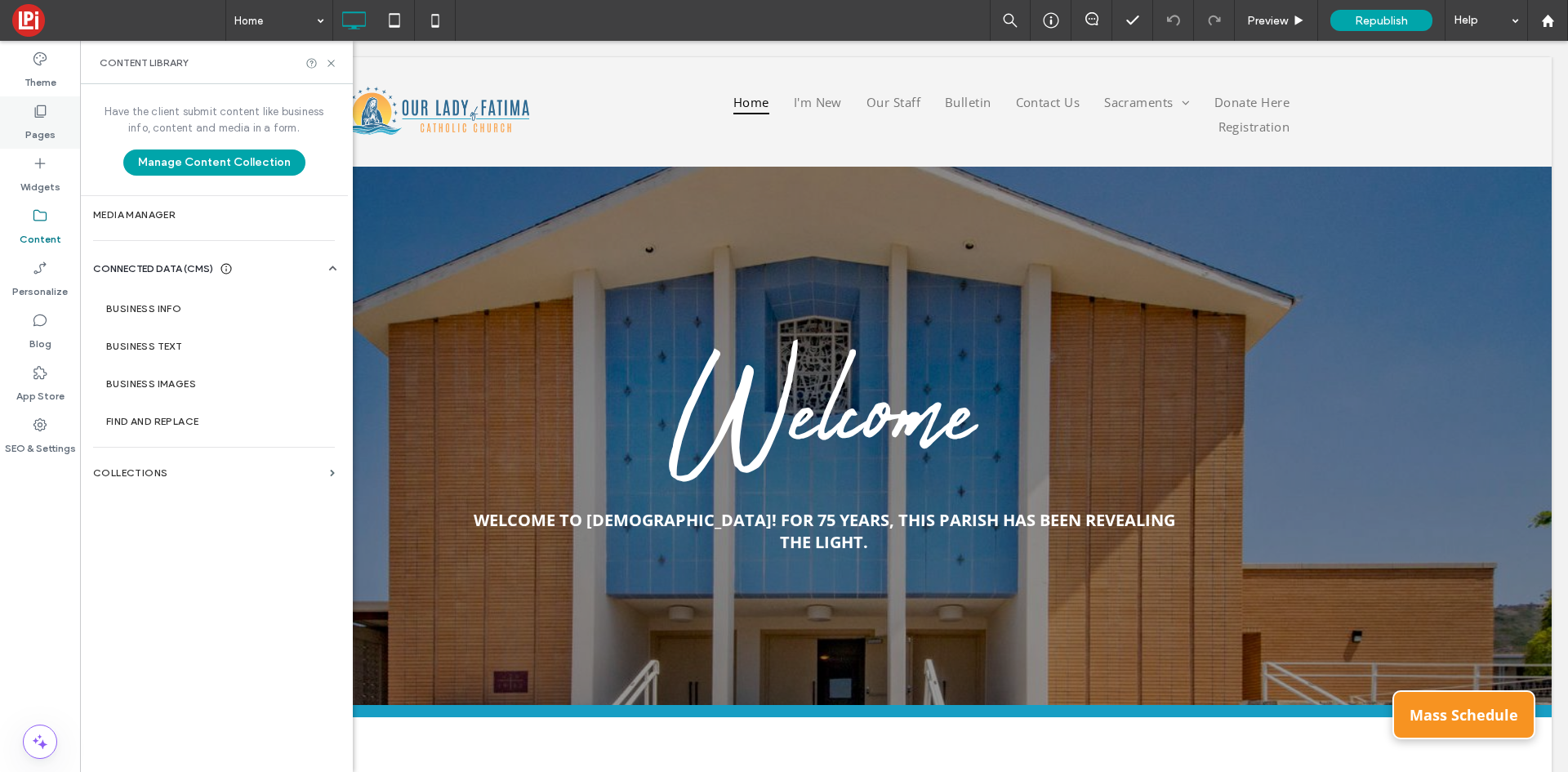
click at [41, 128] on label "Pages" at bounding box center [40, 131] width 30 height 23
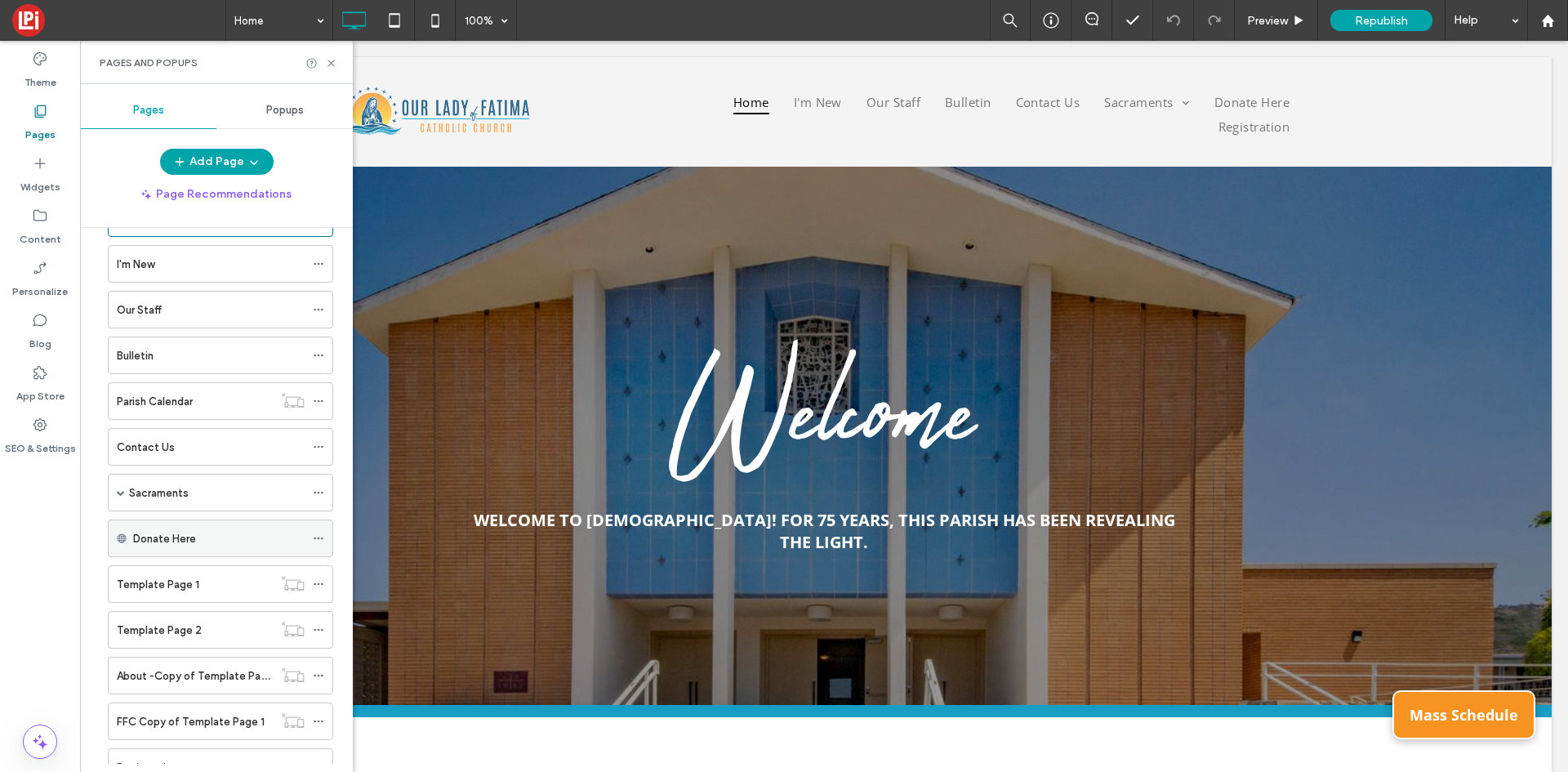
scroll to position [119, 0]
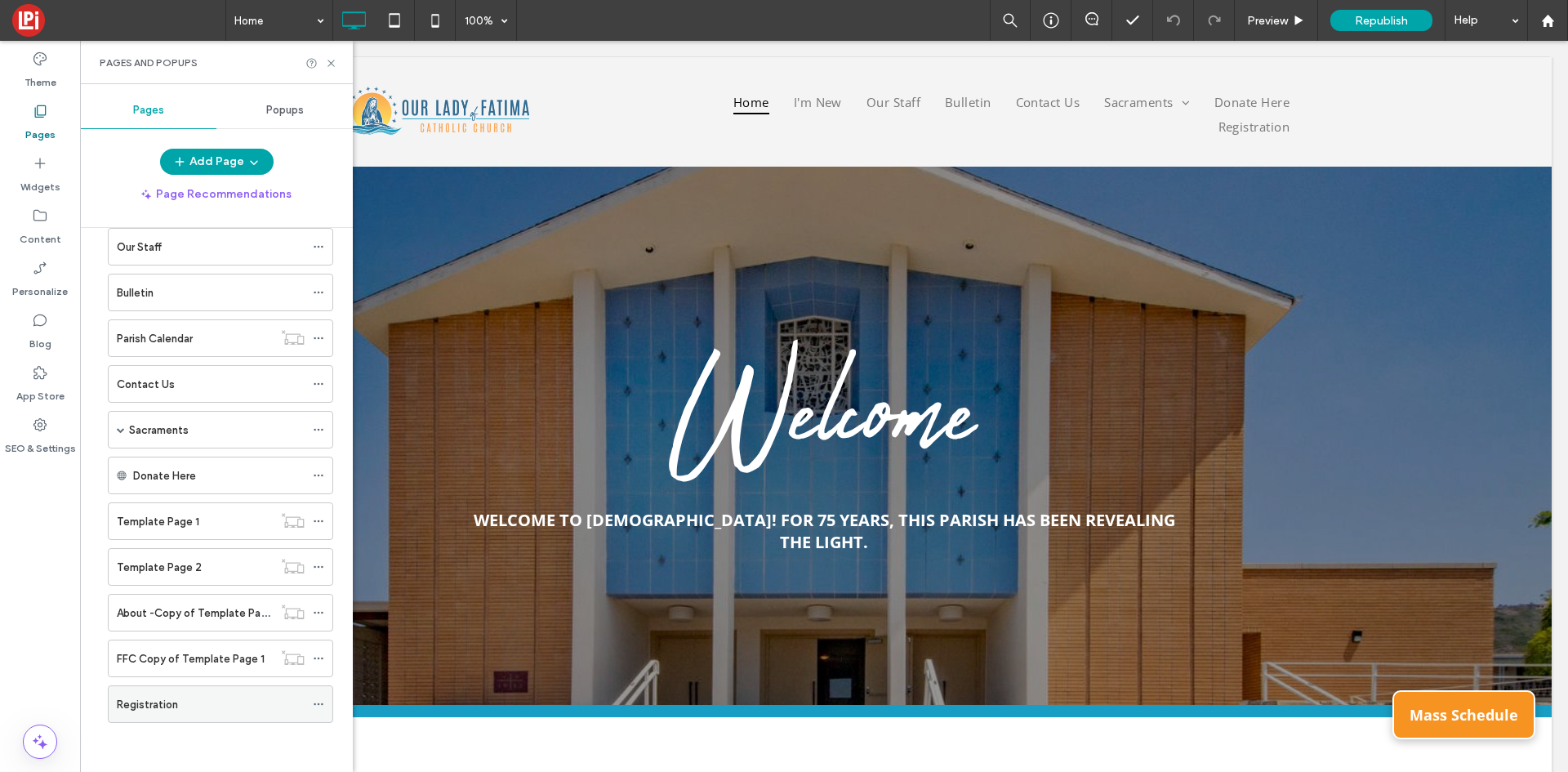
click at [171, 705] on label "Registration" at bounding box center [147, 704] width 61 height 29
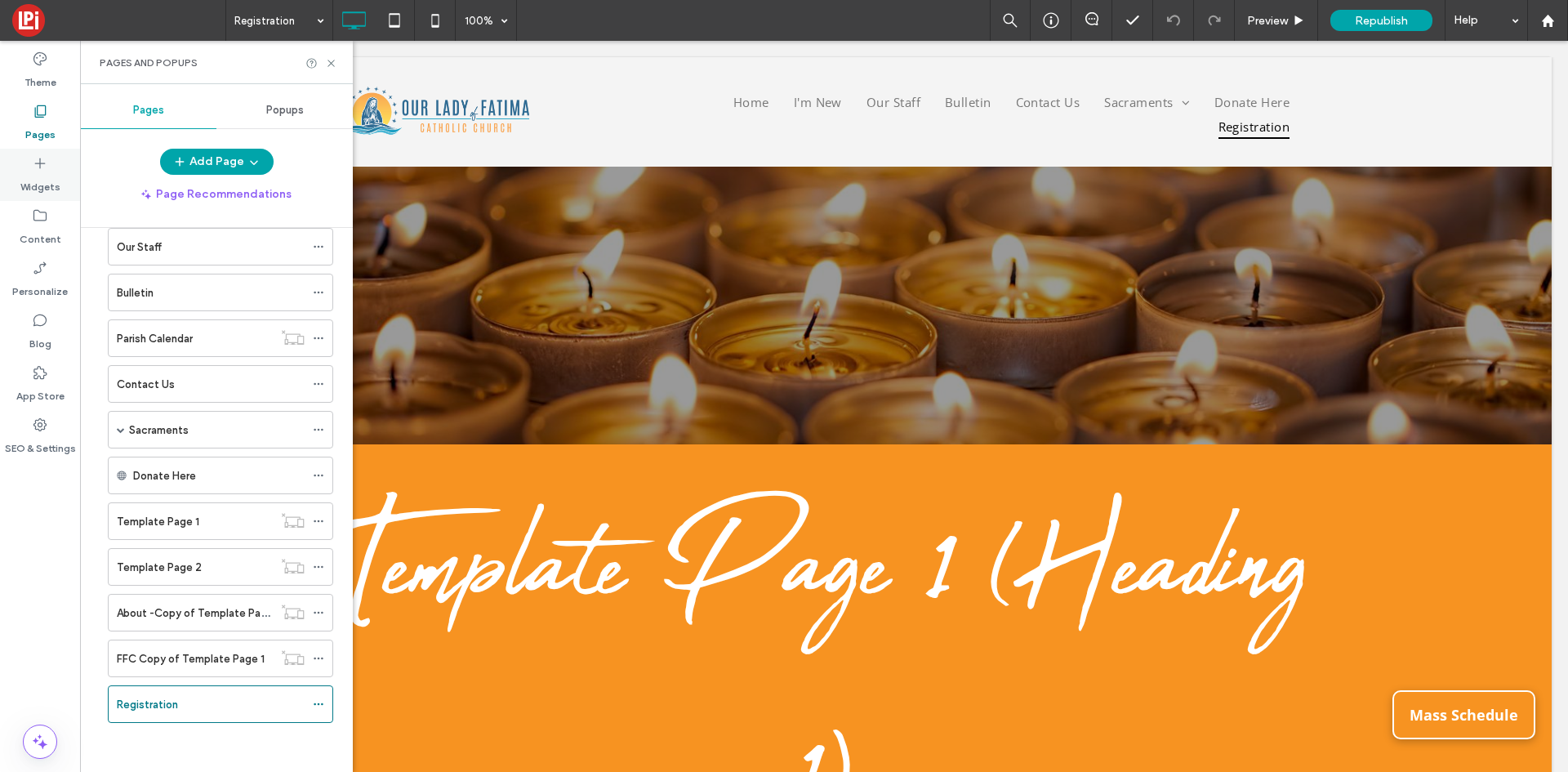
click at [46, 177] on label "Widgets" at bounding box center [40, 183] width 40 height 23
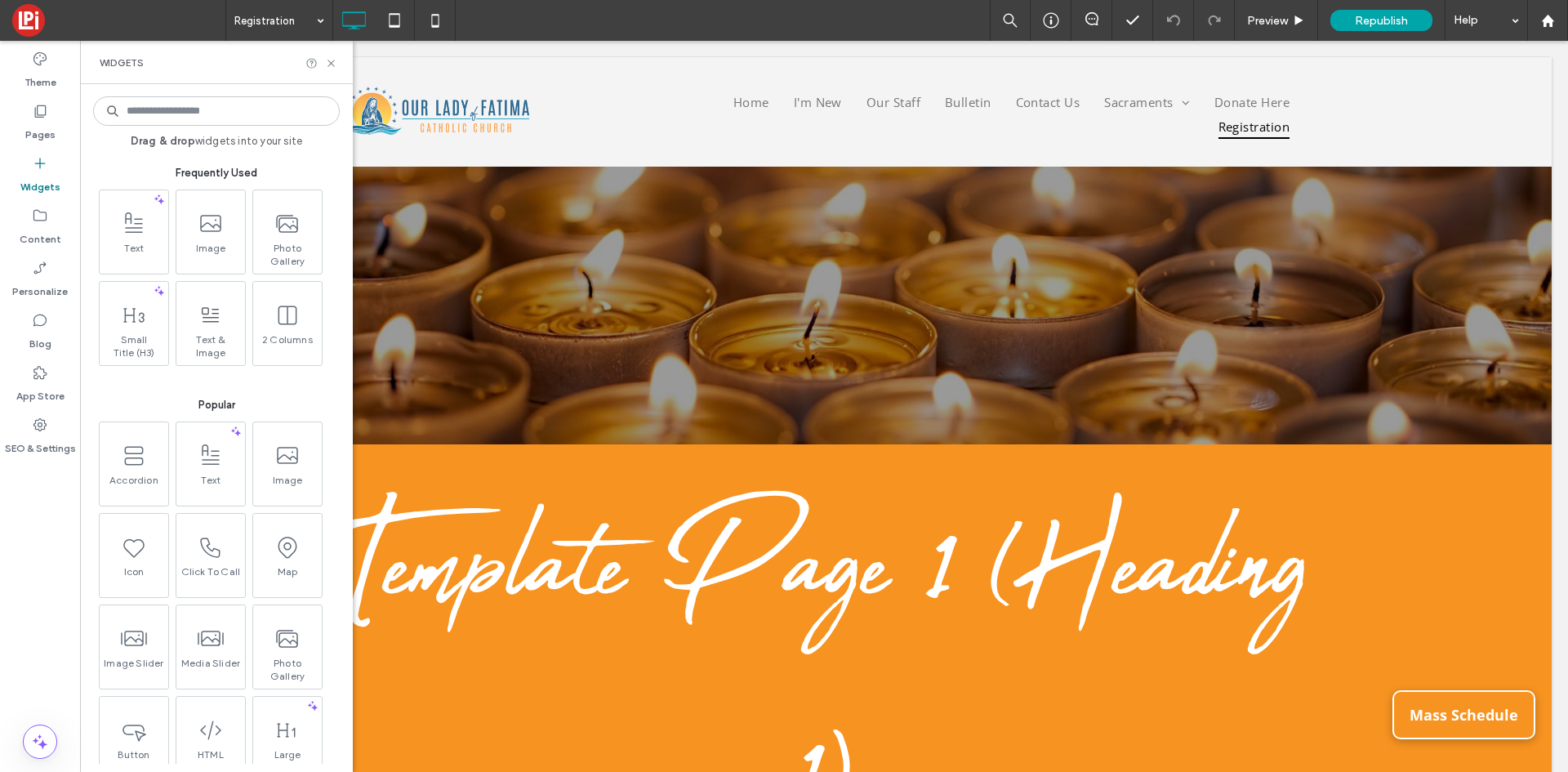
click at [236, 105] on input at bounding box center [216, 111] width 246 height 30
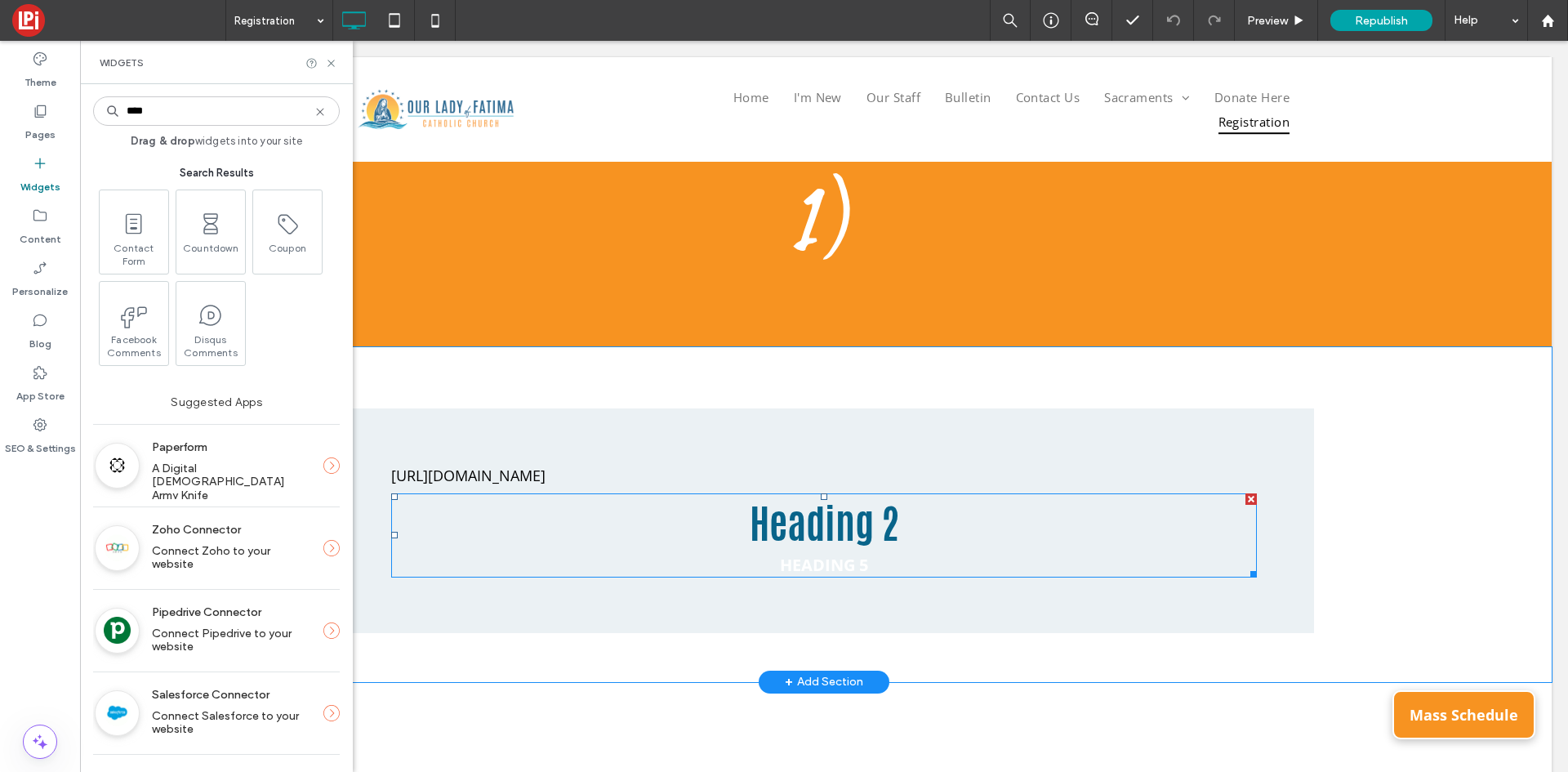
scroll to position [409, 0]
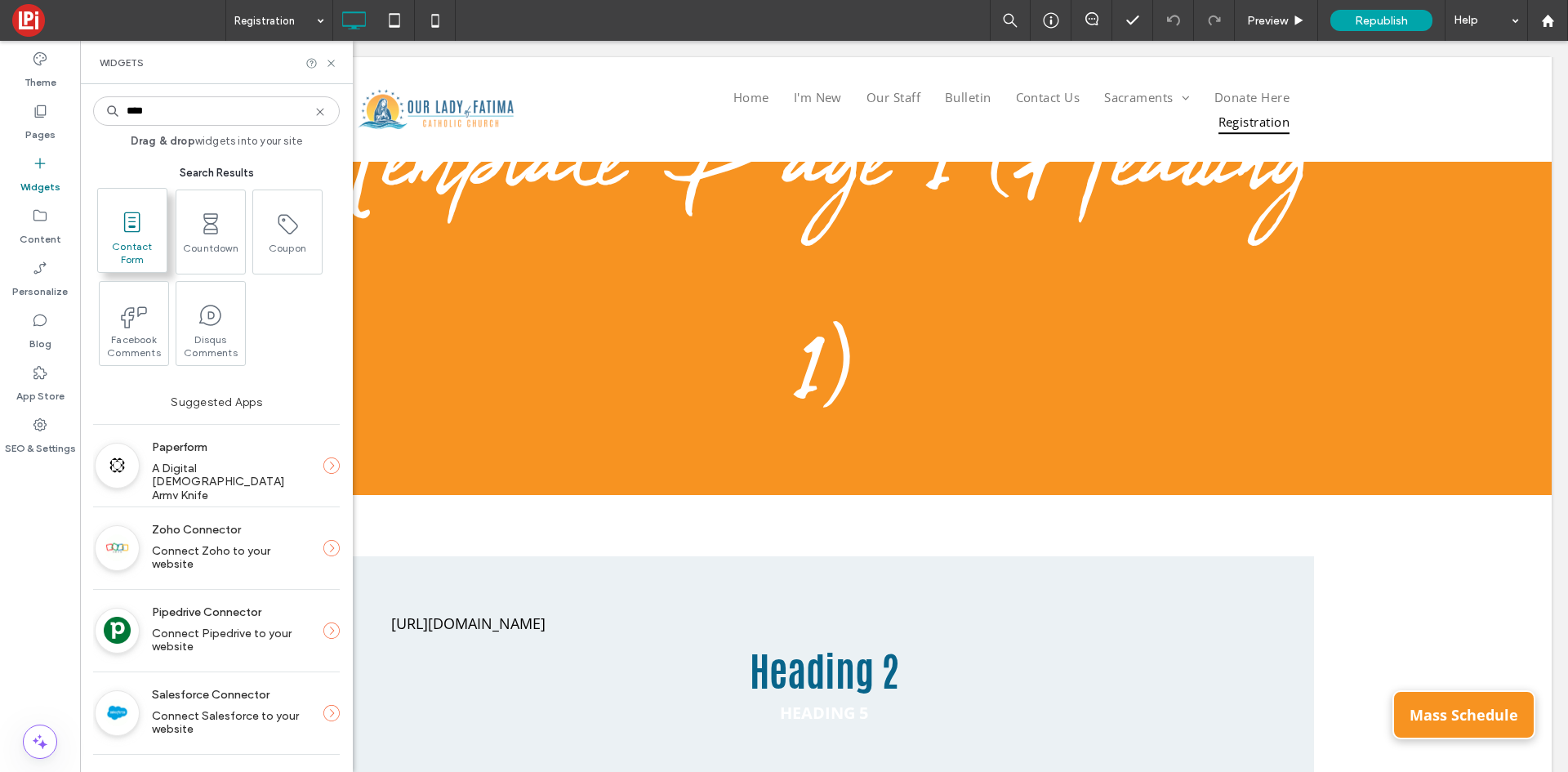
type input "****"
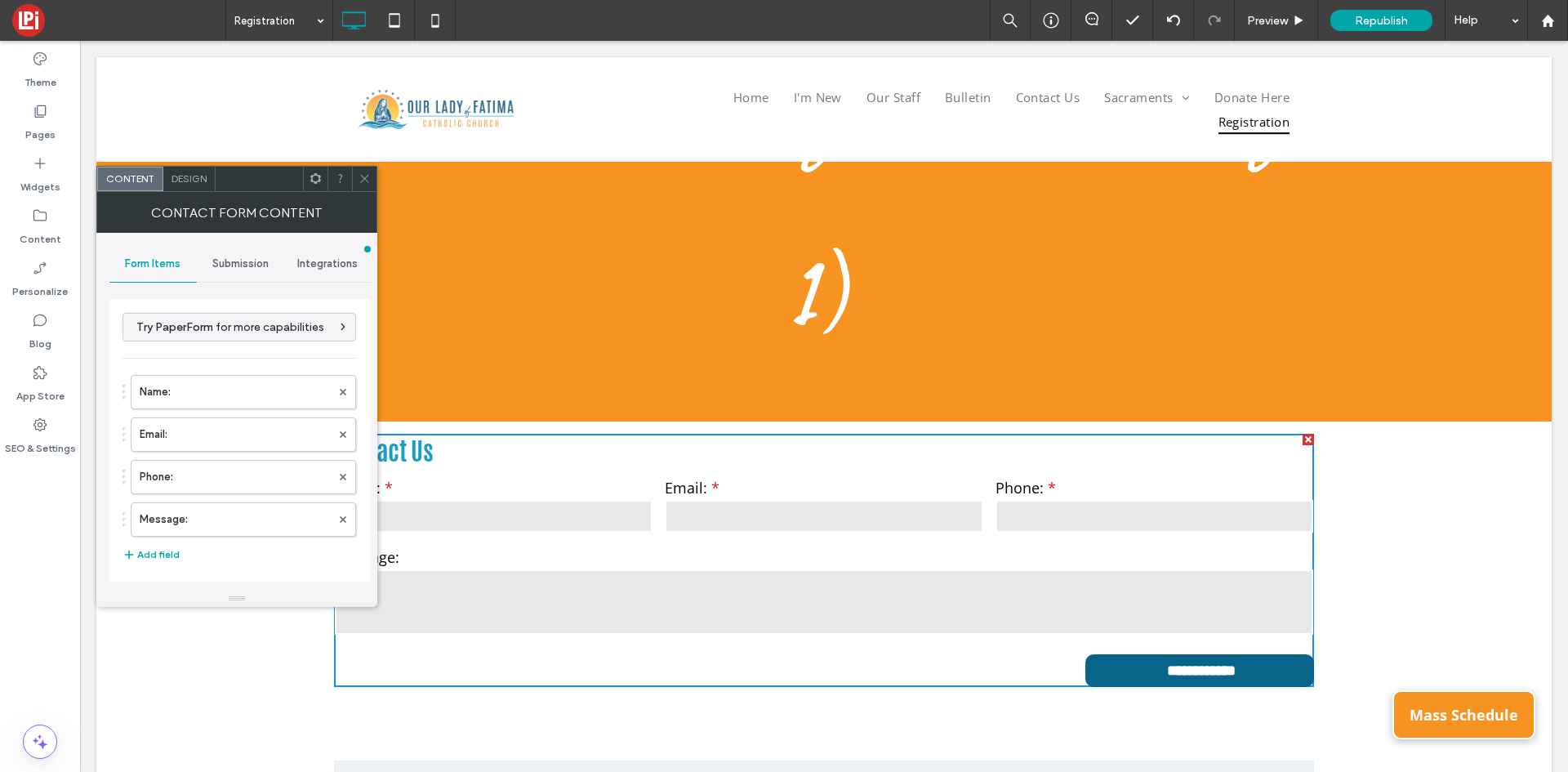
scroll to position [0, 0]
click at [1302, 438] on div at bounding box center [1308, 439] width 11 height 11
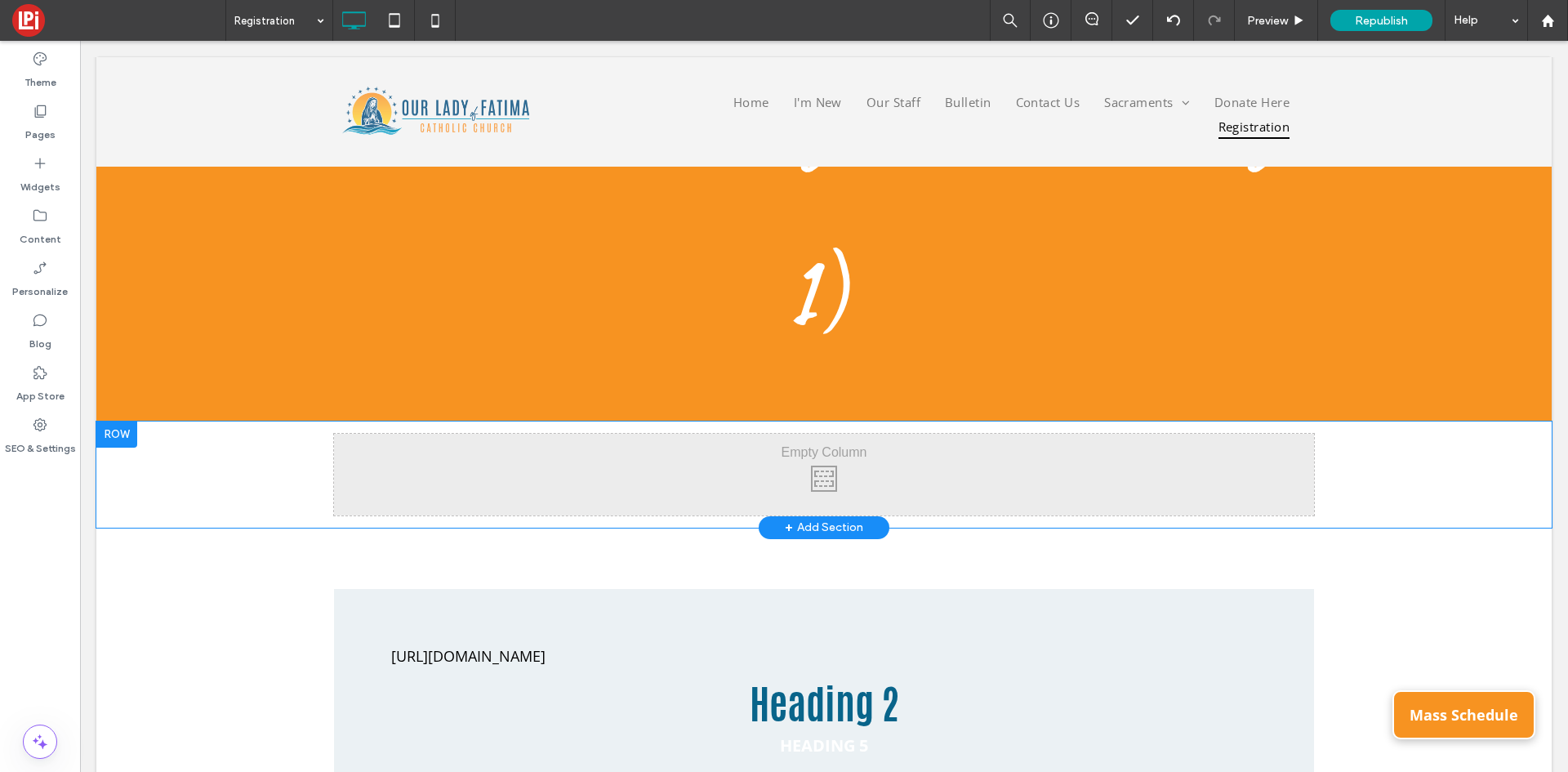
click at [125, 440] on div at bounding box center [117, 435] width 41 height 26
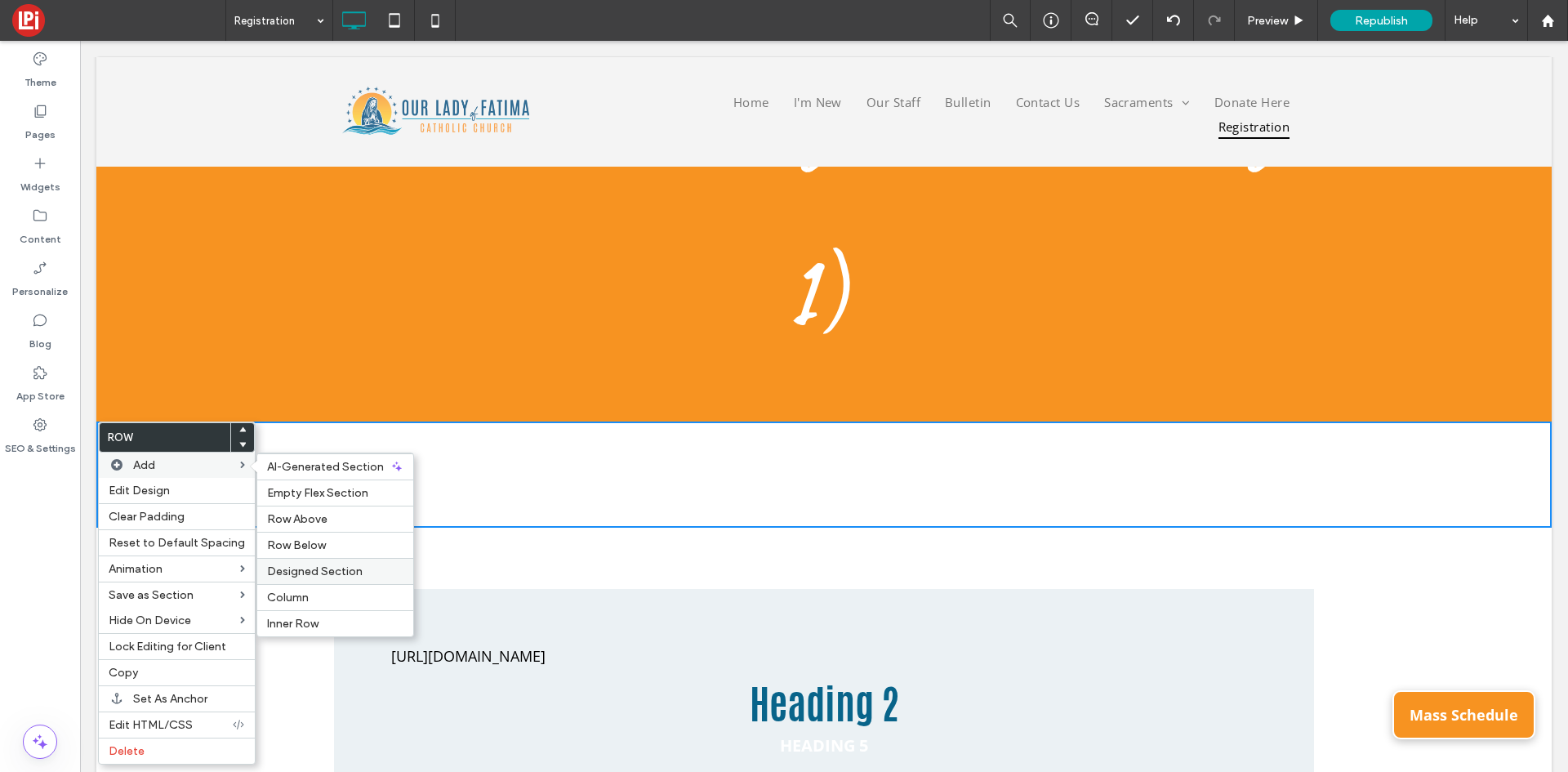
click at [343, 577] on span "Designed Section" at bounding box center [315, 571] width 96 height 14
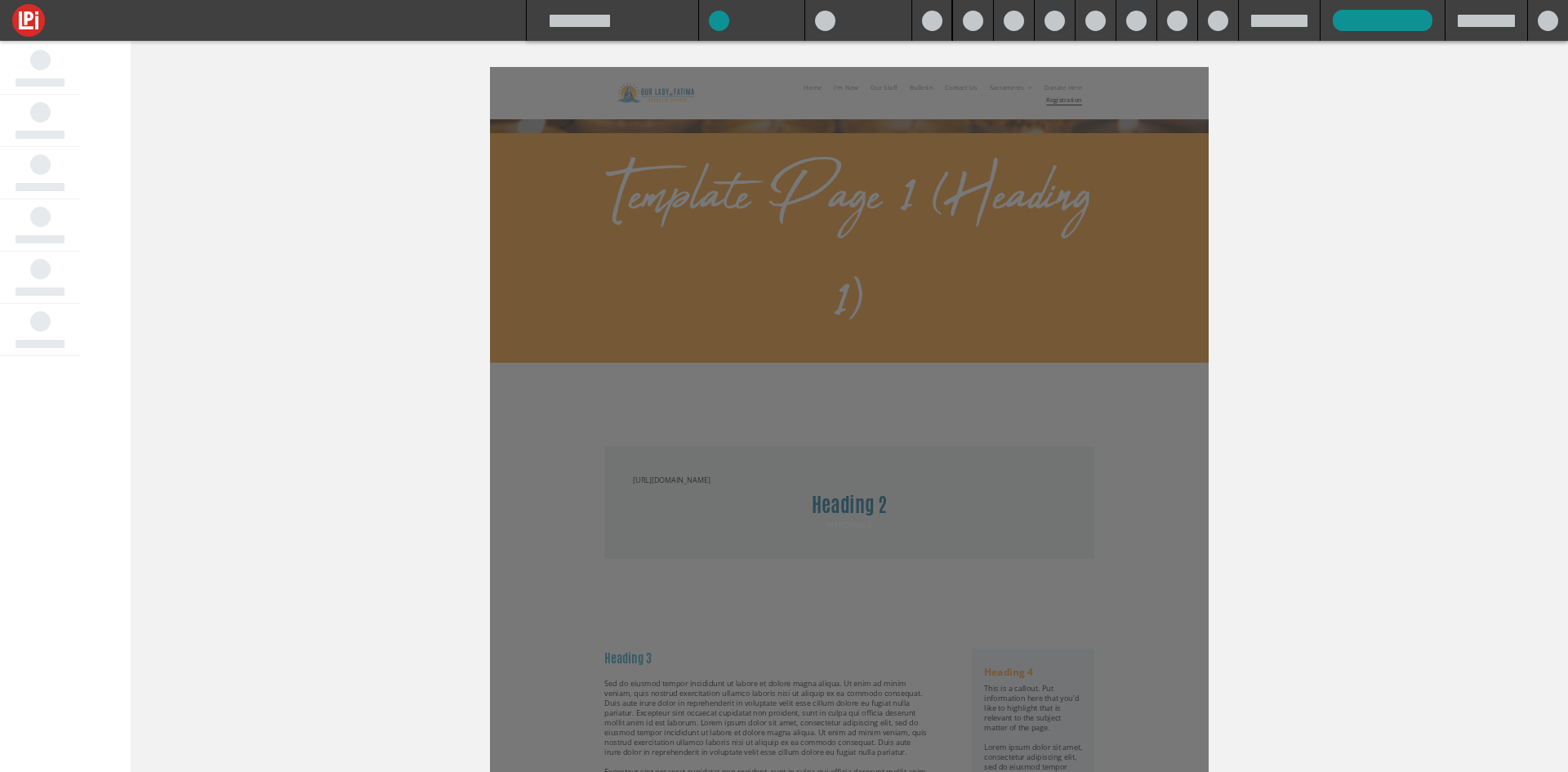
scroll to position [149, 0]
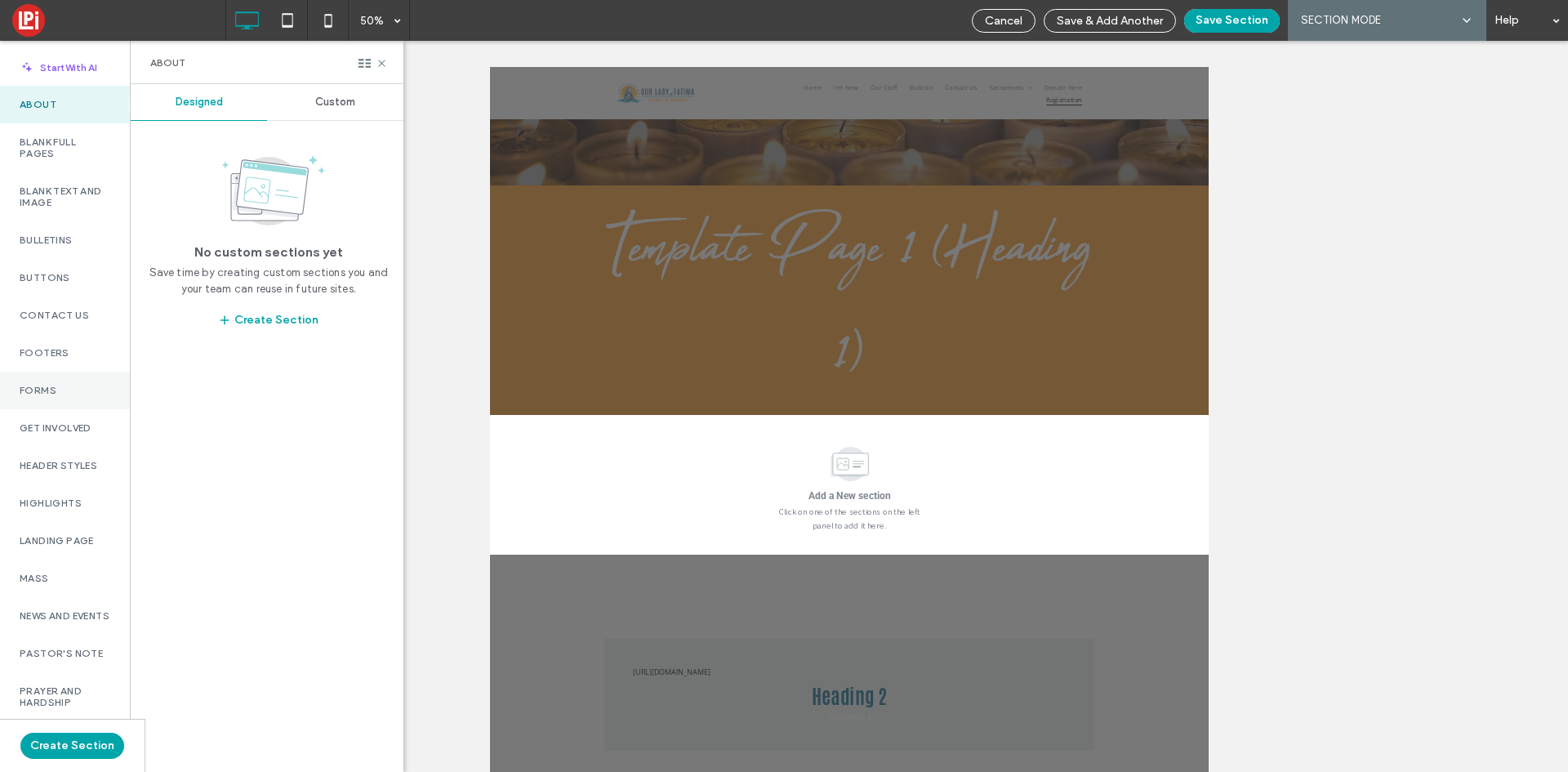
click at [53, 397] on div "Forms" at bounding box center [65, 390] width 130 height 38
click at [351, 108] on span "Custom" at bounding box center [335, 102] width 40 height 13
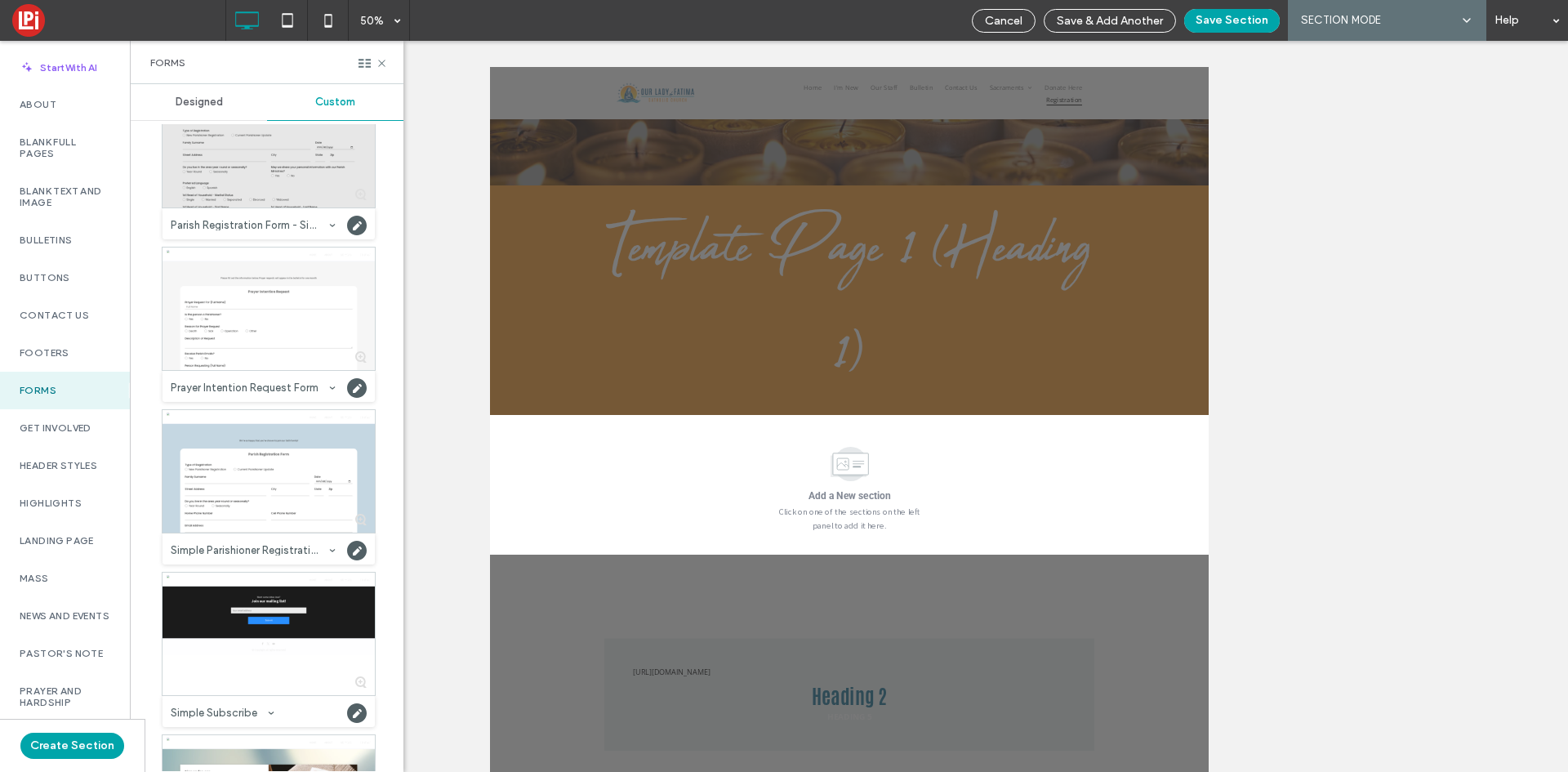
scroll to position [1144, 0]
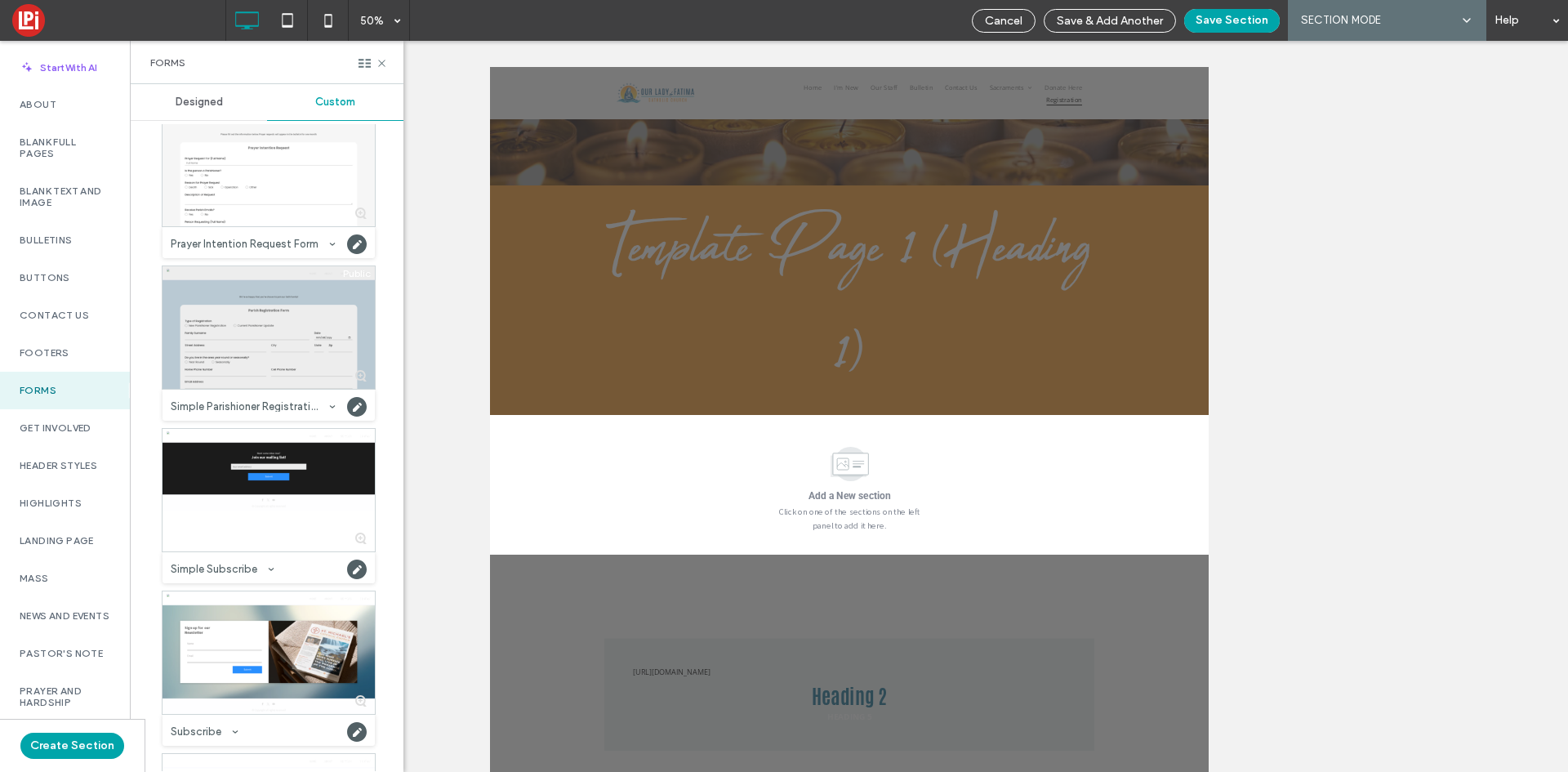
click at [246, 351] on div at bounding box center [268, 328] width 212 height 123
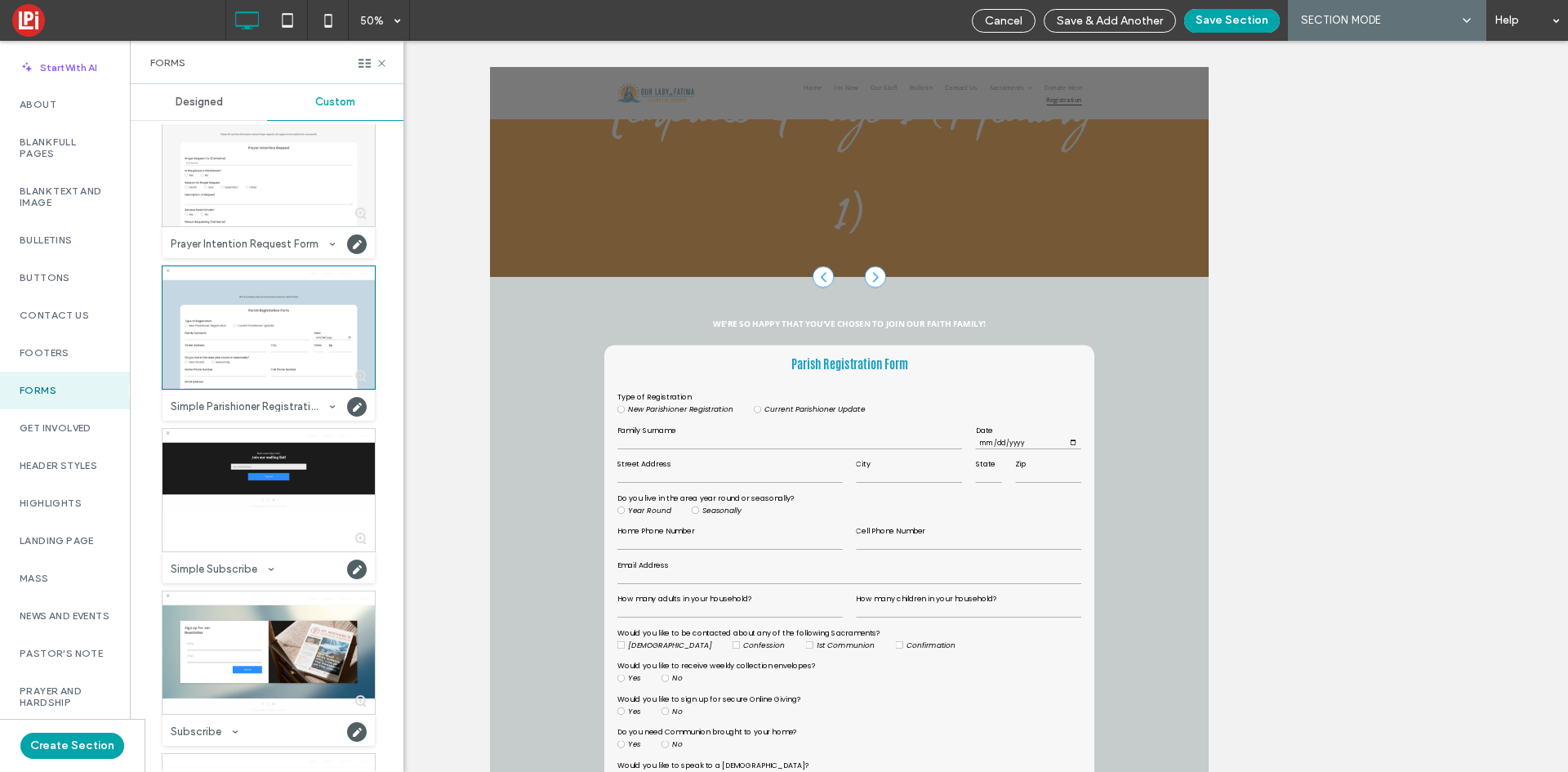
scroll to position [716, 0]
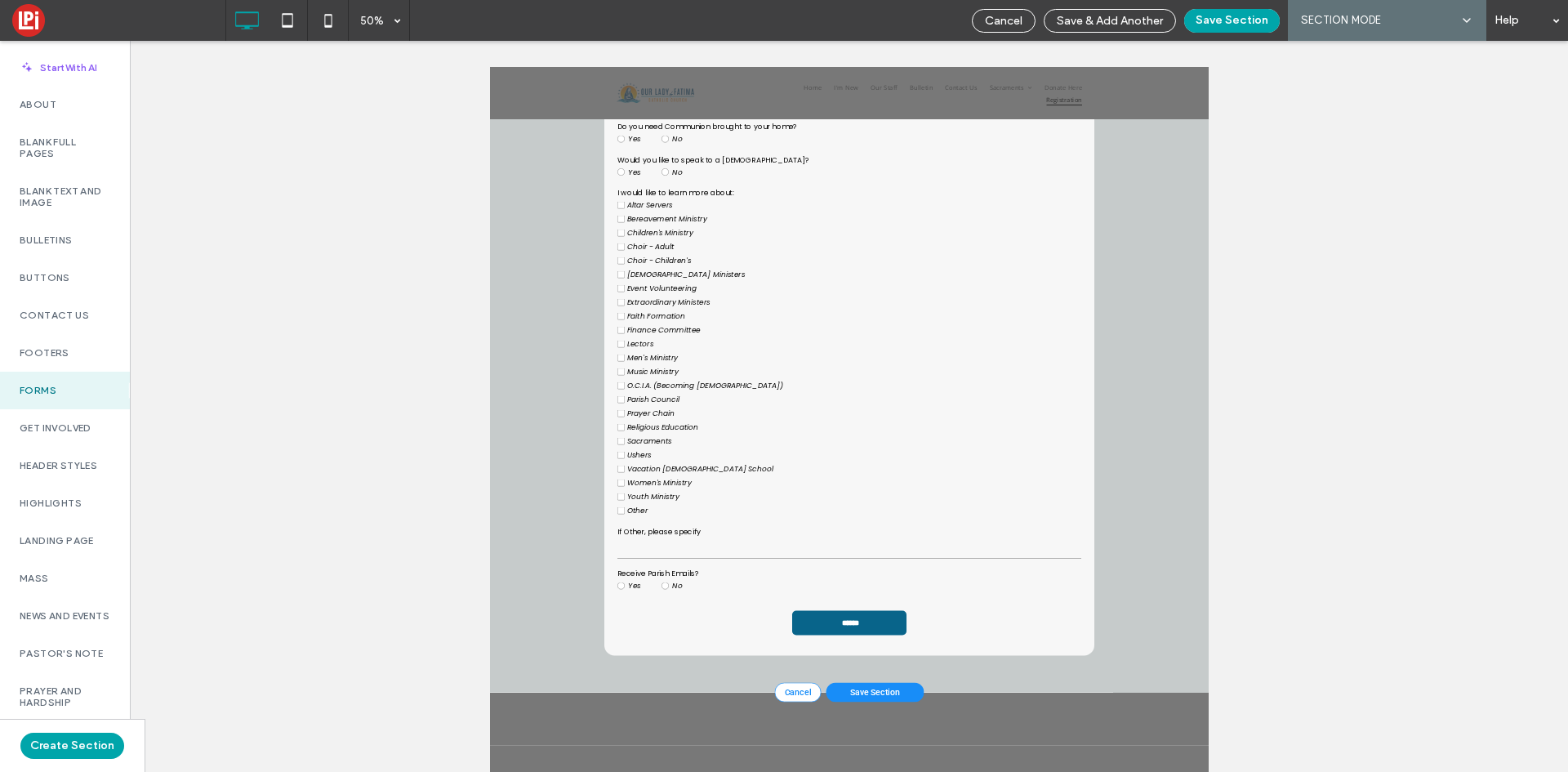
scroll to position [1860, 0]
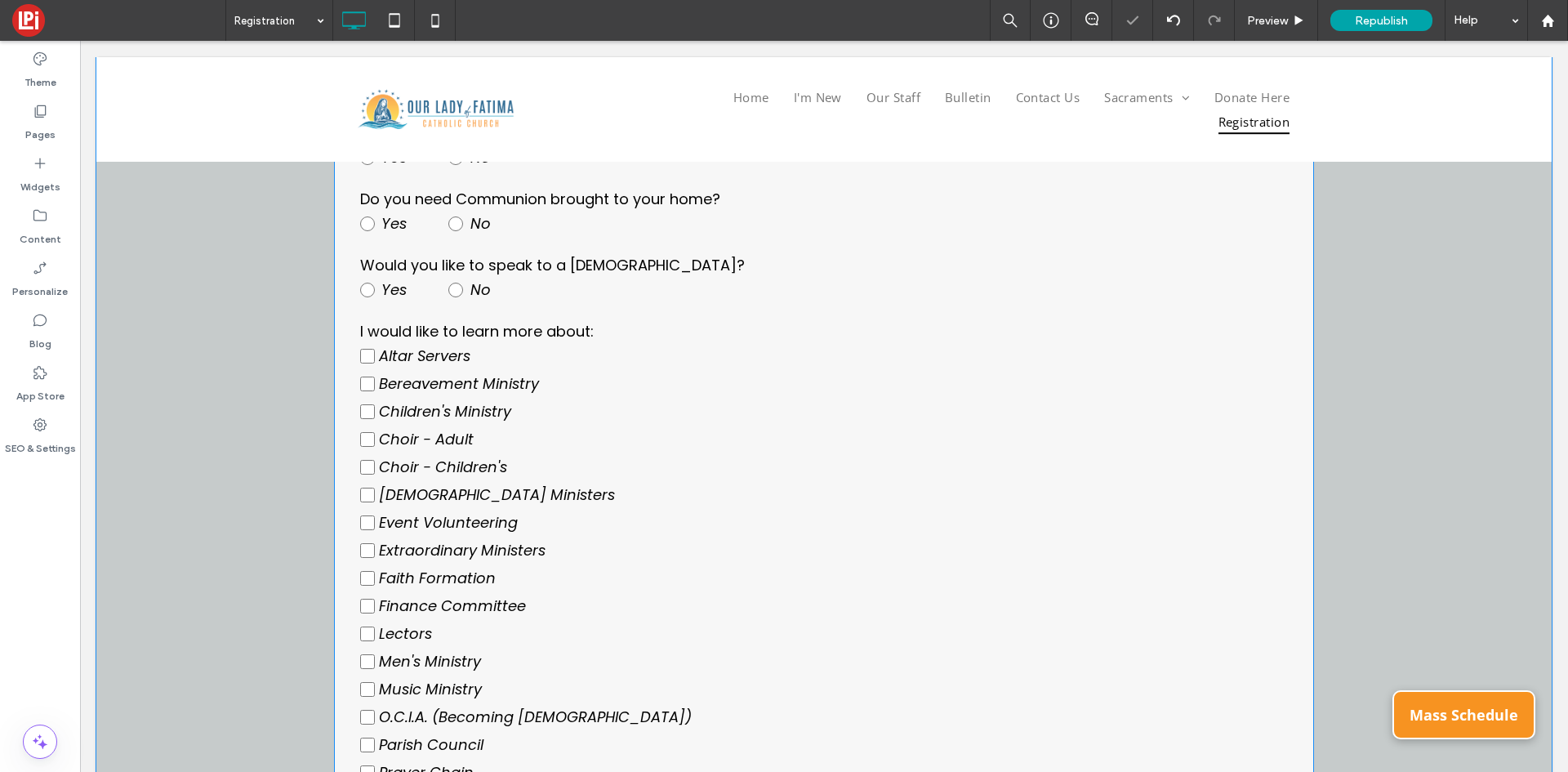
scroll to position [1288, 0]
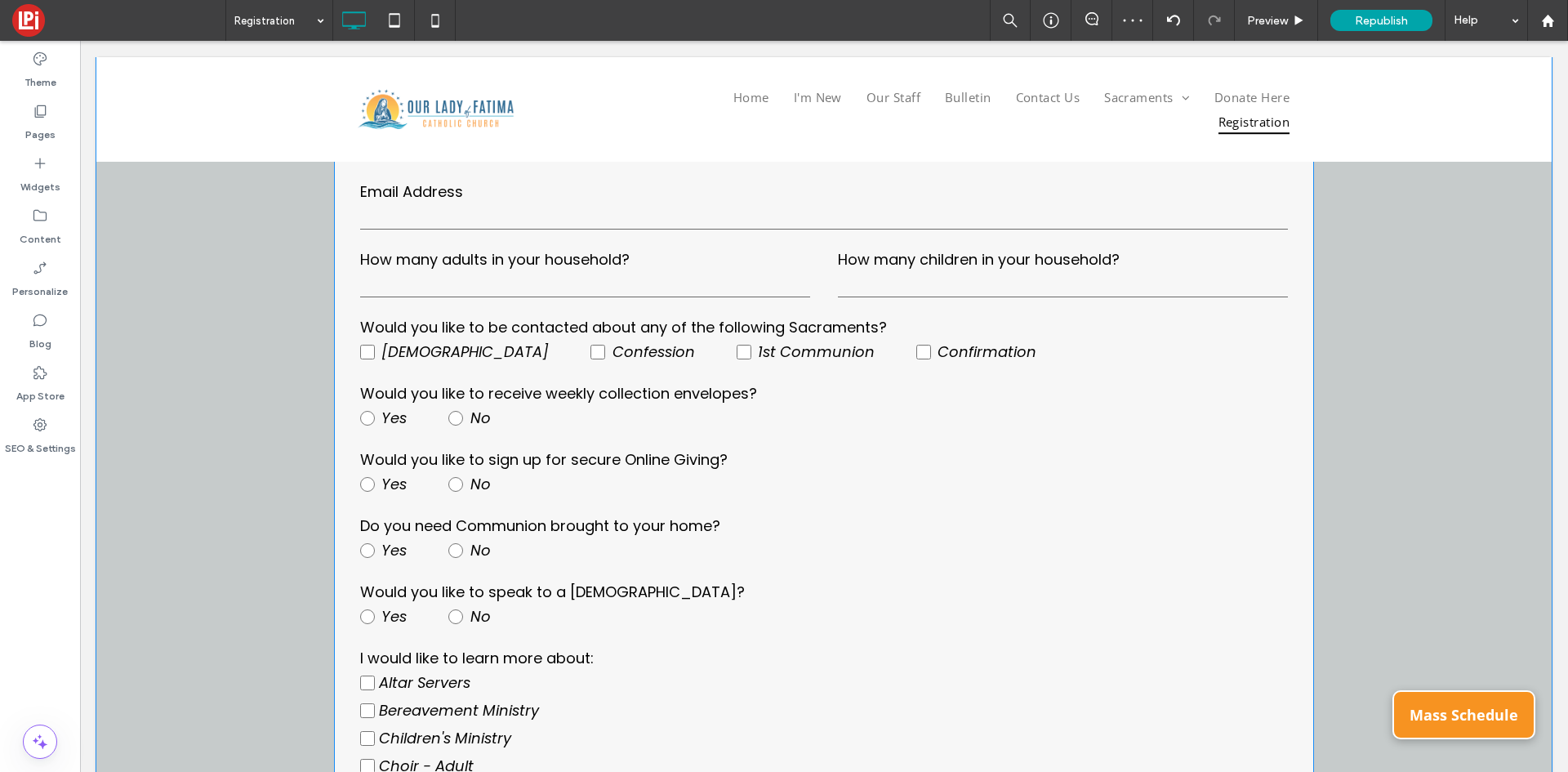
click at [682, 742] on label "Children's Ministry" at bounding box center [824, 739] width 928 height 28
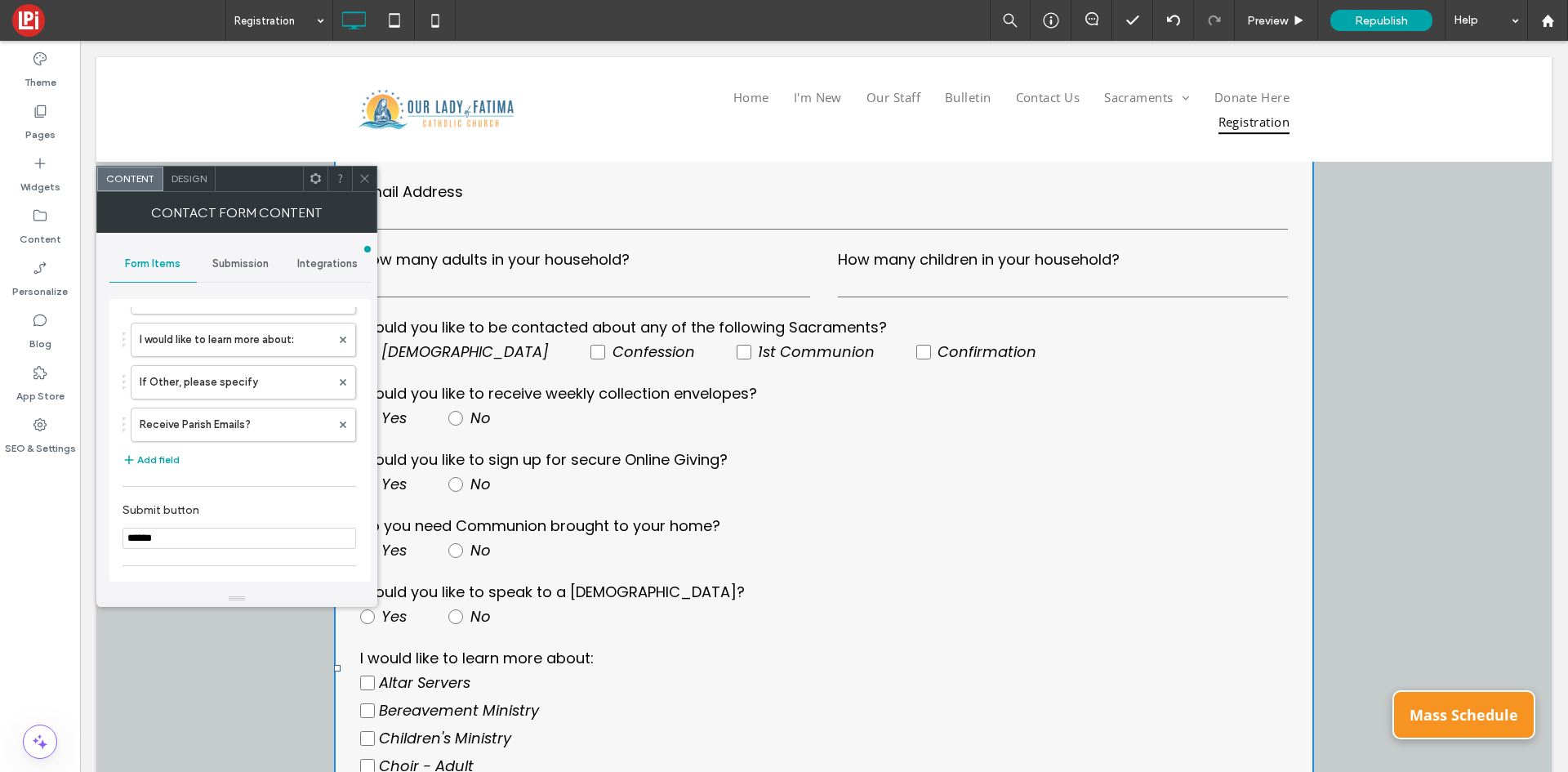
scroll to position [817, 0]
click at [256, 345] on label "I would like to learn more about:" at bounding box center [235, 340] width 191 height 32
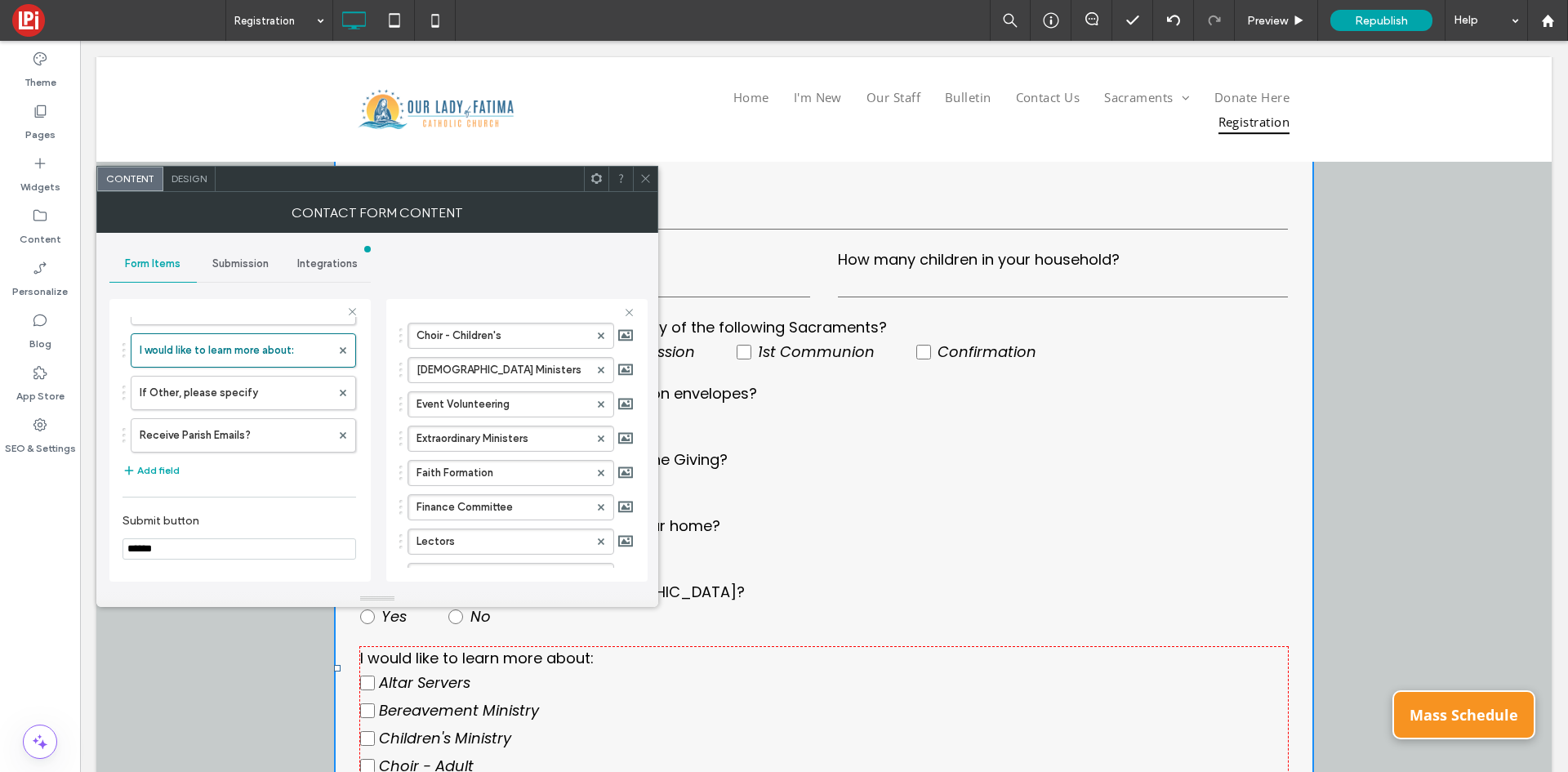
scroll to position [327, 0]
click at [646, 180] on icon at bounding box center [645, 178] width 12 height 12
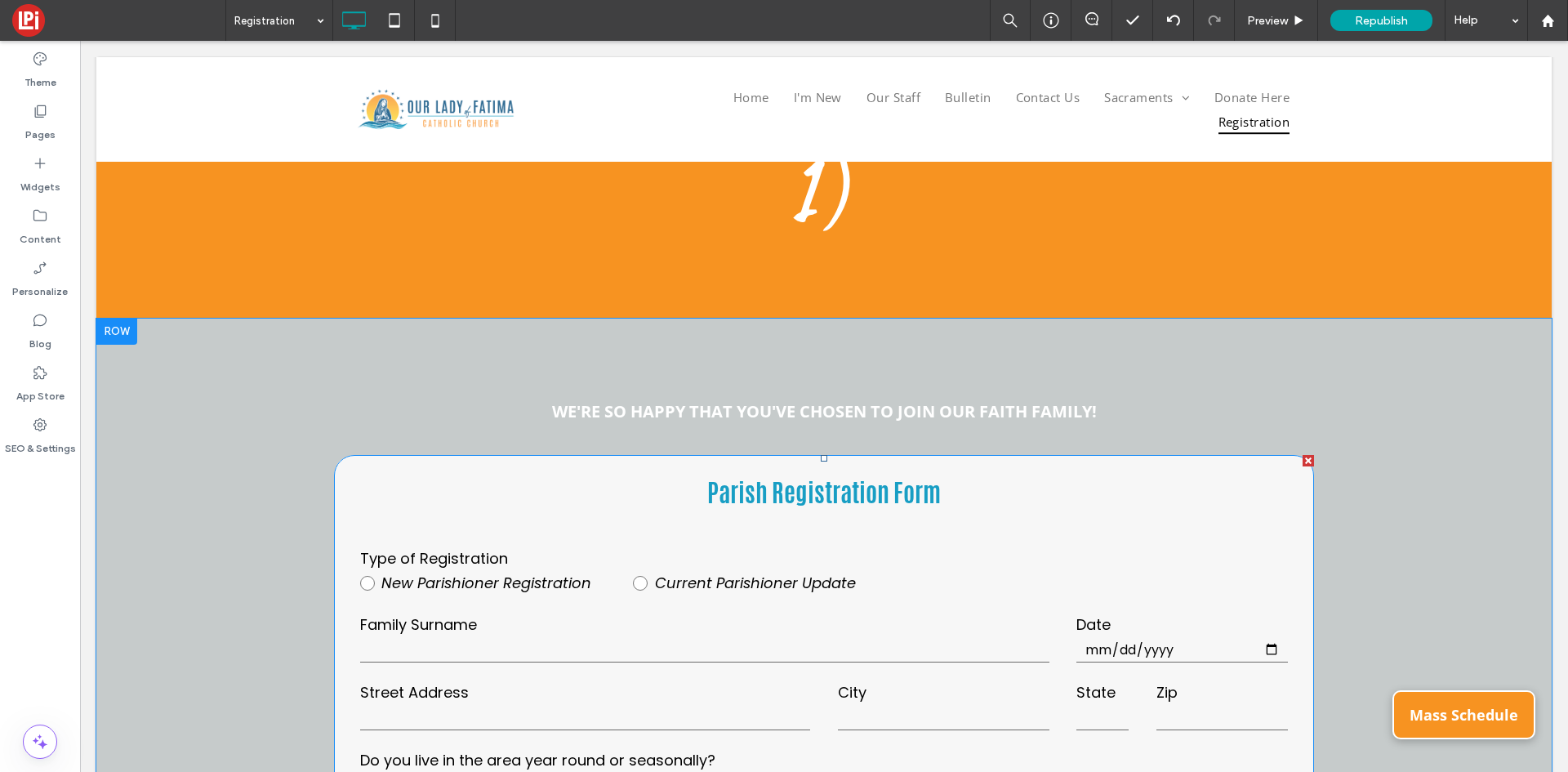
scroll to position [470, 0]
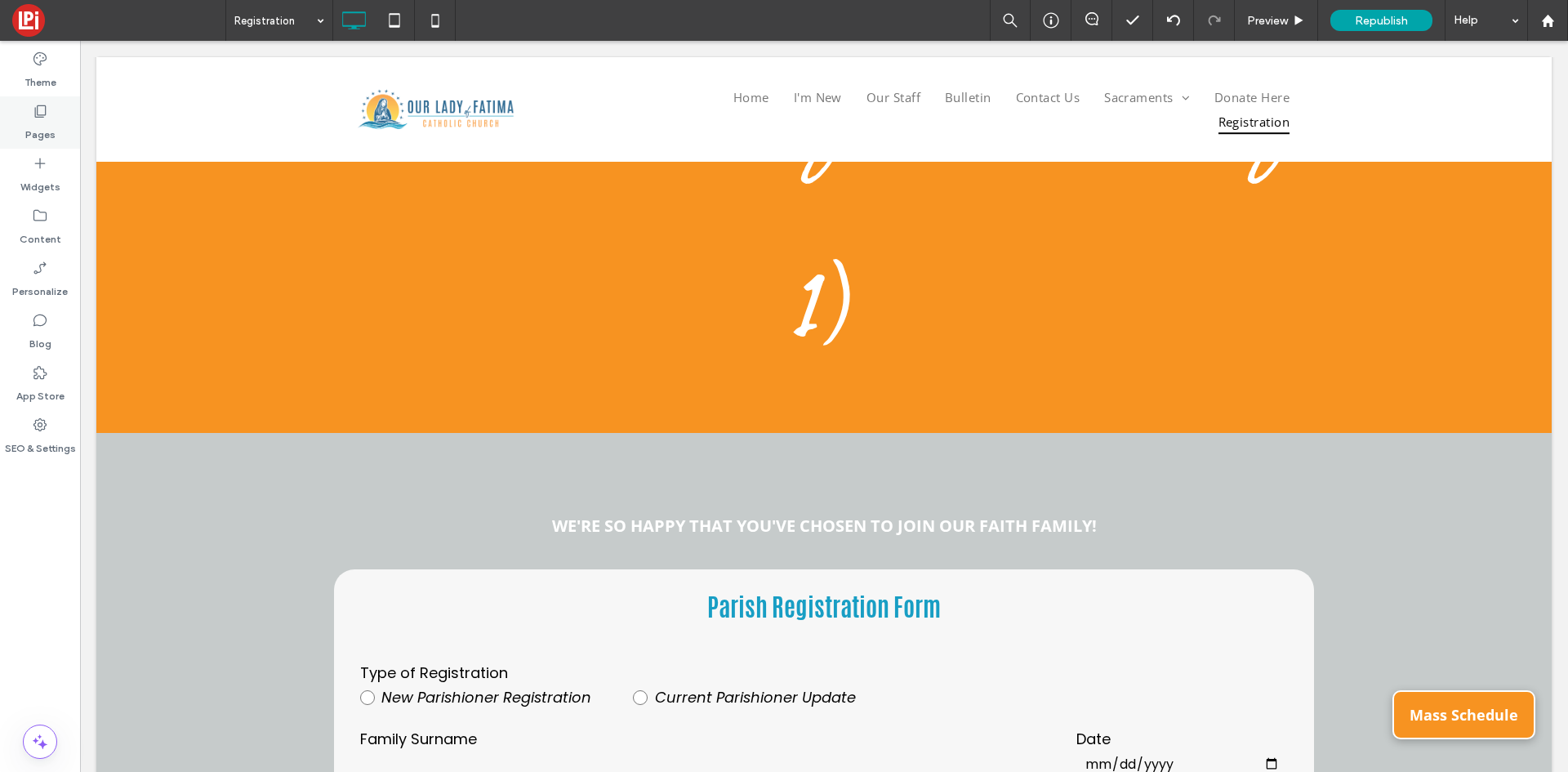
click at [27, 116] on div "Pages" at bounding box center [39, 123] width 80 height 53
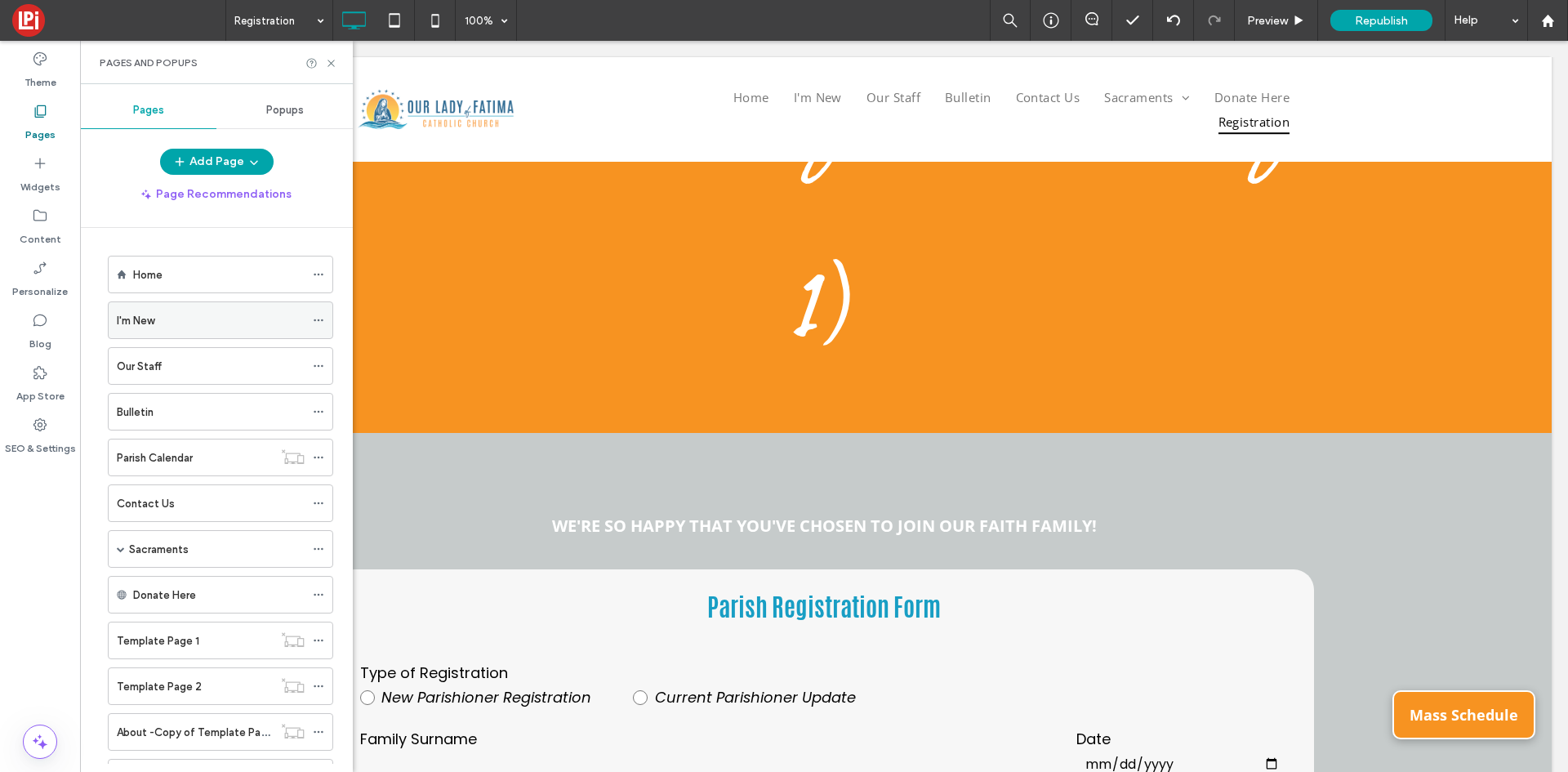
click at [160, 323] on div "I'm New" at bounding box center [210, 321] width 188 height 18
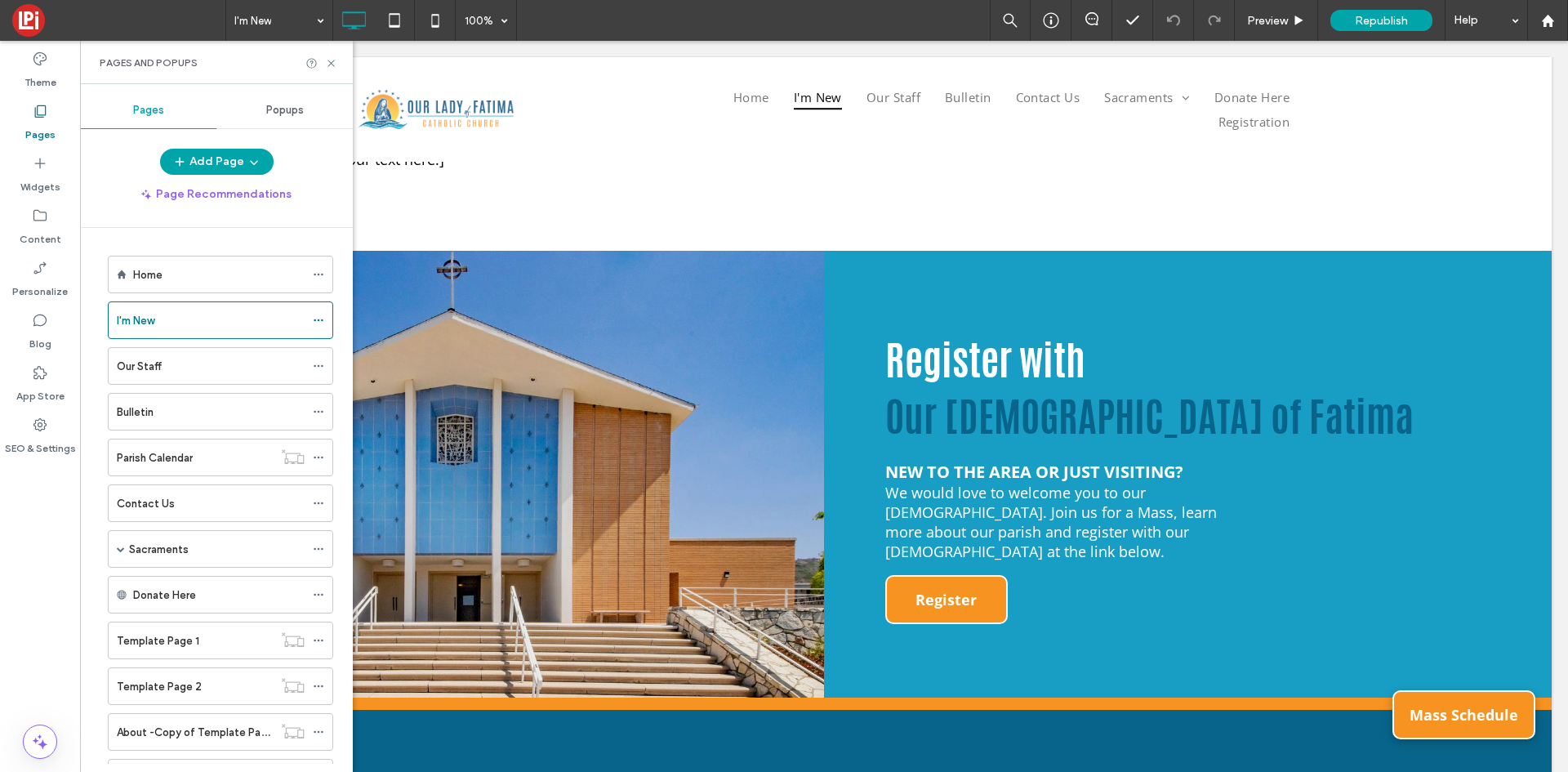
scroll to position [119, 0]
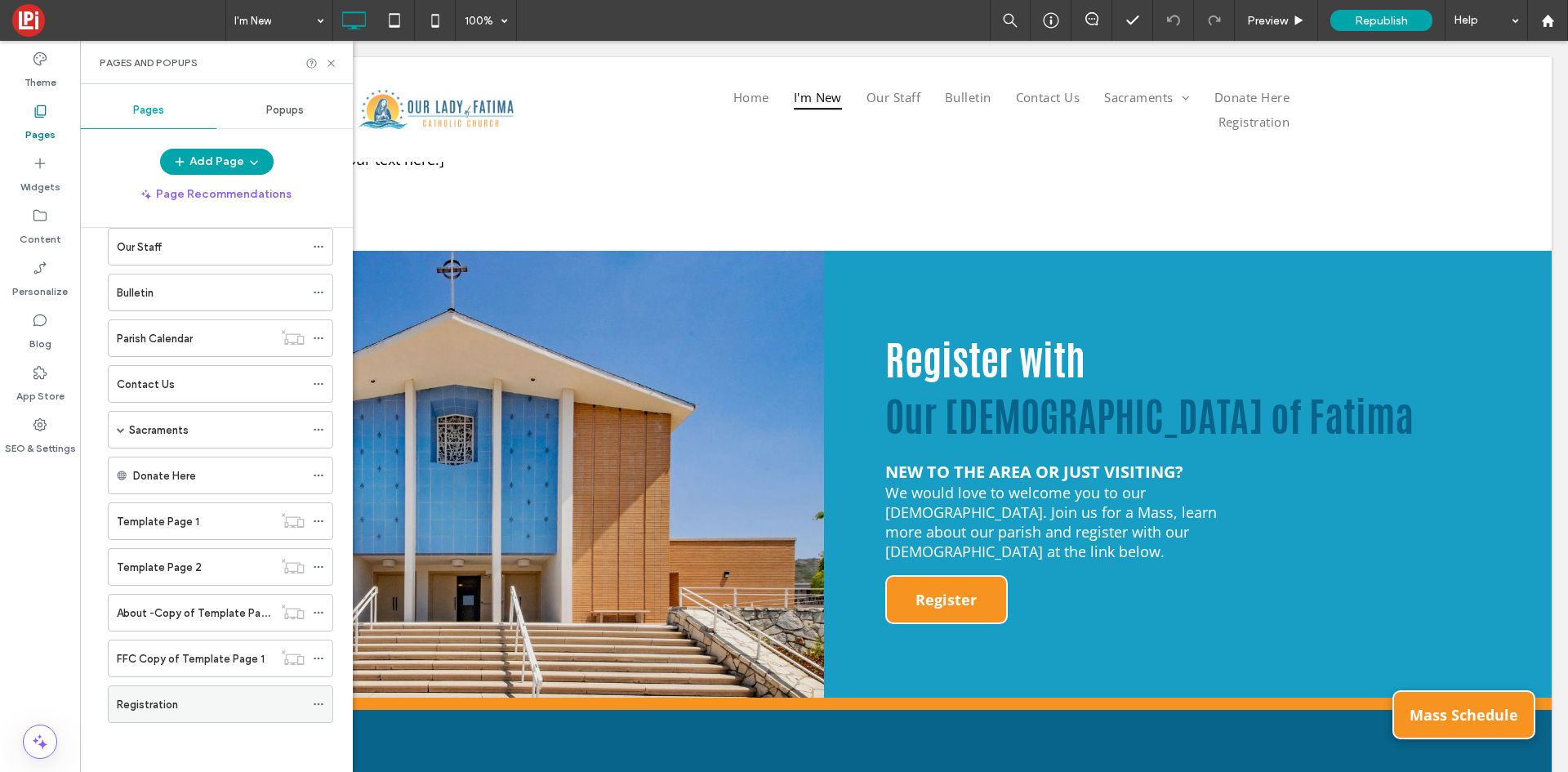
click at [316, 705] on icon at bounding box center [318, 704] width 11 height 11
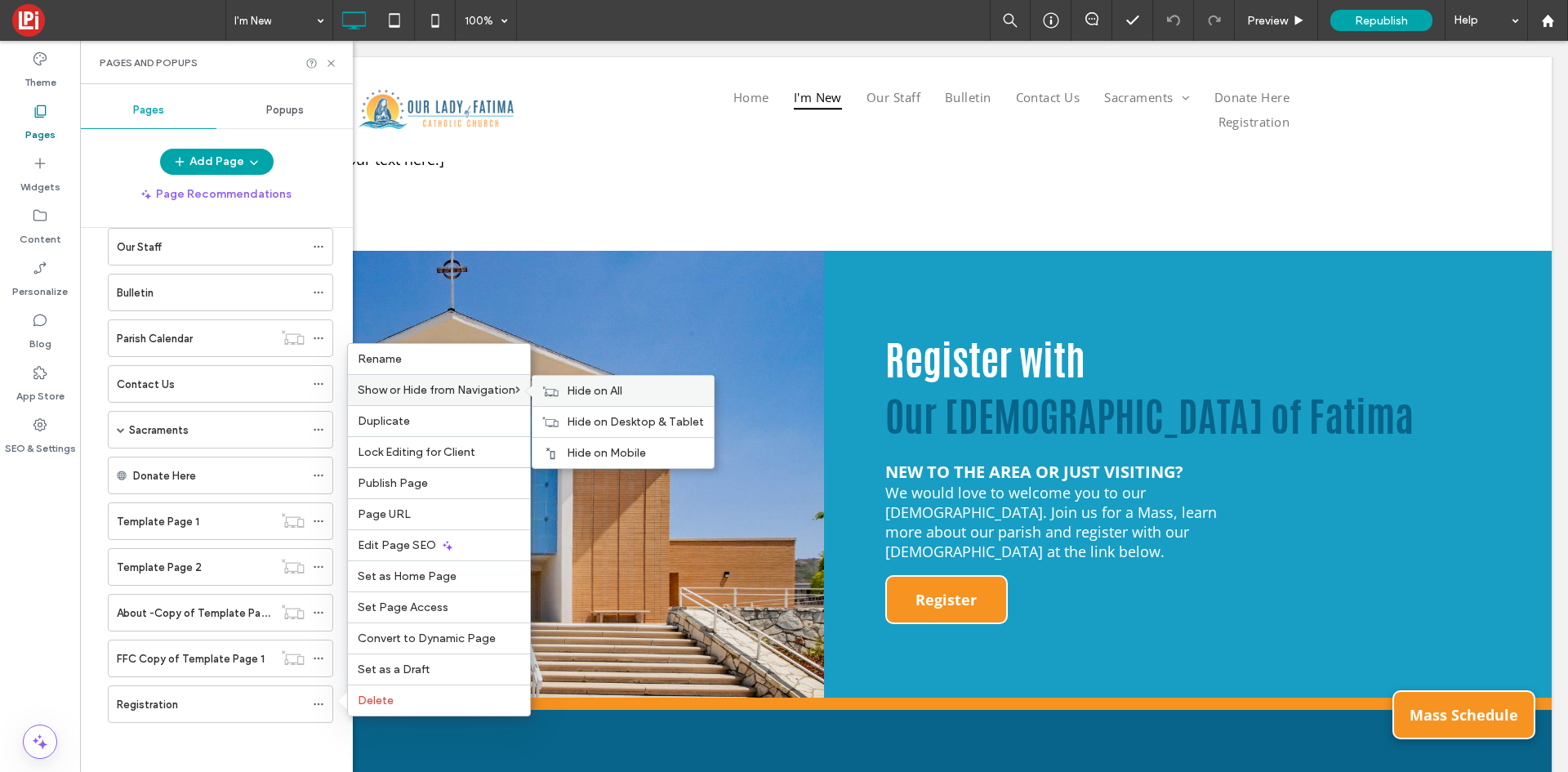
click at [604, 391] on span "Hide on All" at bounding box center [594, 391] width 55 height 14
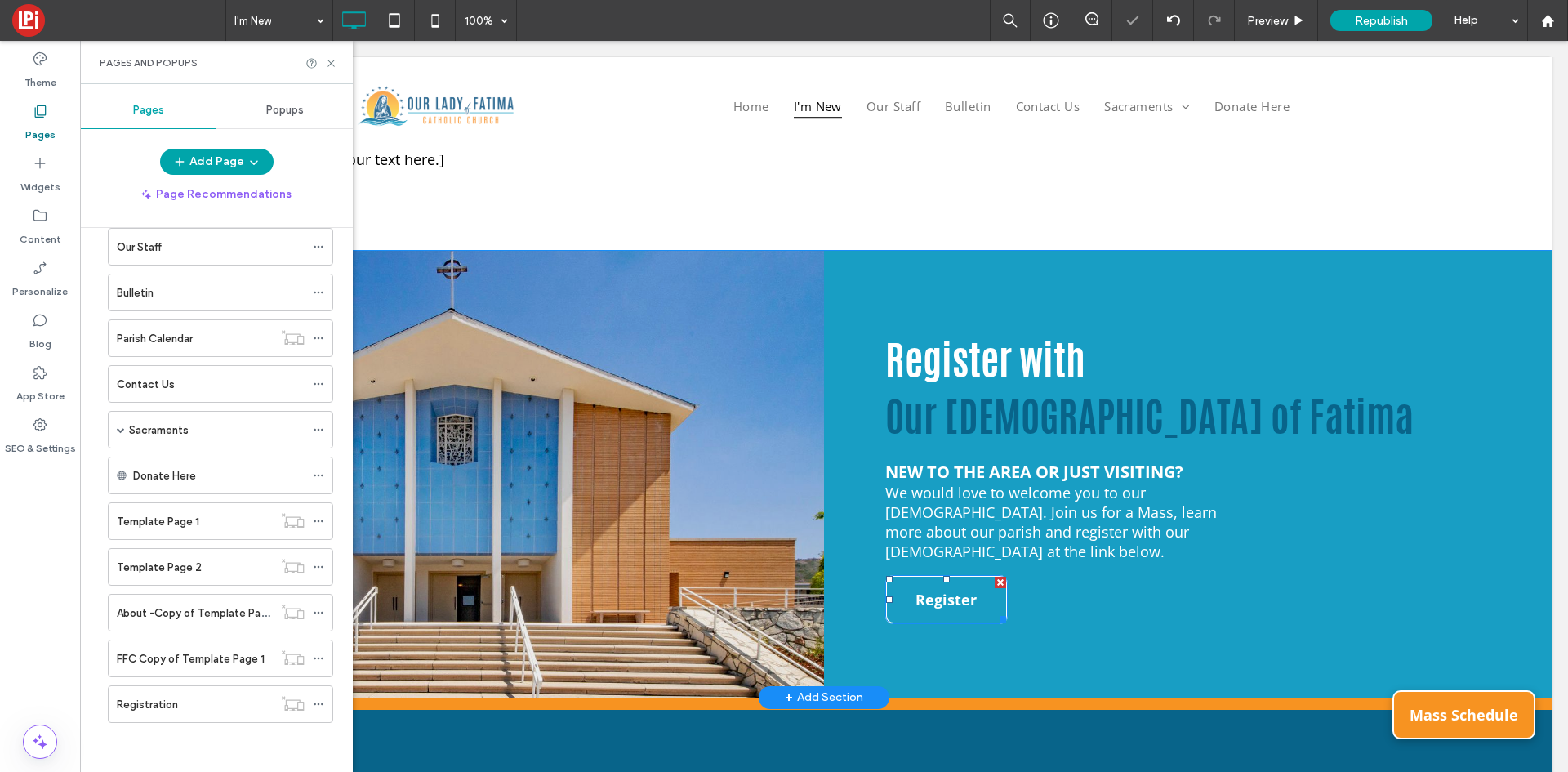
click at [924, 576] on span "Register" at bounding box center [946, 599] width 61 height 46
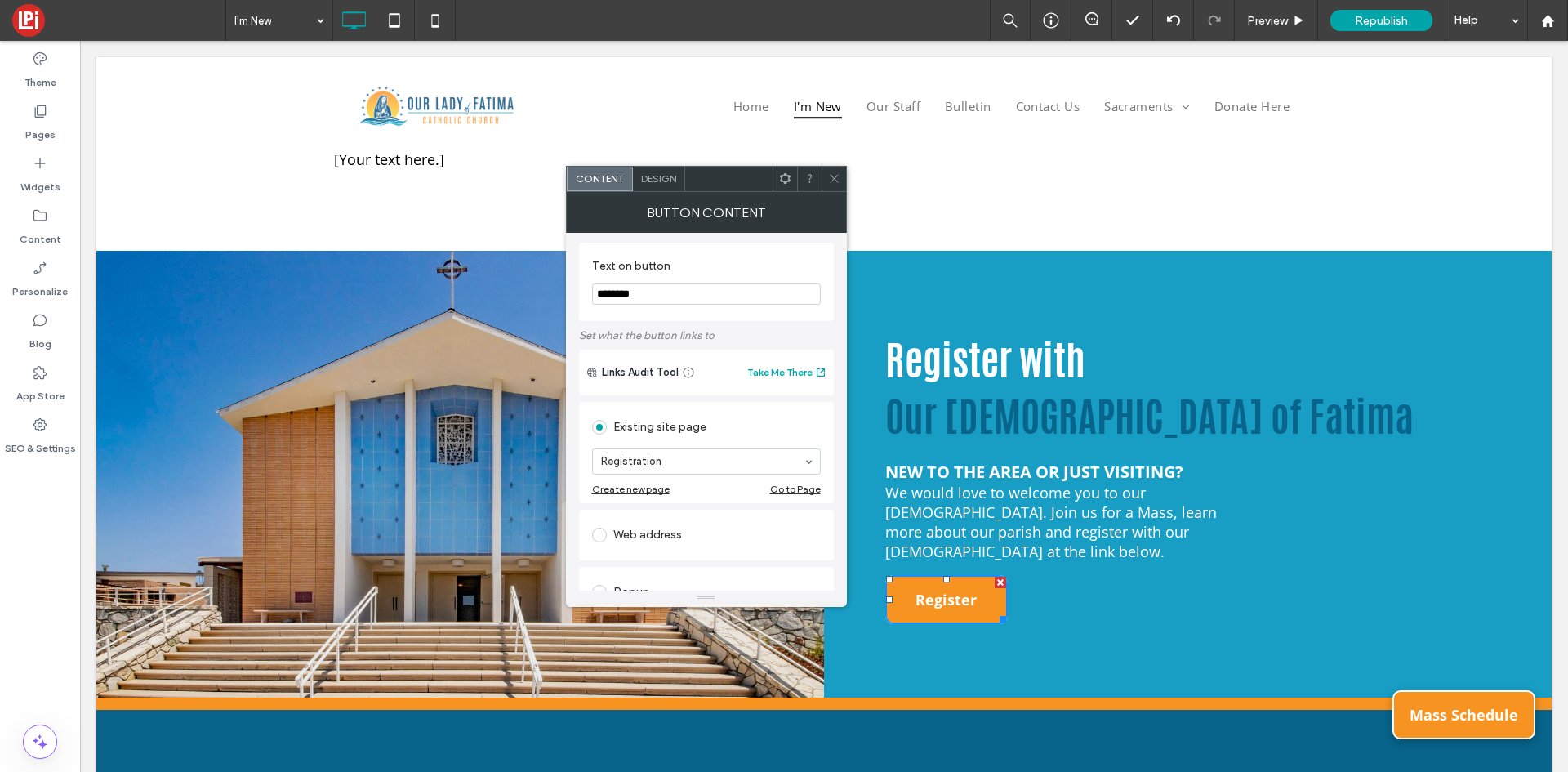
scroll to position [0, 0]
click at [835, 180] on use at bounding box center [833, 178] width 8 height 8
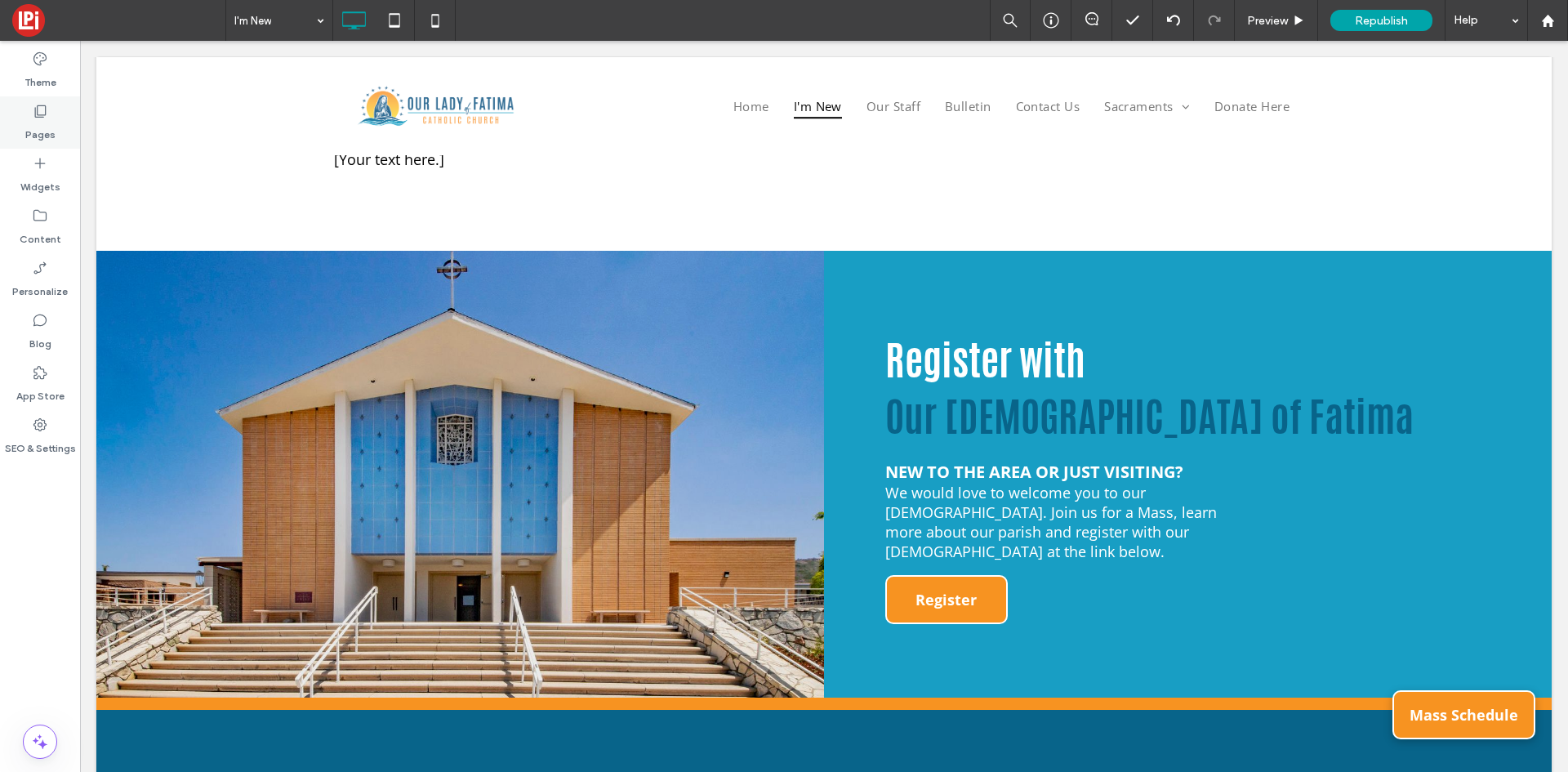
click at [32, 125] on label "Pages" at bounding box center [40, 131] width 30 height 23
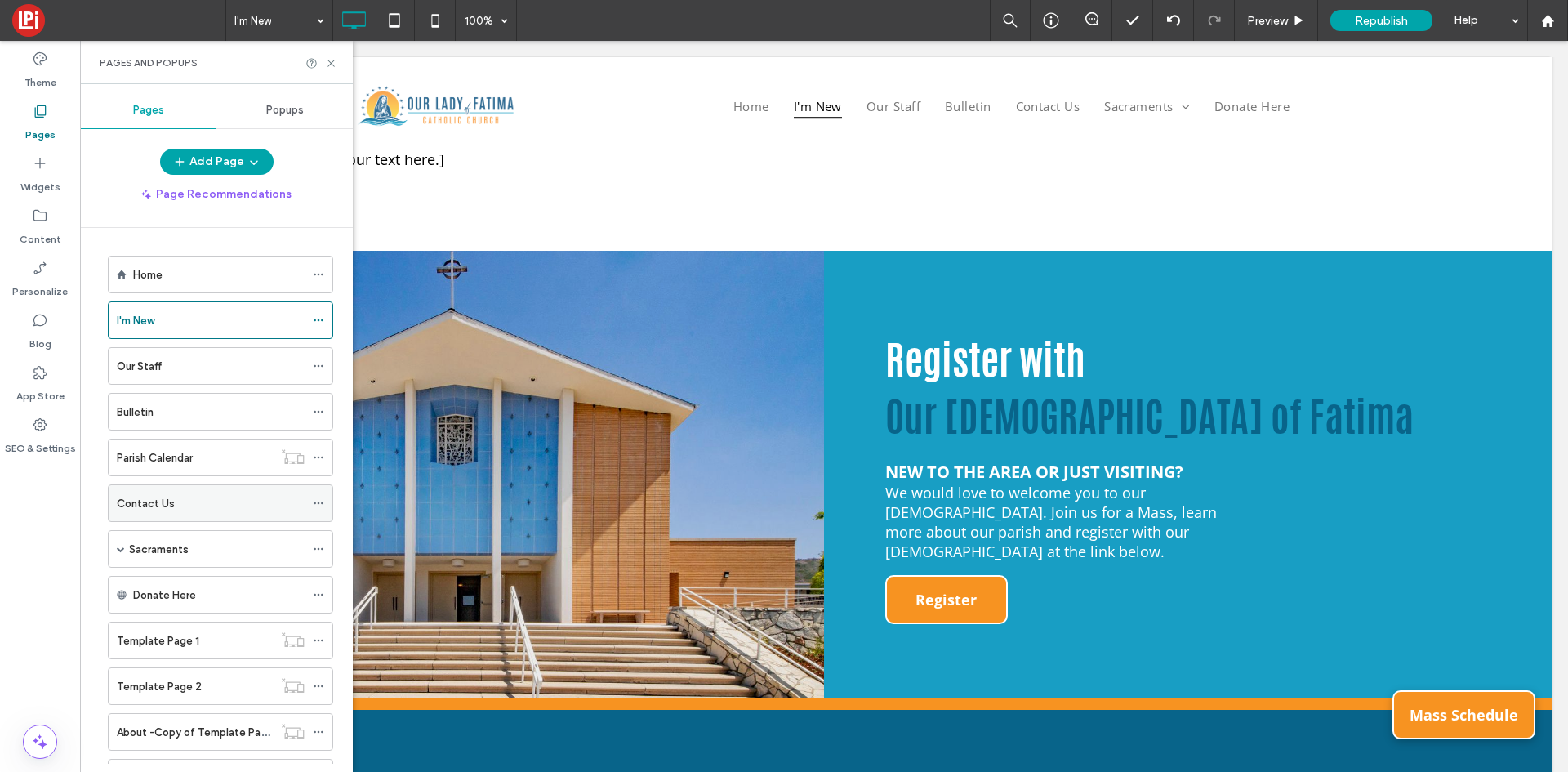
scroll to position [119, 0]
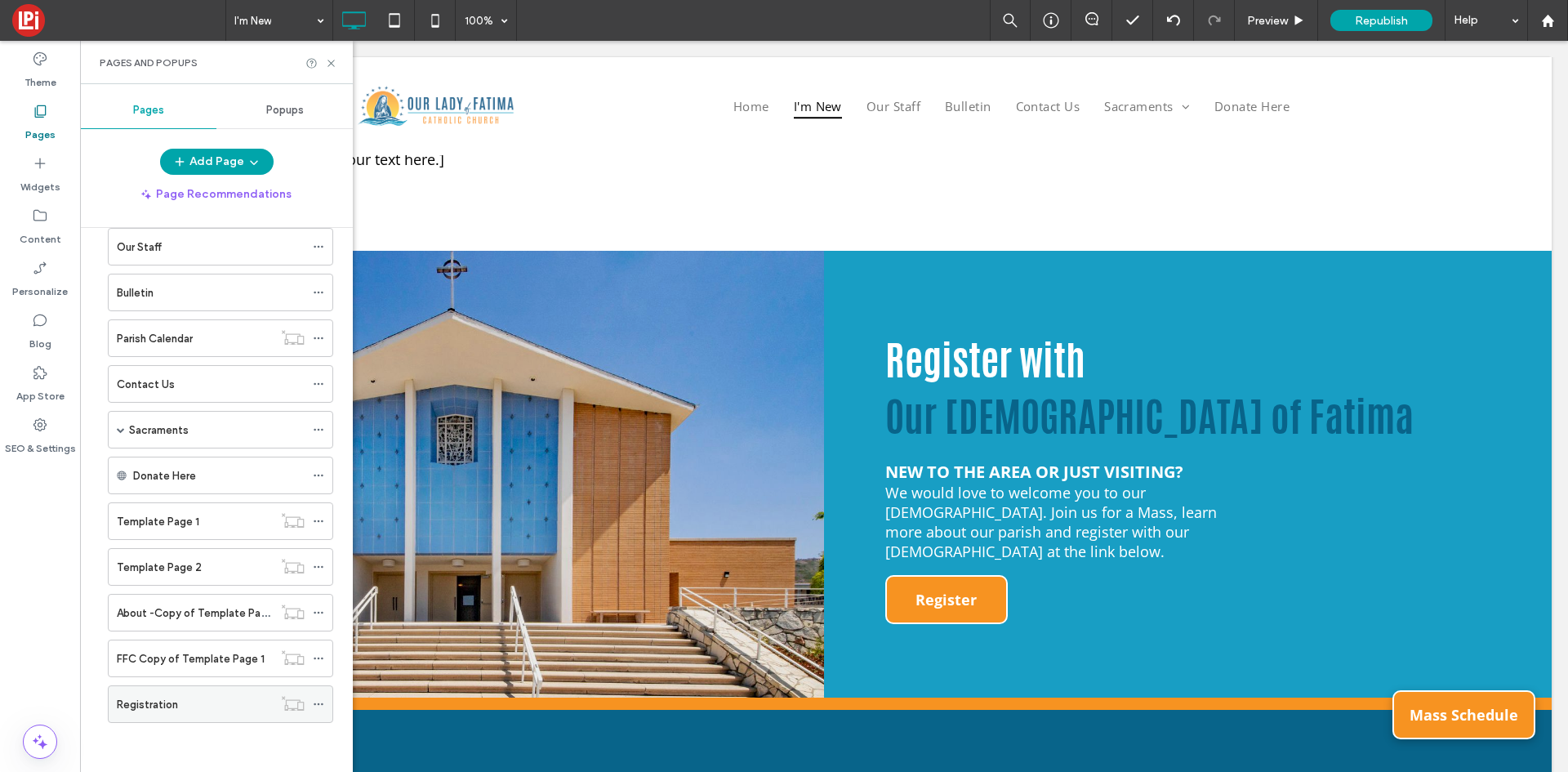
click at [188, 711] on div "Registration" at bounding box center [195, 704] width 156 height 18
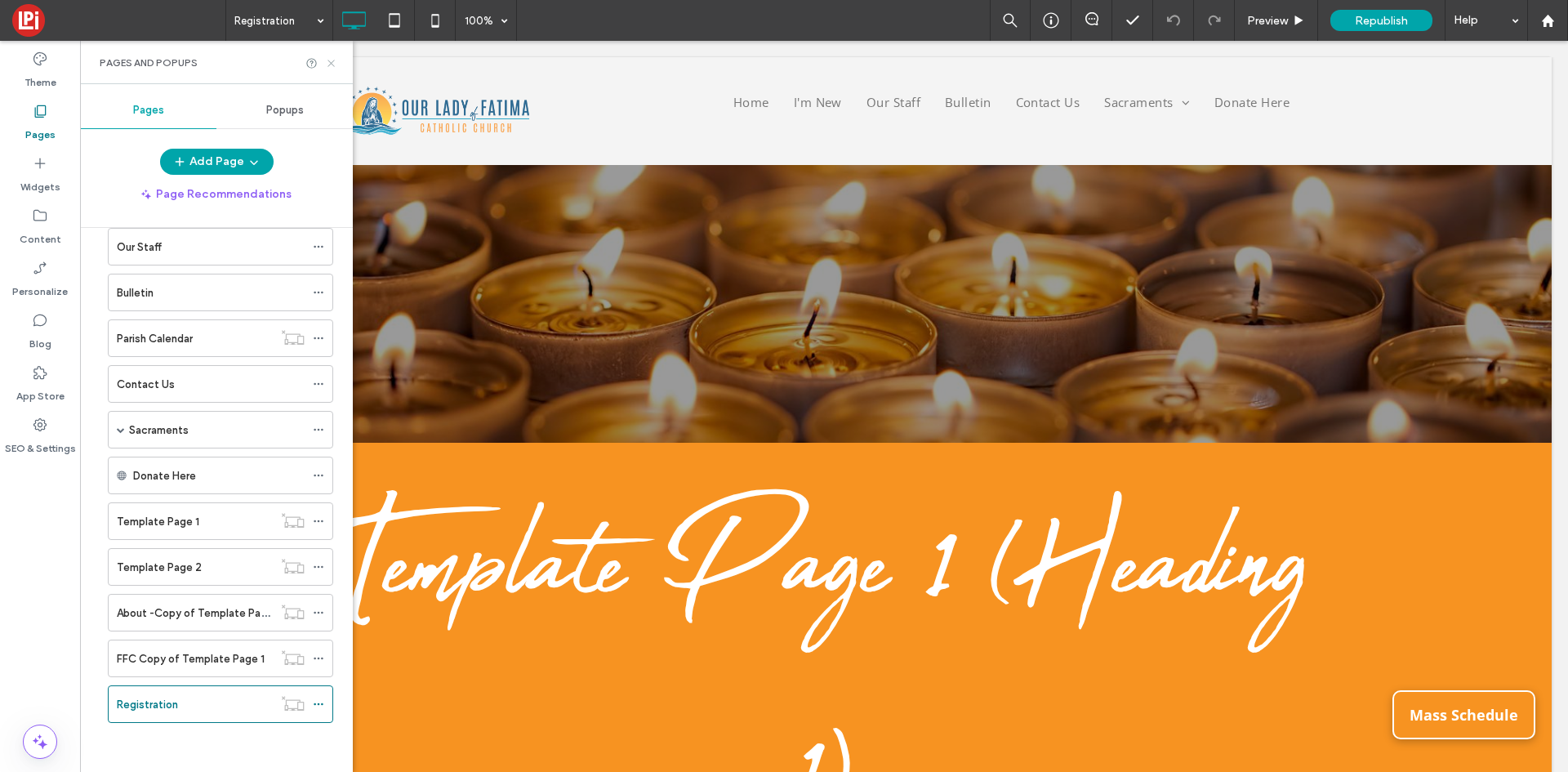
click at [336, 61] on icon at bounding box center [331, 63] width 12 height 12
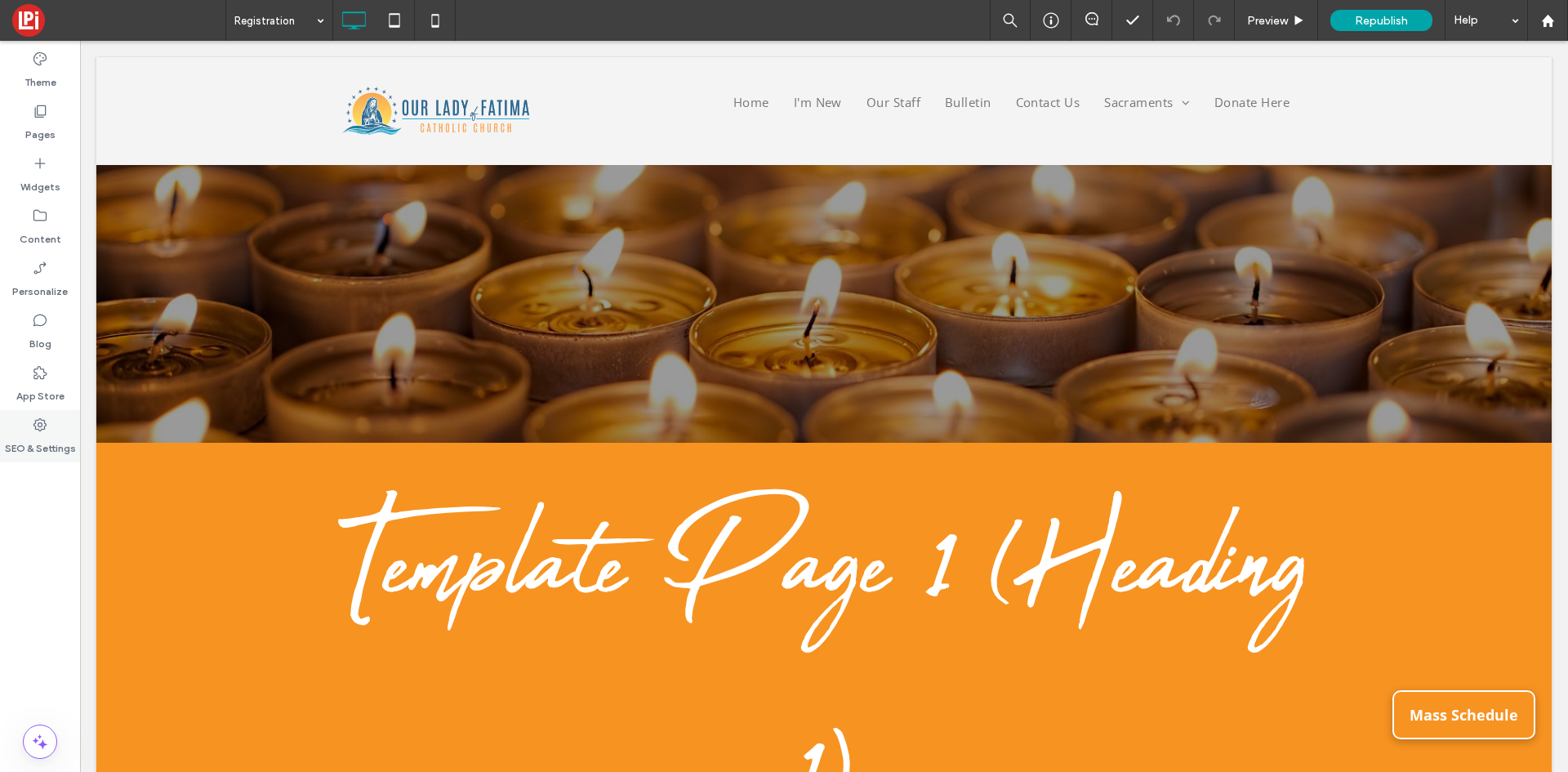
click at [21, 412] on div "SEO & Settings" at bounding box center [39, 436] width 80 height 53
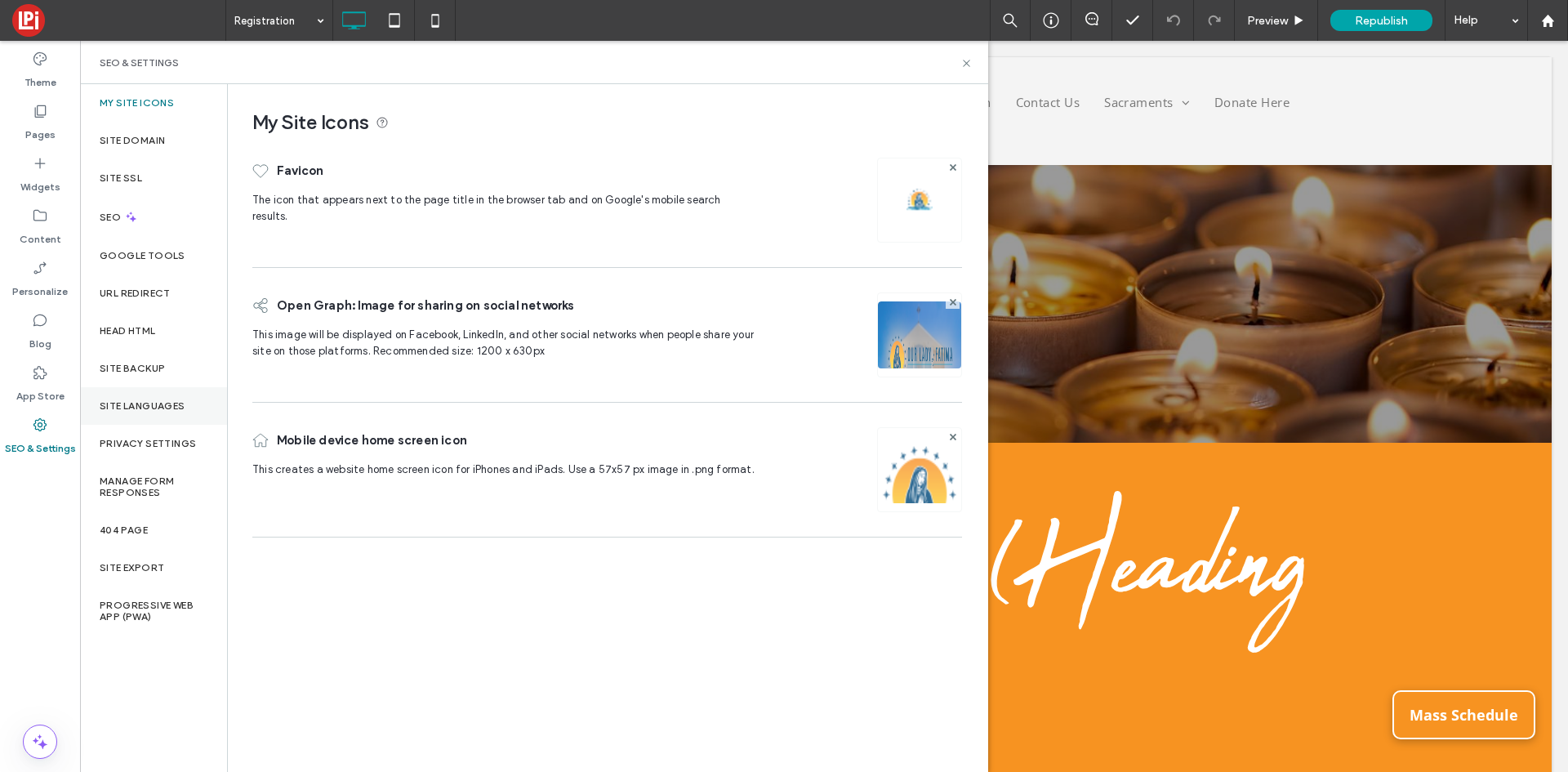
click at [132, 402] on label "Site Languages" at bounding box center [143, 405] width 86 height 11
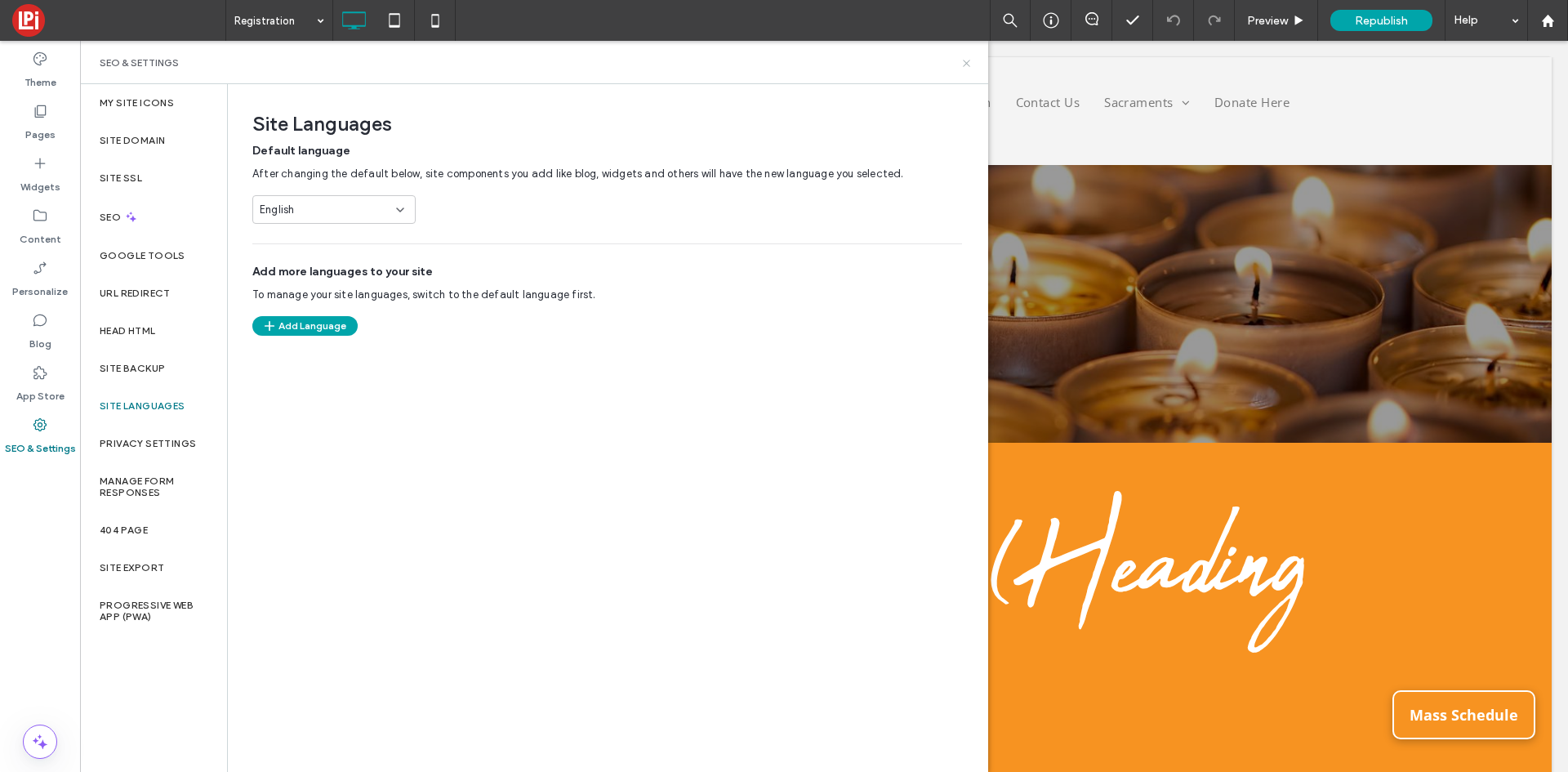
click at [966, 61] on icon at bounding box center [966, 63] width 12 height 12
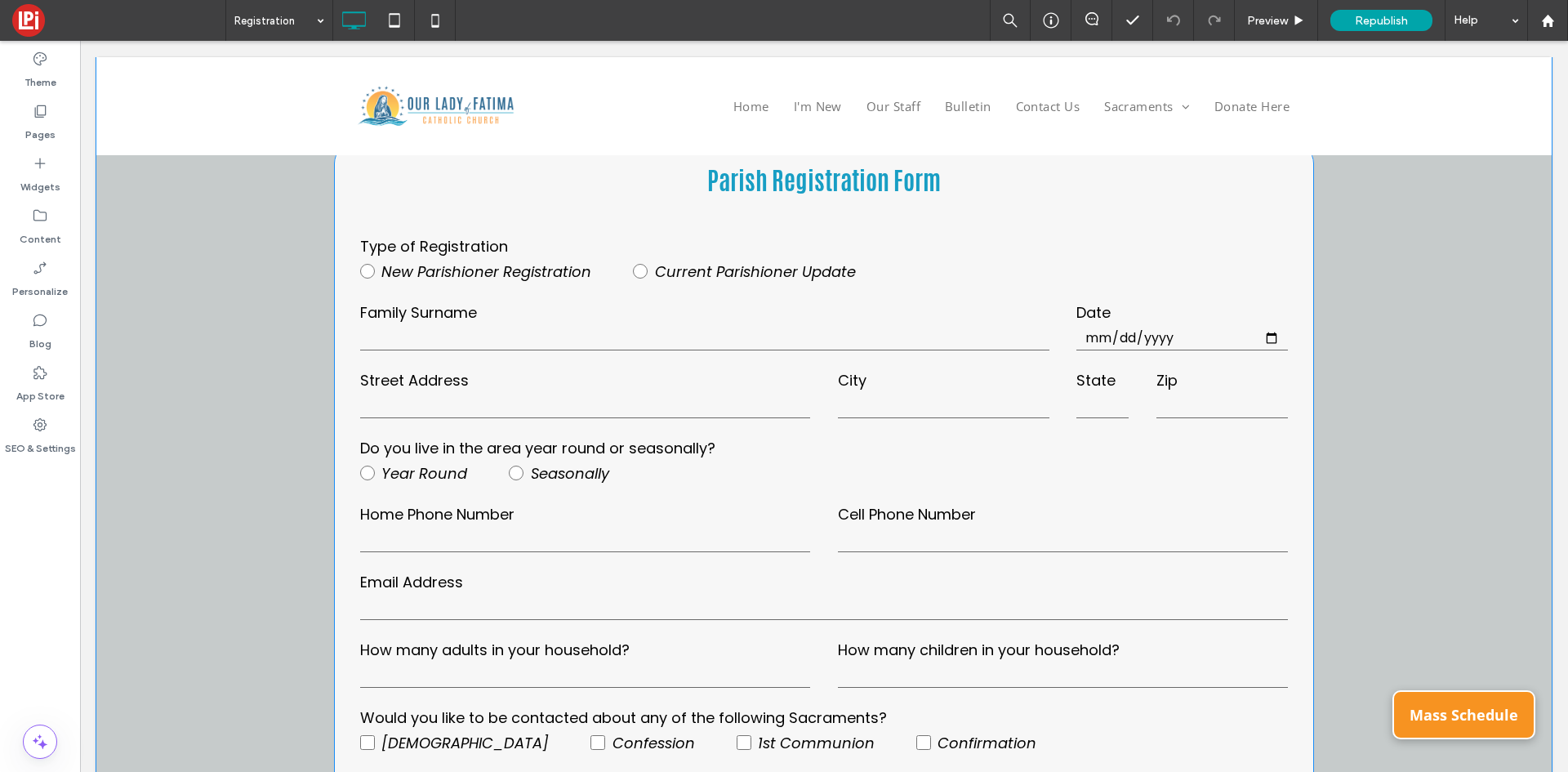
scroll to position [817, 0]
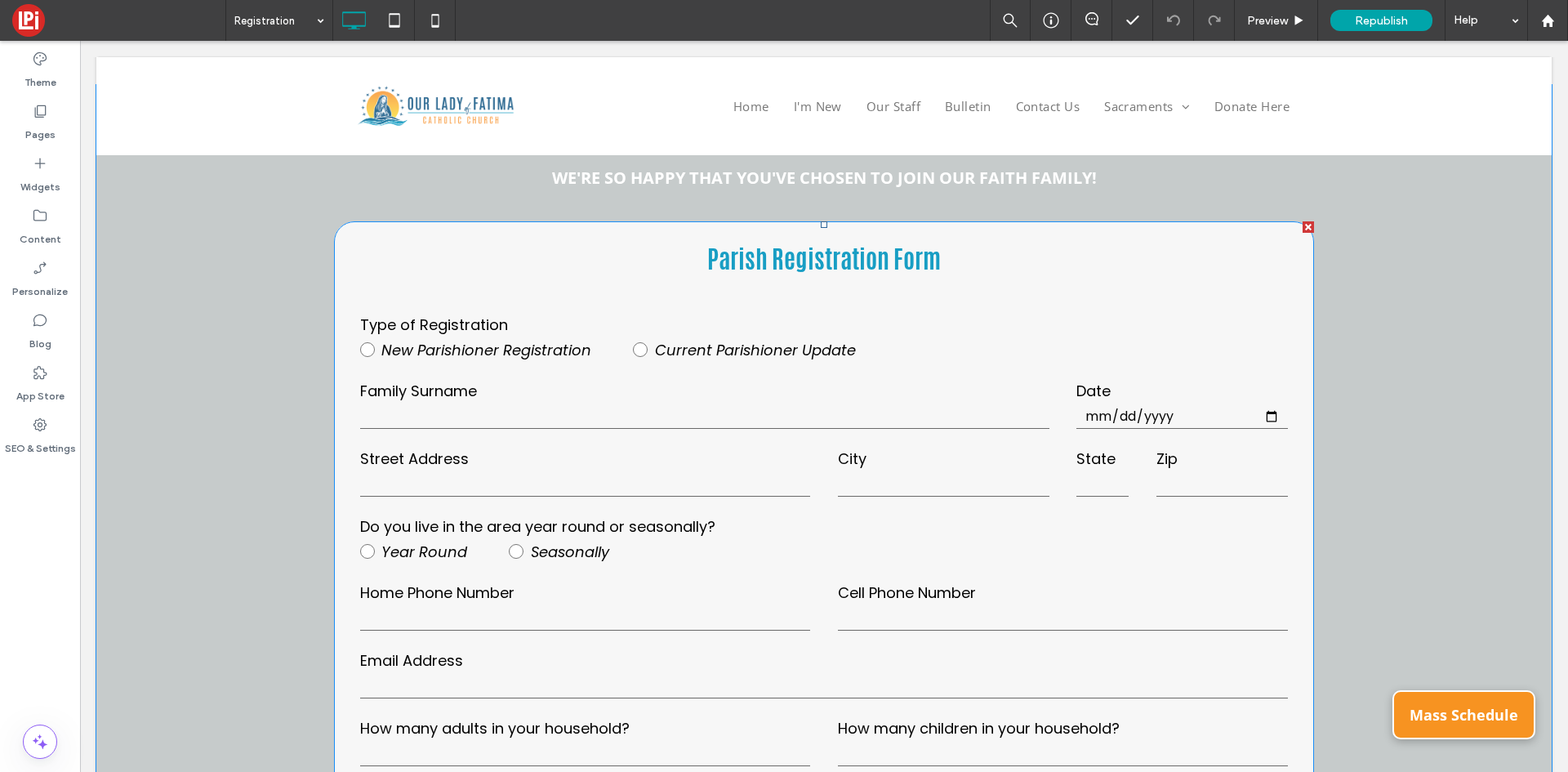
click at [1076, 399] on label "Date" at bounding box center [1181, 390] width 211 height 22
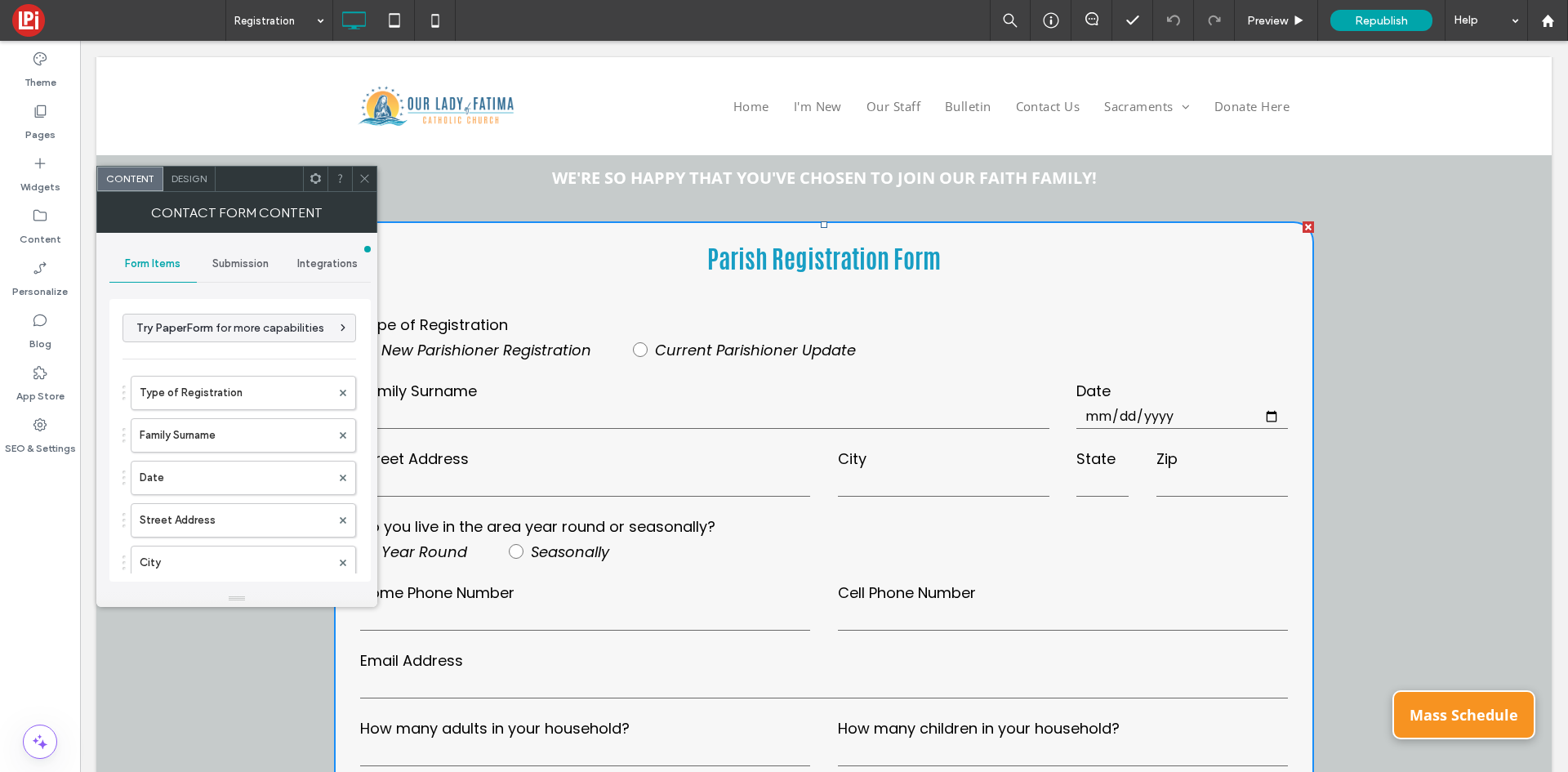
click at [322, 261] on span "Integrations" at bounding box center [327, 263] width 61 height 13
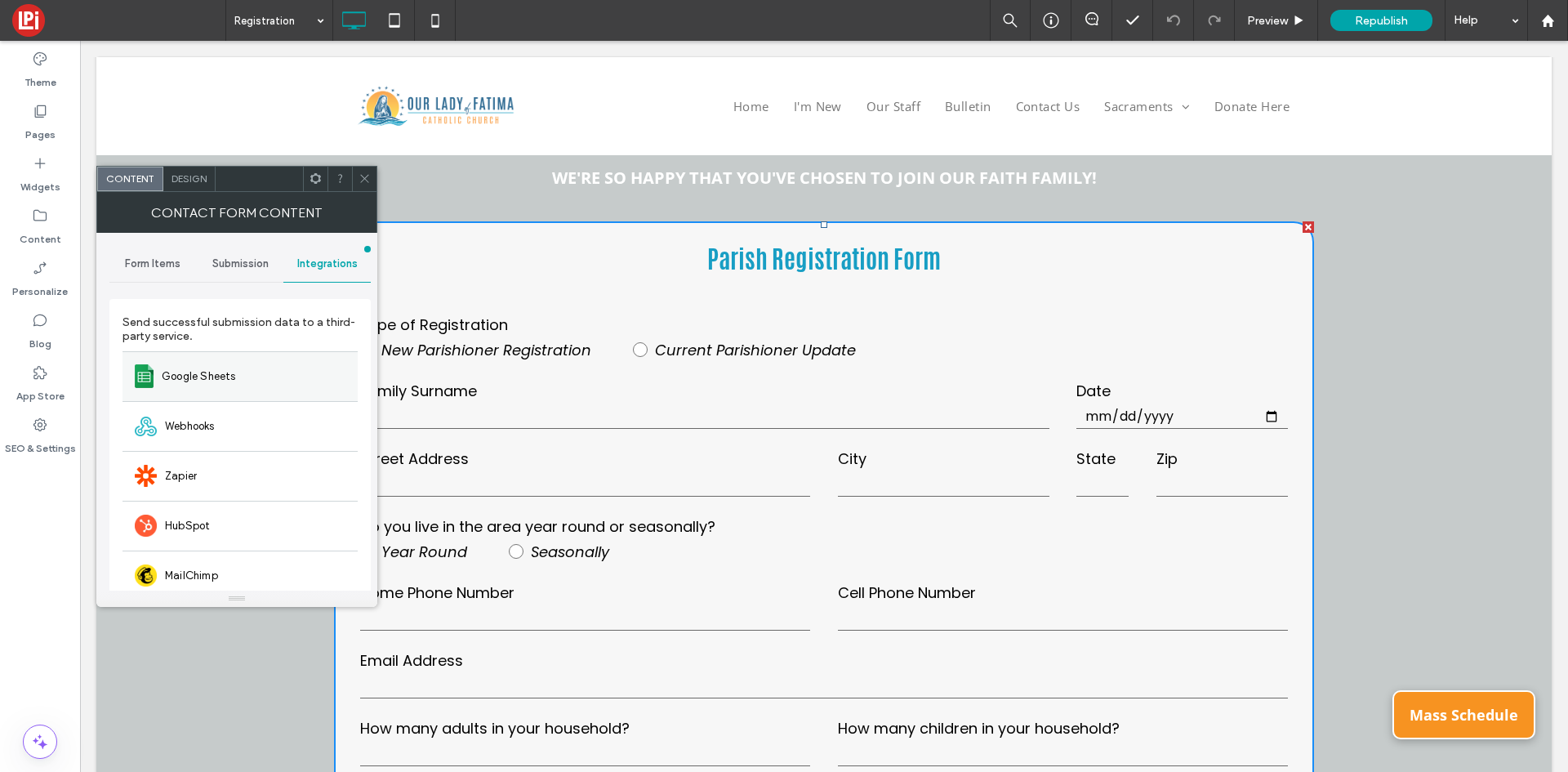
click at [190, 386] on div "Google Sheets" at bounding box center [240, 375] width 235 height 50
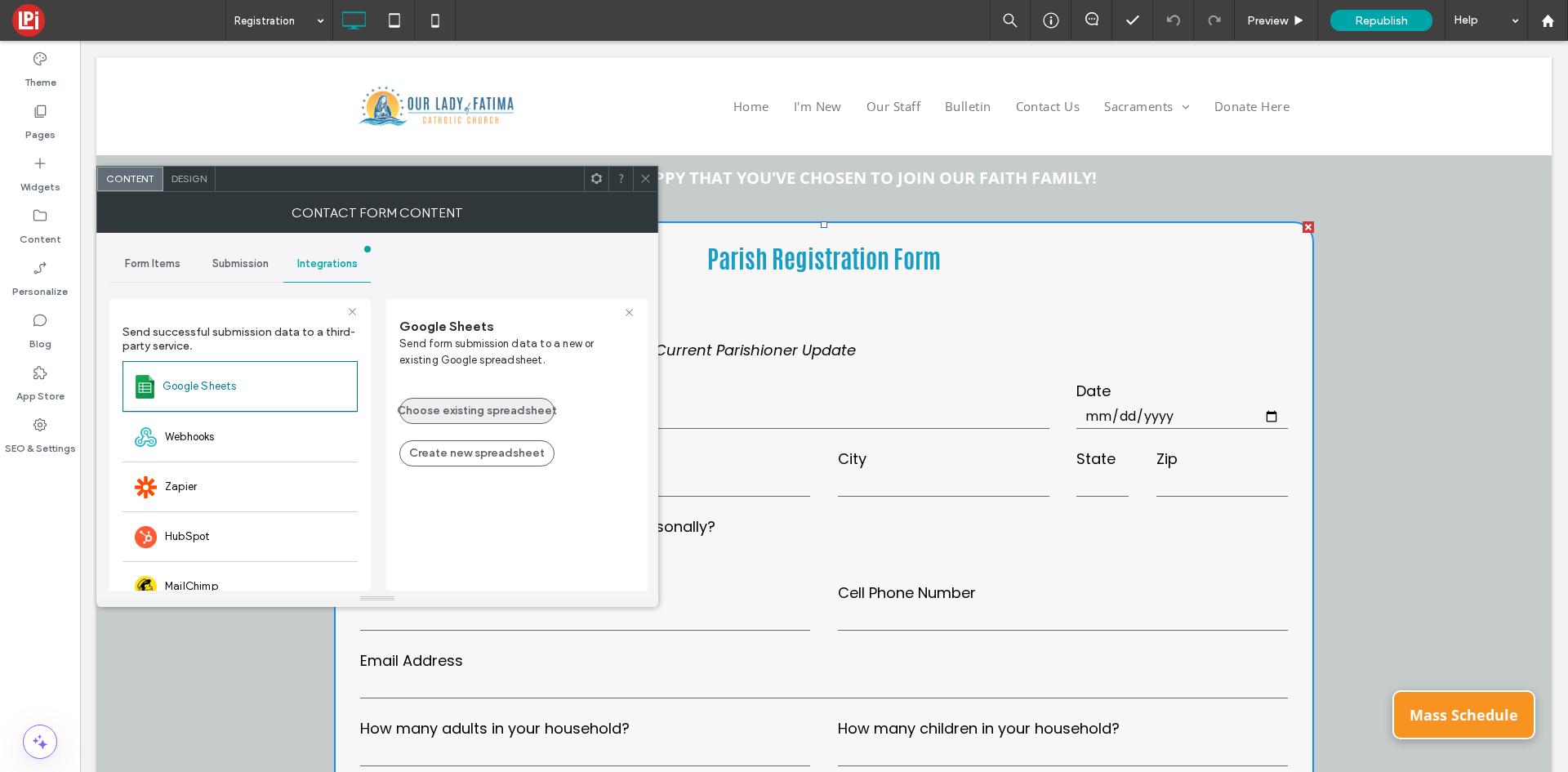
click at [483, 415] on button "Choose existing spreadsheet" at bounding box center [476, 411] width 155 height 26
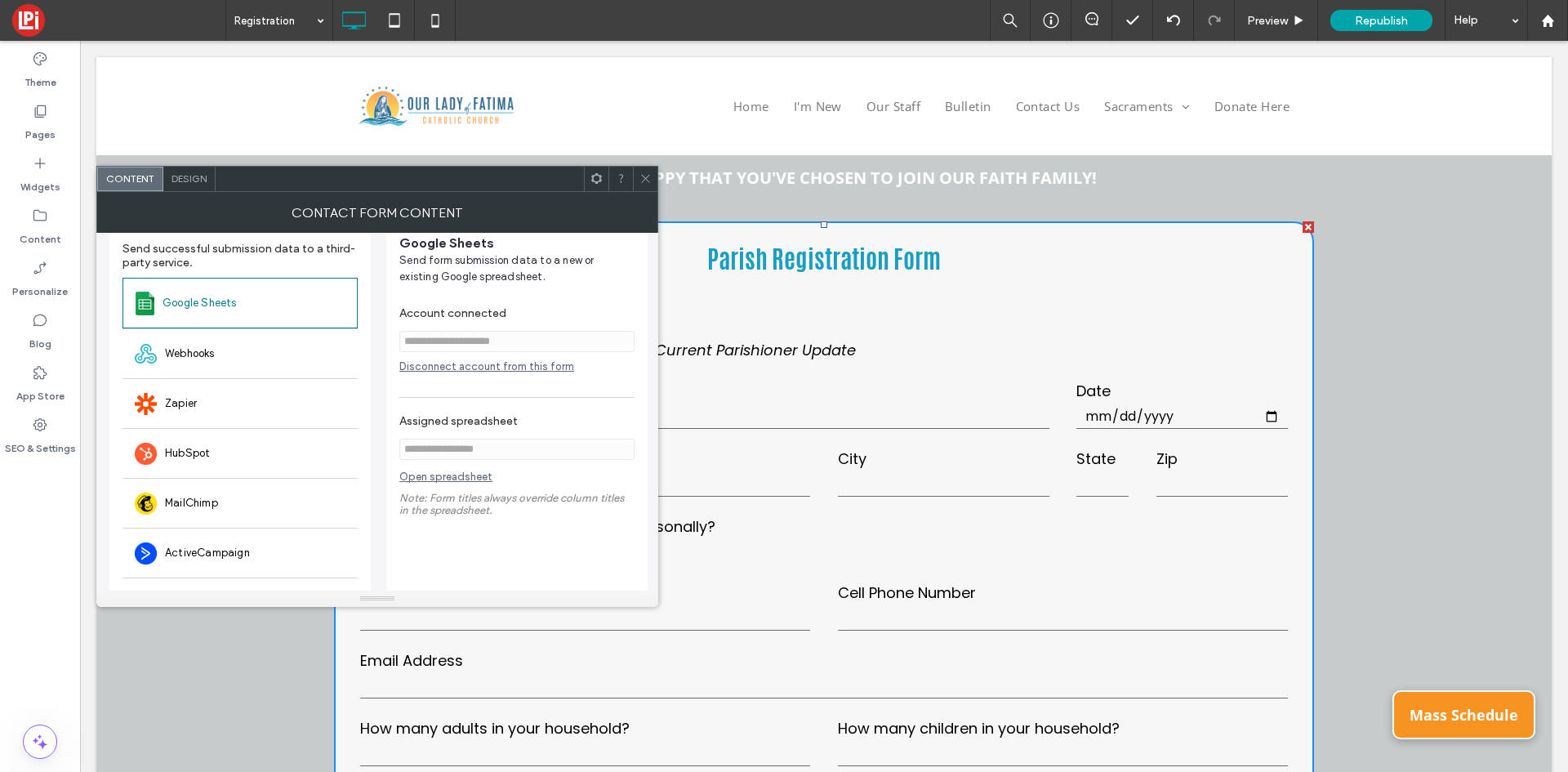
scroll to position [55, 0]
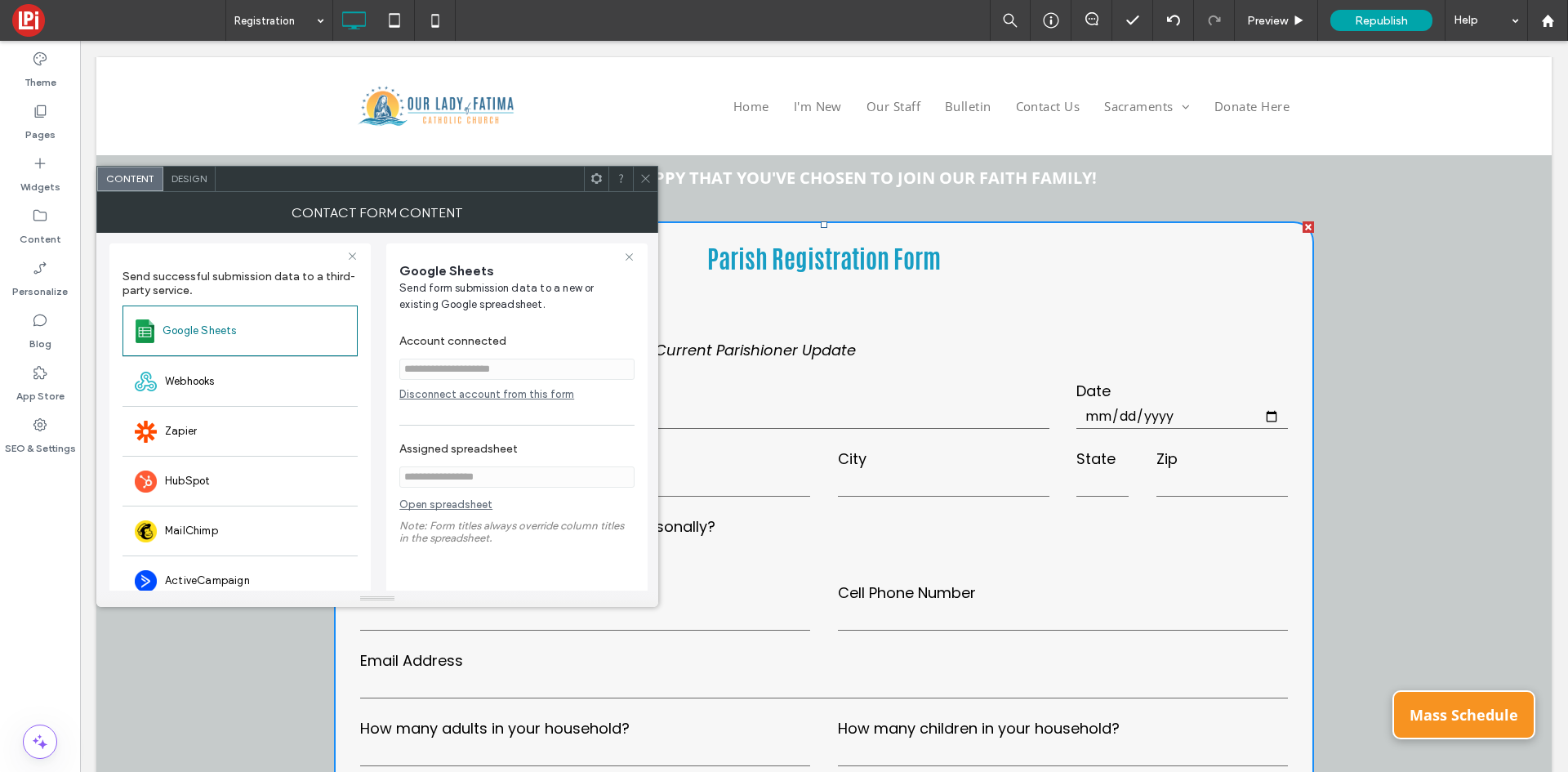
click at [540, 404] on div "Disconnect account from this form" at bounding box center [517, 397] width 235 height 20
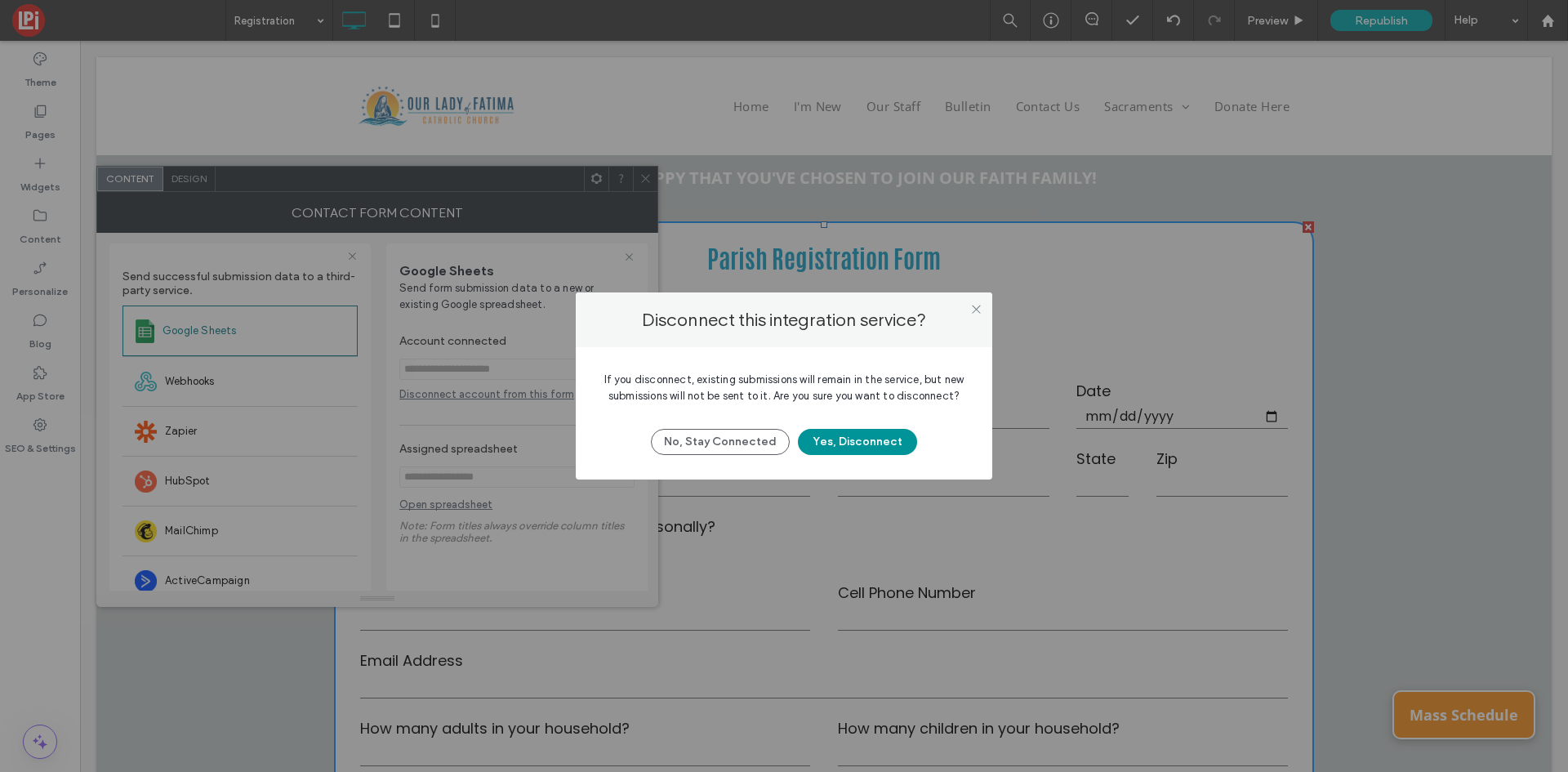
click at [864, 441] on button "Yes, Disconnect" at bounding box center [858, 442] width 119 height 26
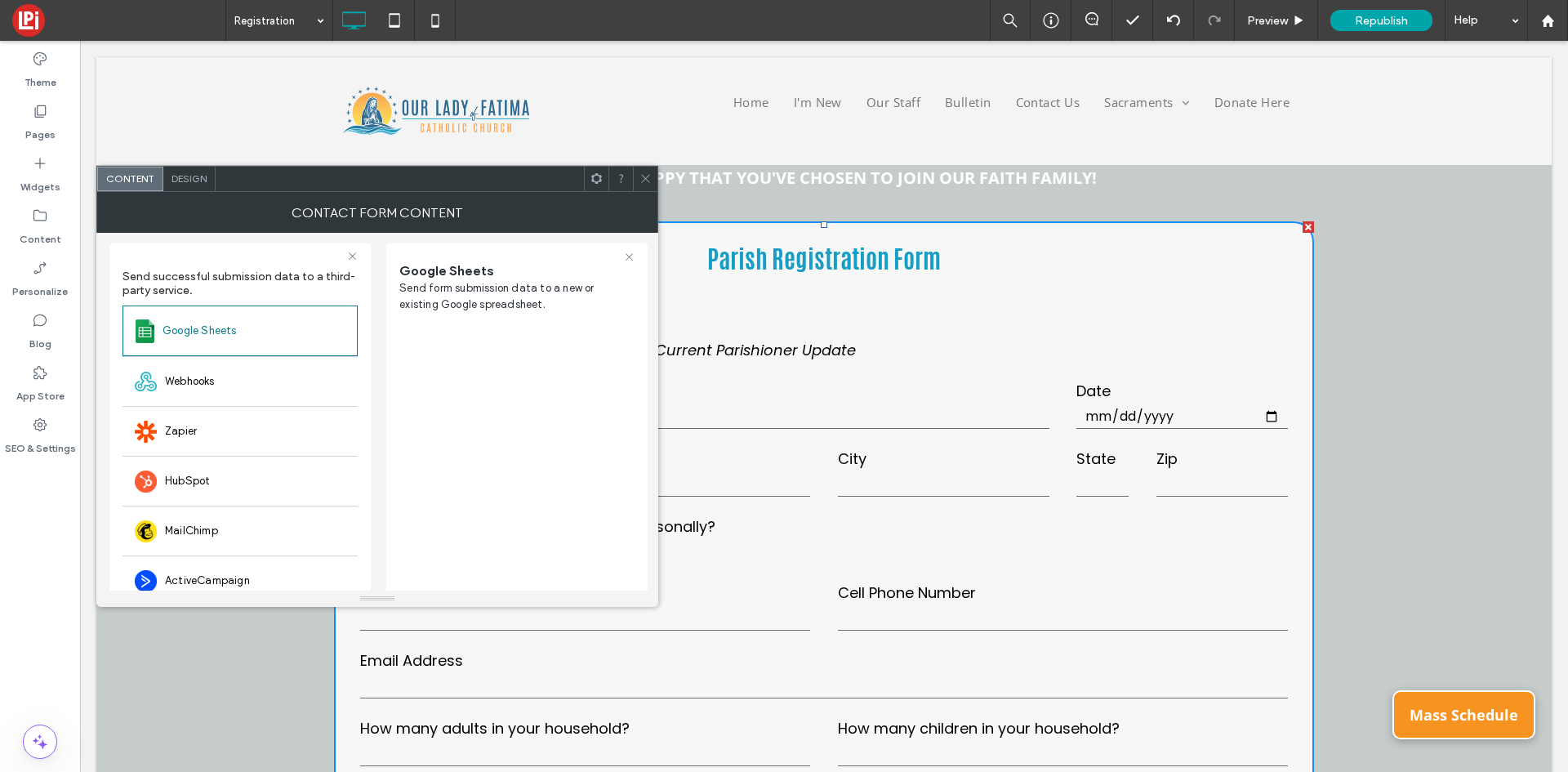
click at [648, 179] on icon at bounding box center [645, 178] width 12 height 12
